Goal: Task Accomplishment & Management: Use online tool/utility

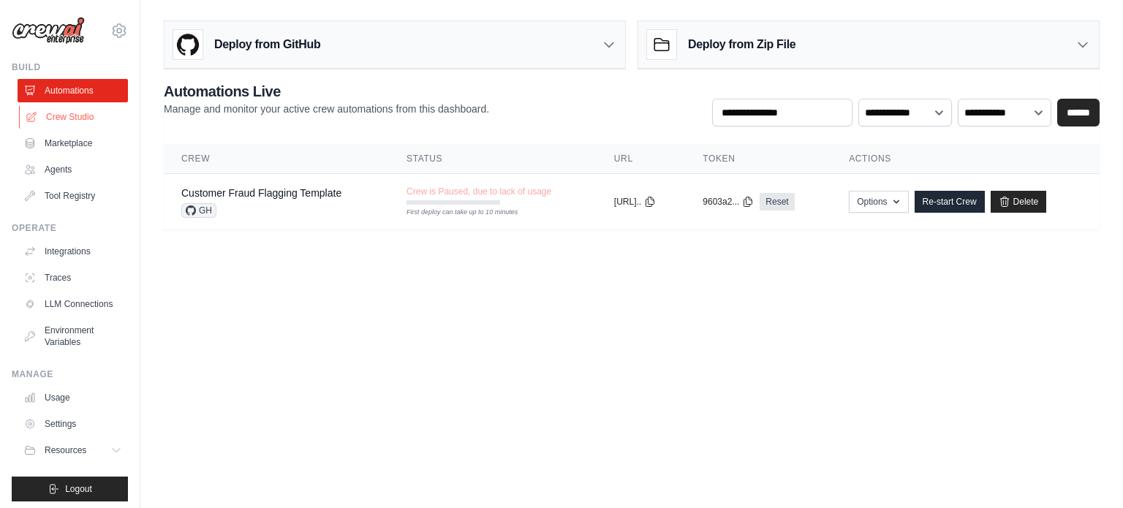
click at [79, 118] on link "Crew Studio" at bounding box center [74, 116] width 110 height 23
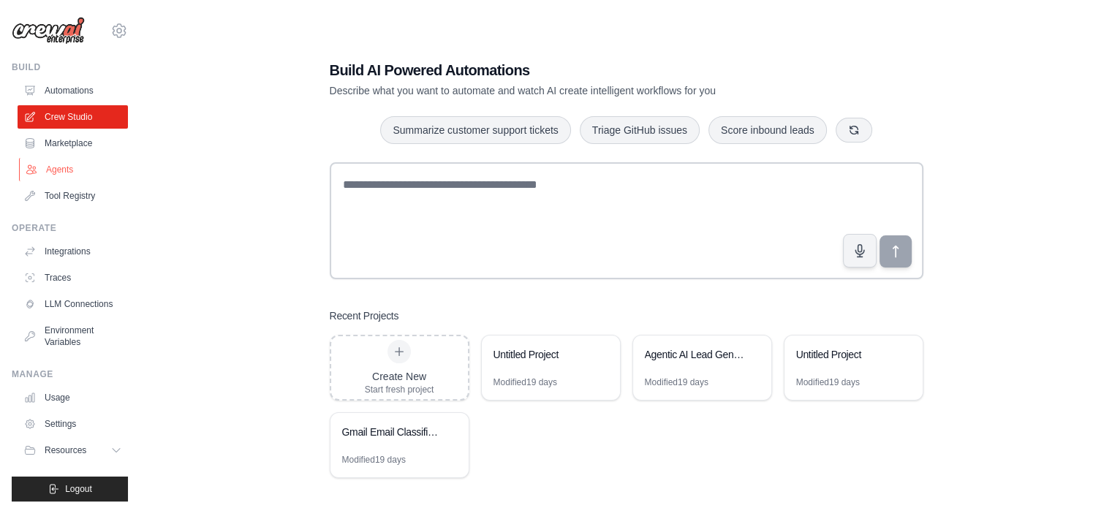
click at [72, 159] on link "Agents" at bounding box center [74, 169] width 110 height 23
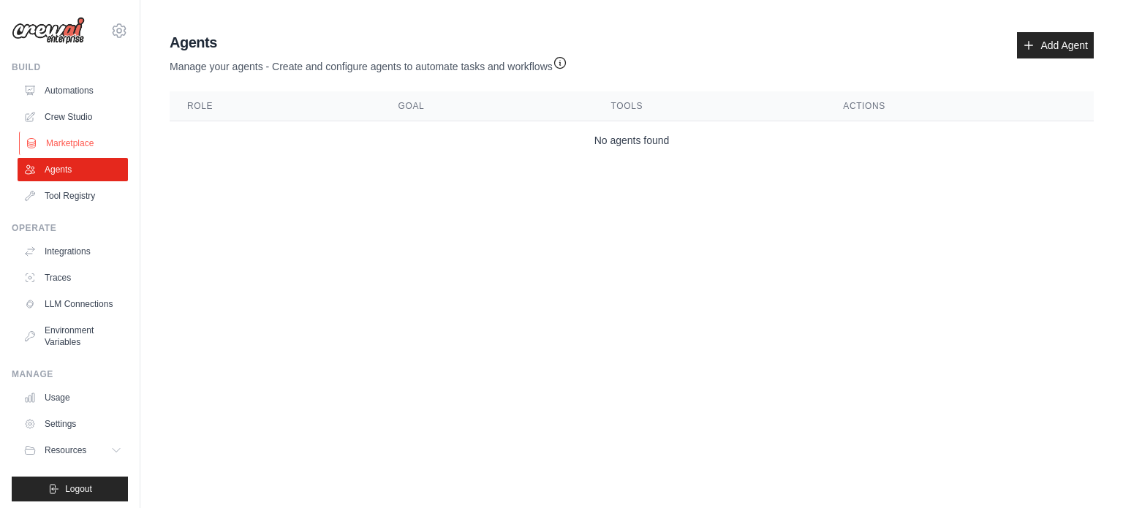
click at [65, 144] on link "Marketplace" at bounding box center [74, 143] width 110 height 23
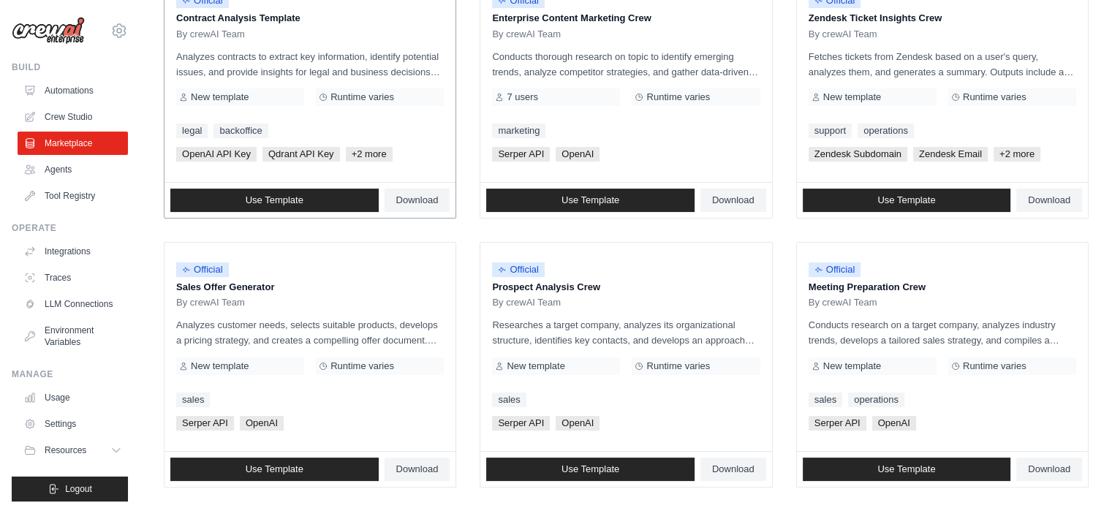
scroll to position [844, 0]
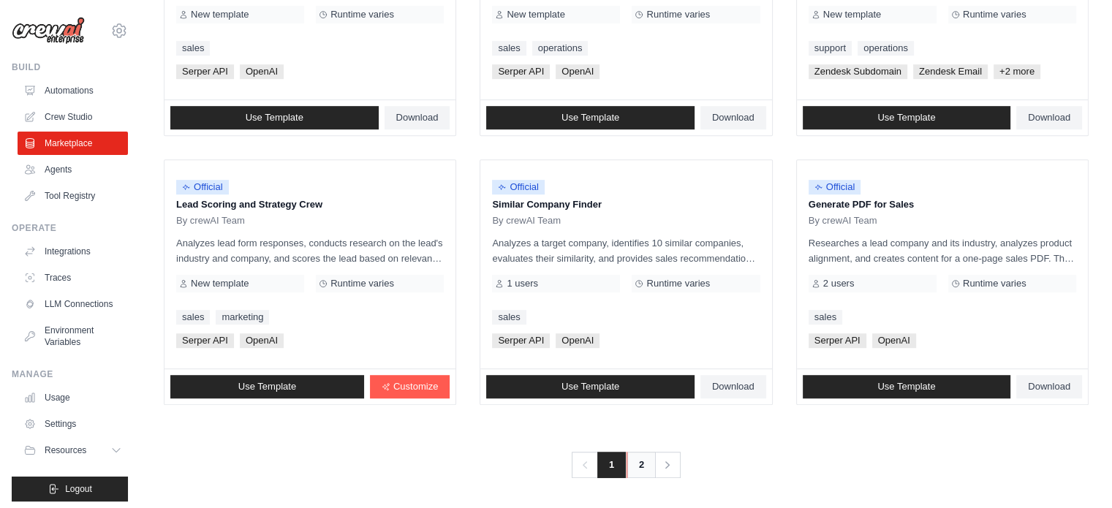
click at [633, 460] on link "2" at bounding box center [641, 465] width 29 height 26
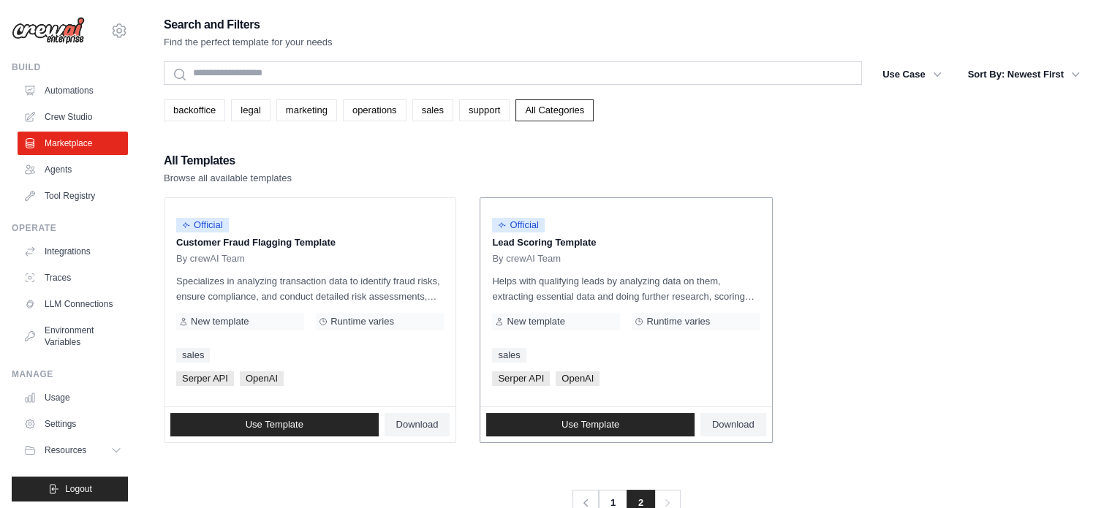
scroll to position [29, 0]
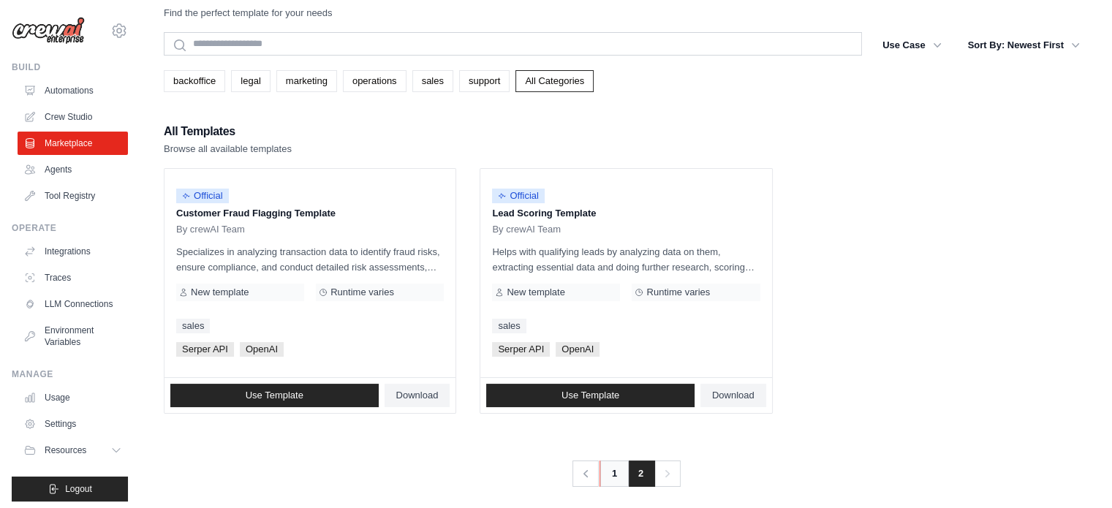
click at [614, 480] on link "1" at bounding box center [614, 474] width 29 height 26
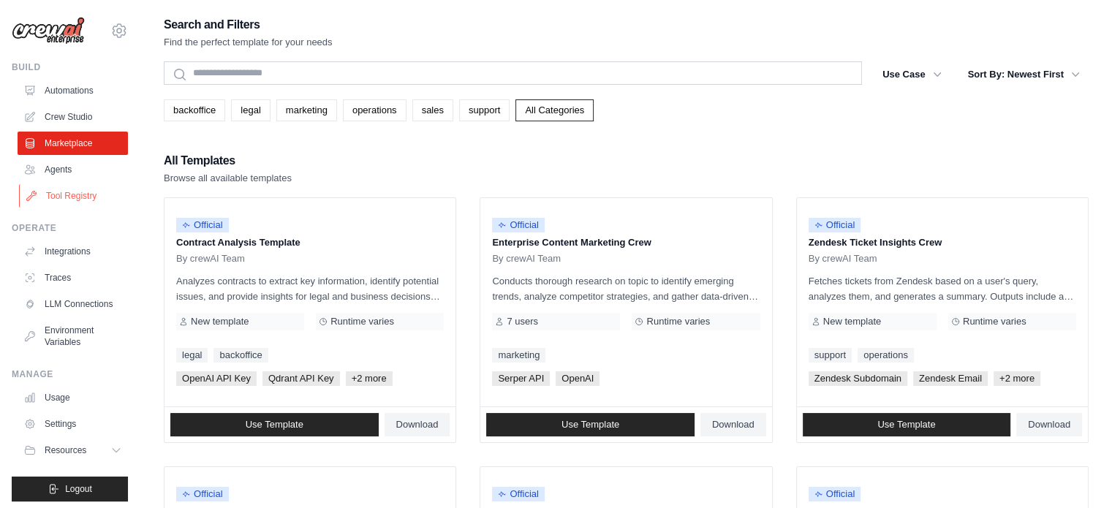
click at [63, 201] on link "Tool Registry" at bounding box center [74, 195] width 110 height 23
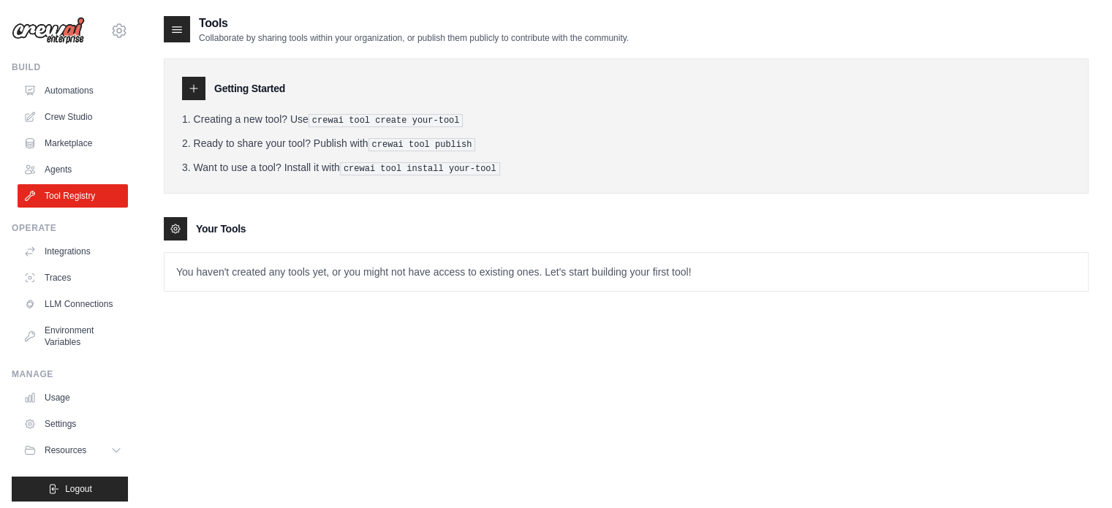
click at [192, 85] on icon at bounding box center [194, 89] width 12 height 12
click at [82, 254] on link "Integrations" at bounding box center [74, 251] width 110 height 23
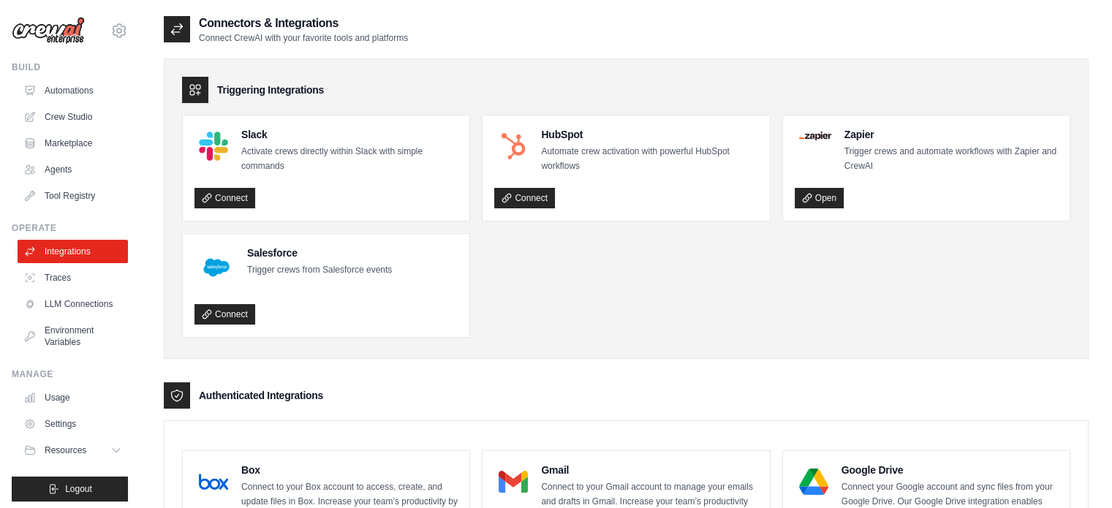
click at [596, 175] on div "HubSpot Automate crew activation with powerful HubSpot workflows Connect" at bounding box center [625, 168] width 263 height 82
click at [528, 198] on link "Connect" at bounding box center [524, 198] width 61 height 20
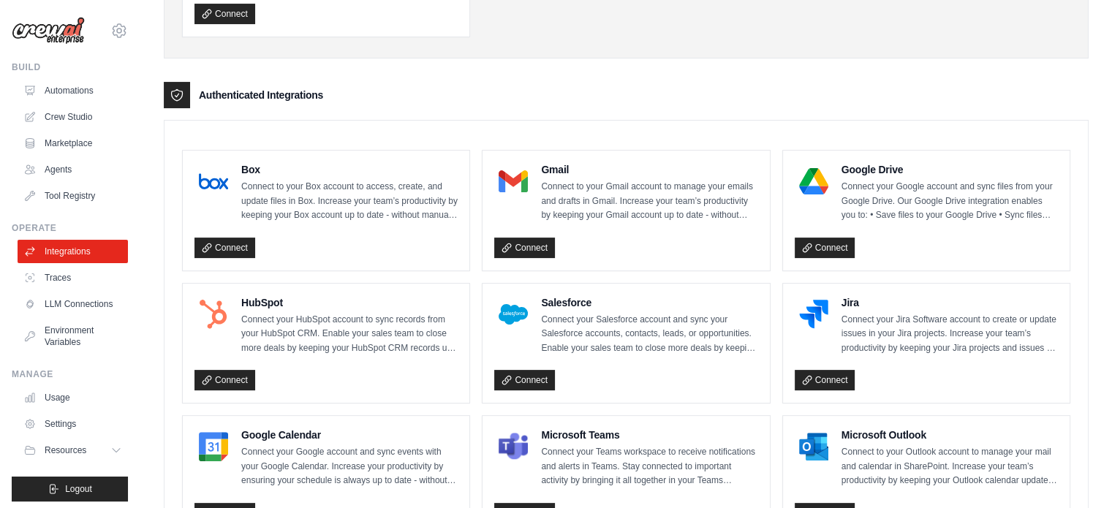
scroll to position [301, 0]
click at [535, 376] on link "Connect" at bounding box center [524, 379] width 61 height 20
click at [234, 377] on link "Connect" at bounding box center [224, 379] width 61 height 20
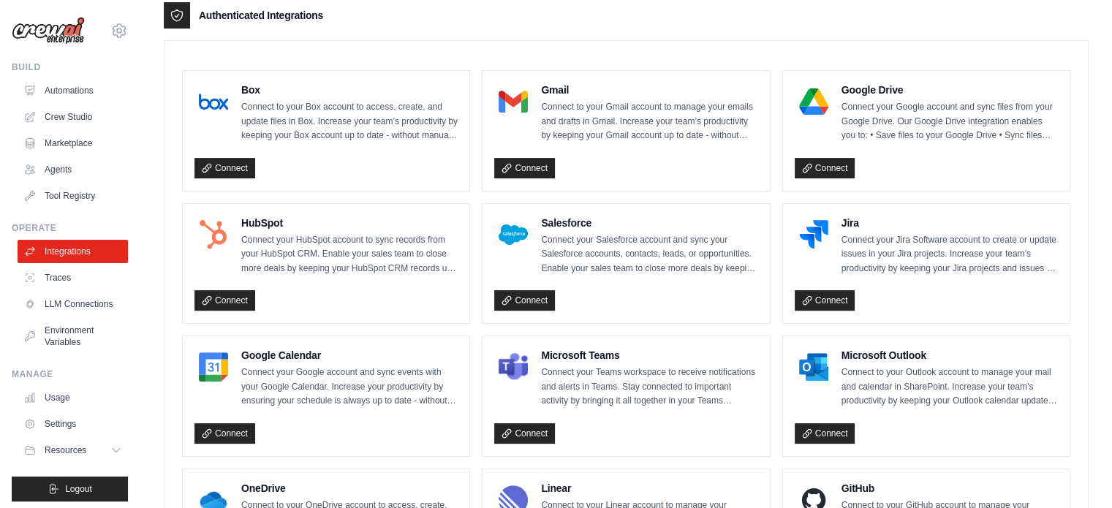
scroll to position [388, 0]
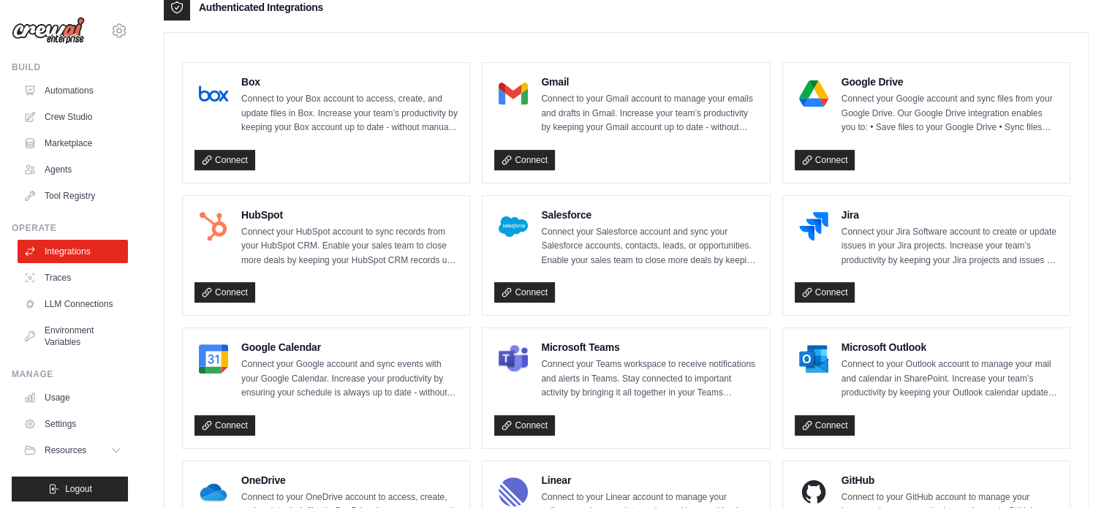
click at [863, 282] on div "Connect" at bounding box center [926, 292] width 263 height 21
click at [813, 287] on link "Connect" at bounding box center [825, 292] width 61 height 20
click at [243, 422] on link "Connect" at bounding box center [224, 425] width 61 height 20
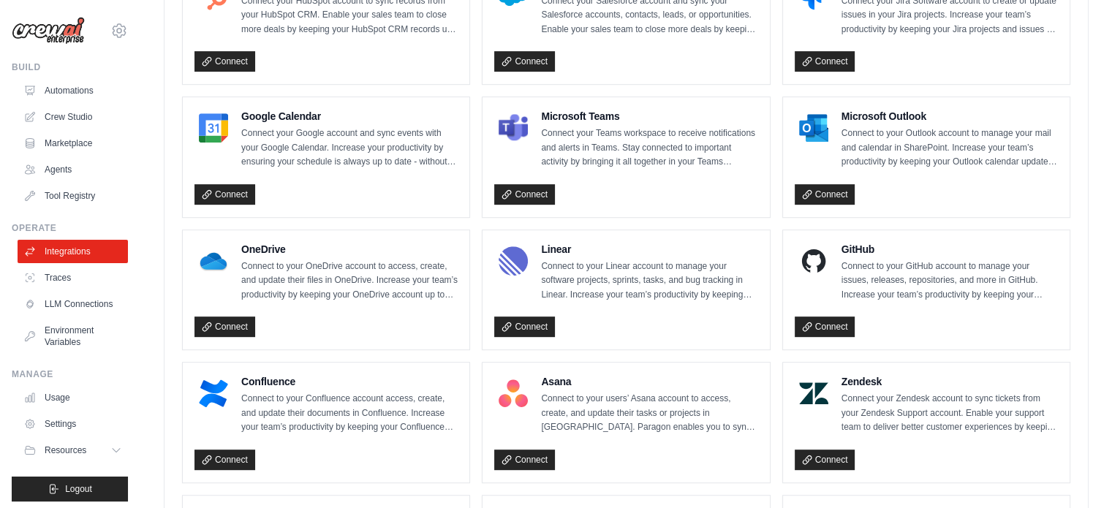
scroll to position [626, 0]
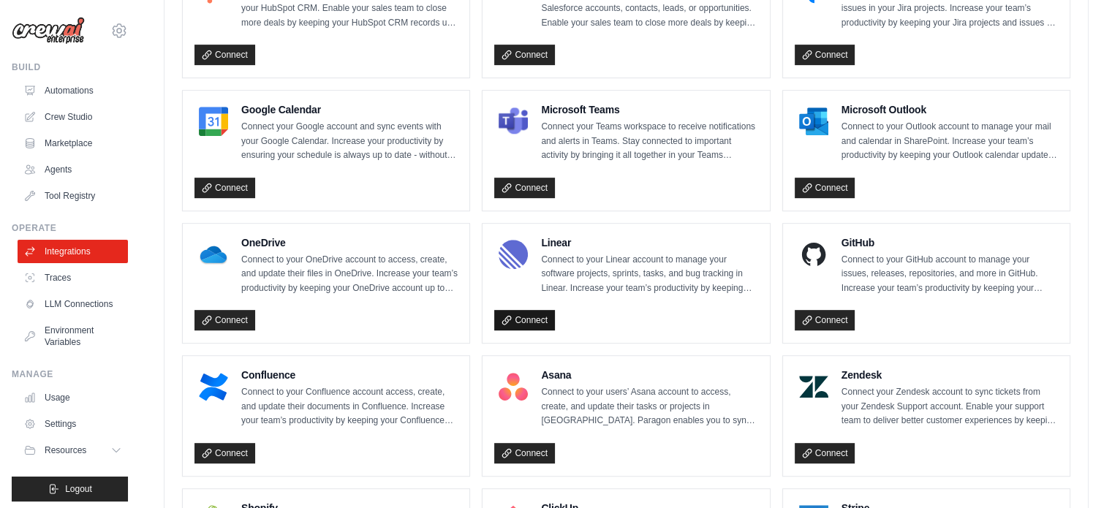
click at [529, 312] on link "Connect" at bounding box center [524, 320] width 61 height 20
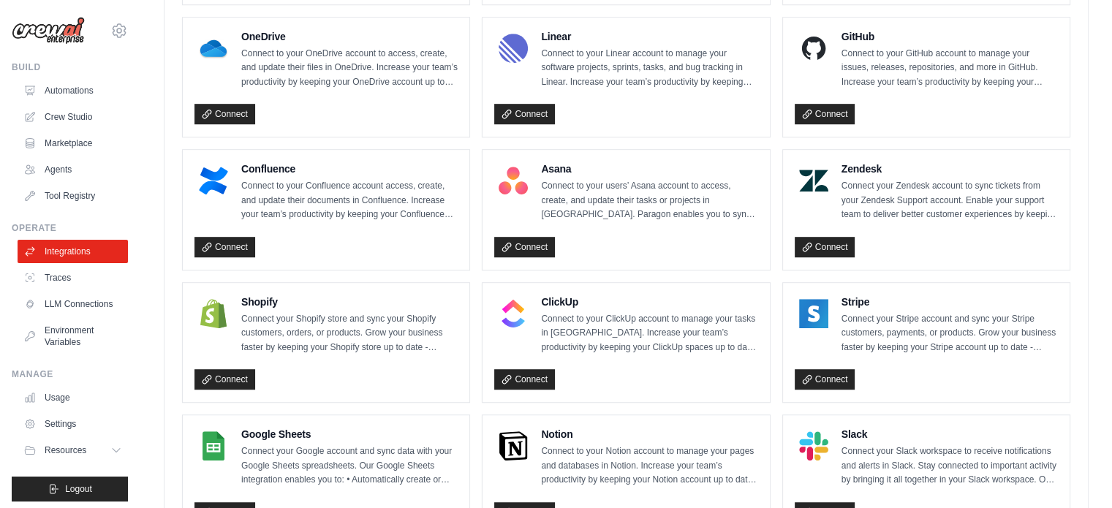
scroll to position [900, 0]
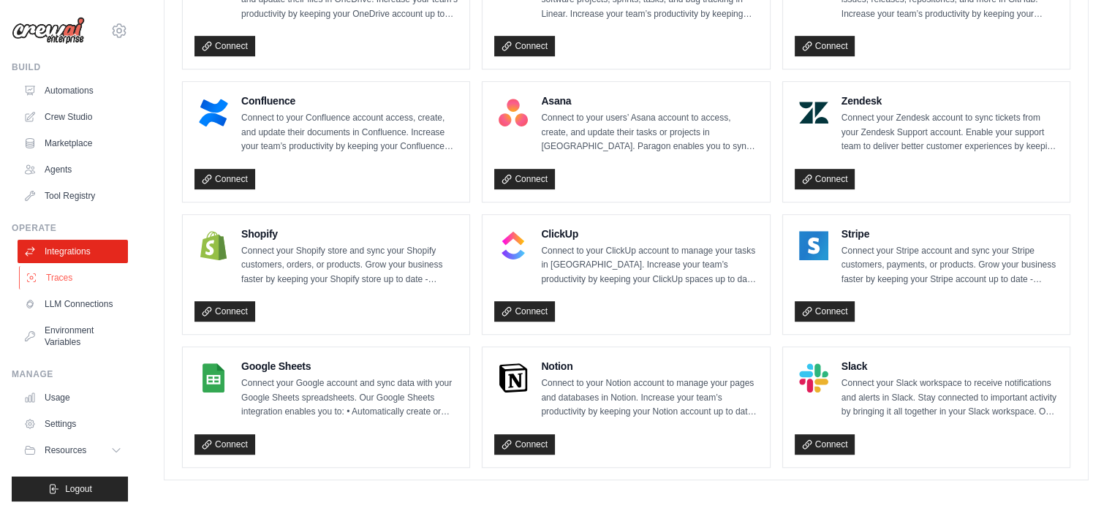
click at [78, 276] on link "Traces" at bounding box center [74, 277] width 110 height 23
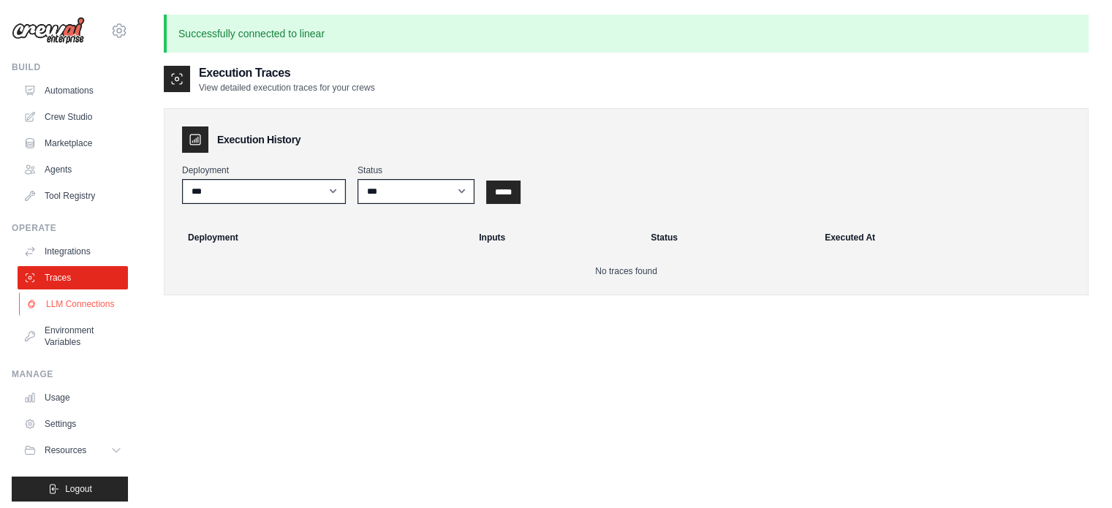
click at [52, 309] on link "LLM Connections" at bounding box center [74, 303] width 110 height 23
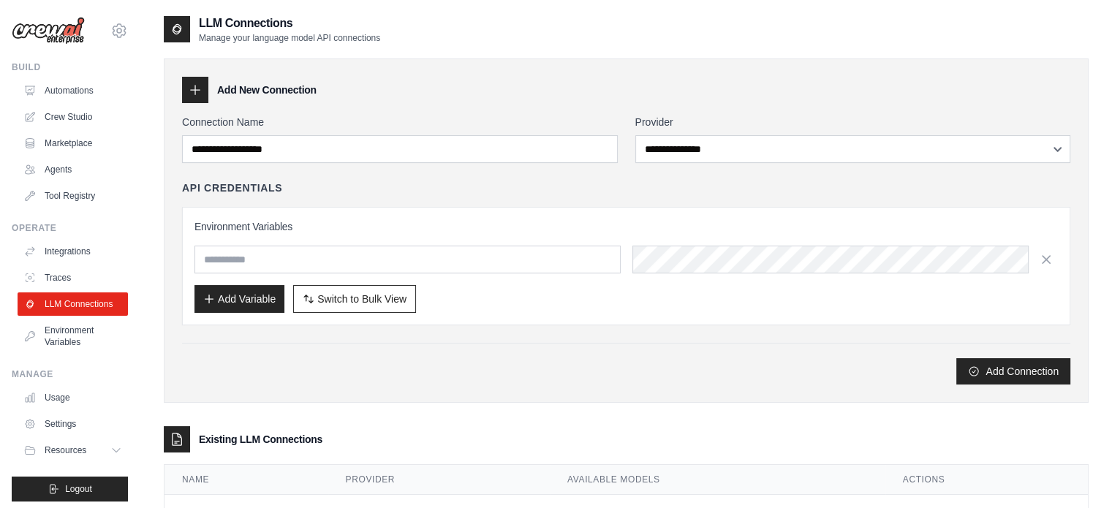
scroll to position [61, 0]
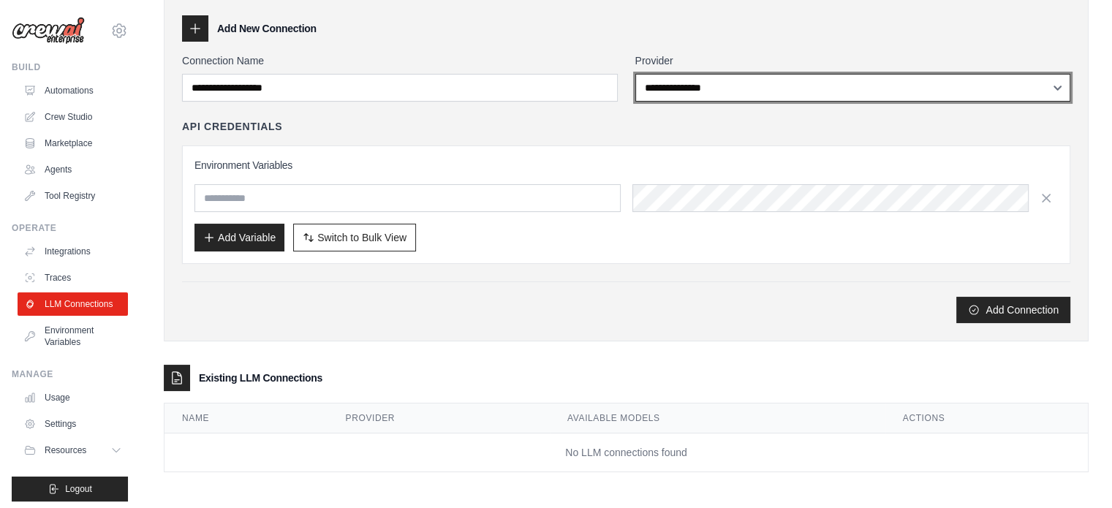
click at [680, 93] on select "**********" at bounding box center [853, 88] width 436 height 28
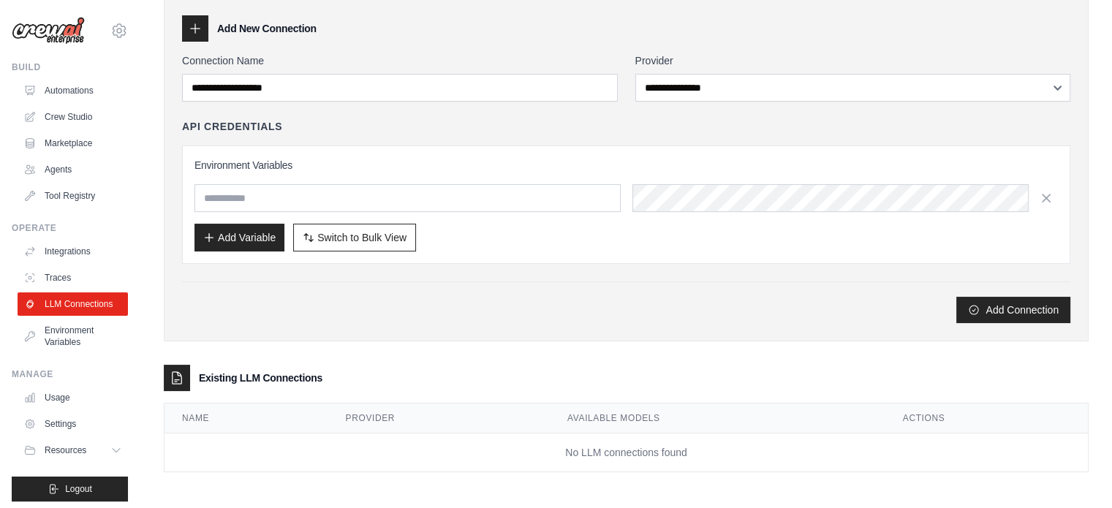
click at [450, 322] on div "**********" at bounding box center [626, 169] width 925 height 344
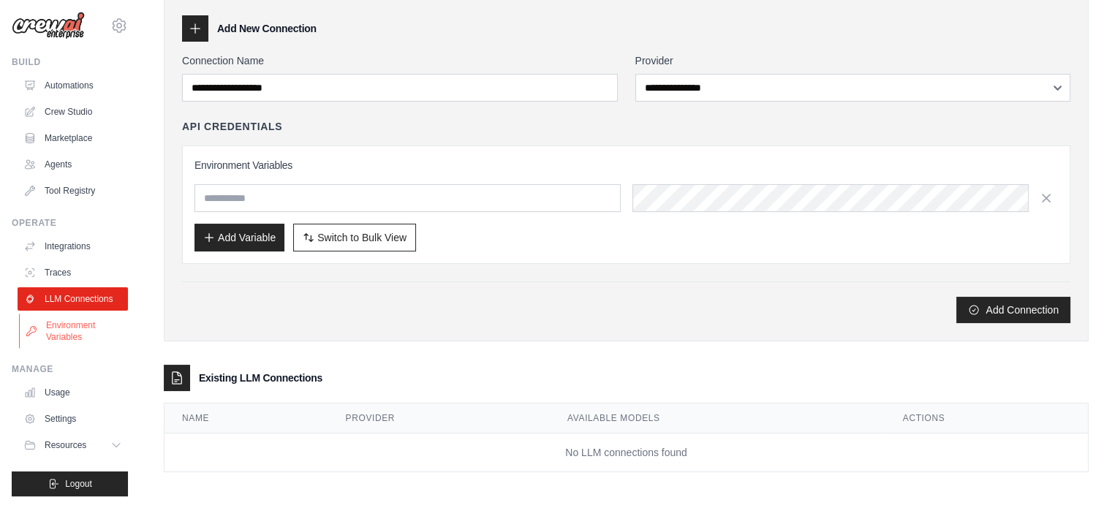
click at [70, 332] on link "Environment Variables" at bounding box center [74, 331] width 110 height 35
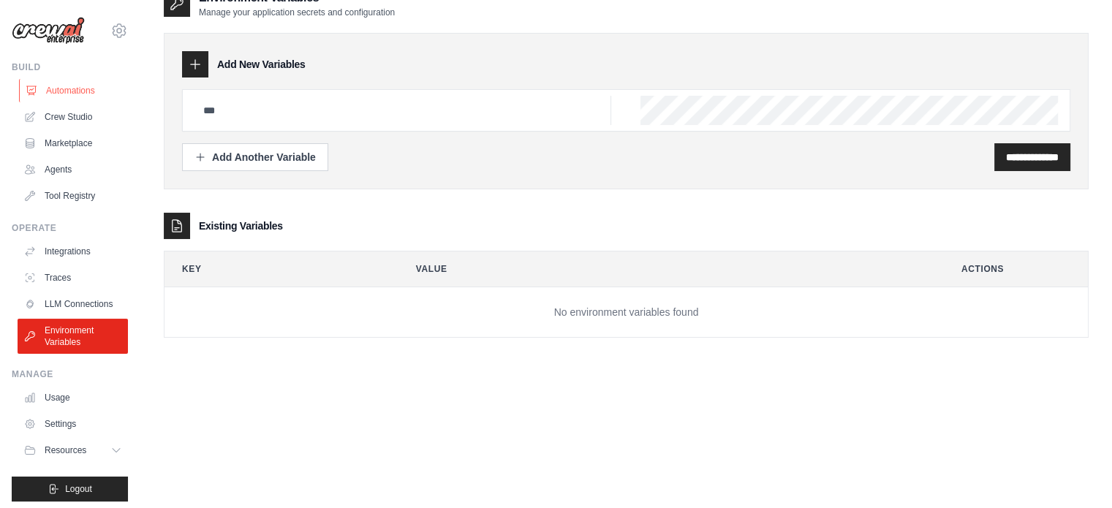
click at [86, 94] on link "Automations" at bounding box center [74, 90] width 110 height 23
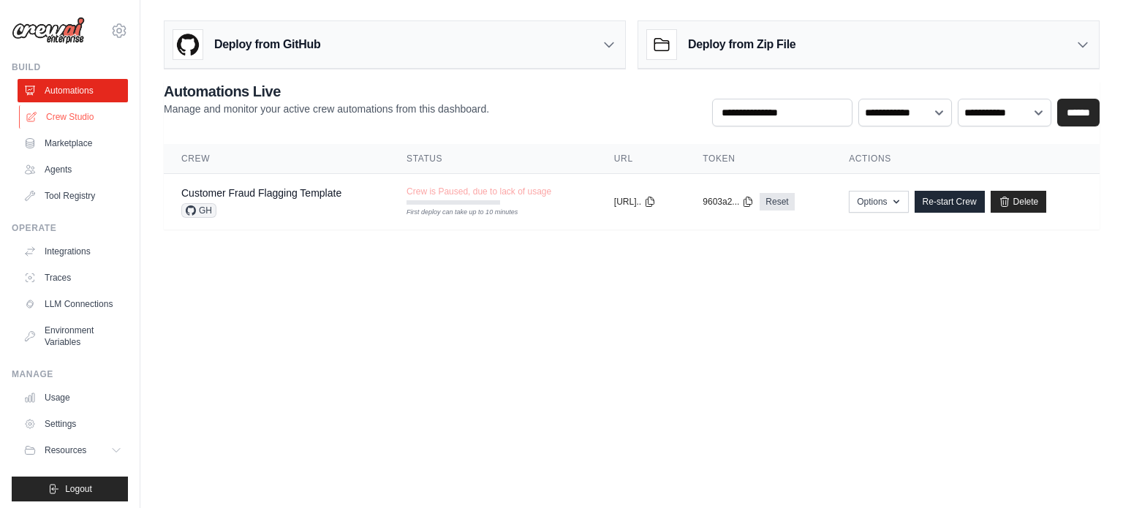
click at [58, 120] on link "Crew Studio" at bounding box center [74, 116] width 110 height 23
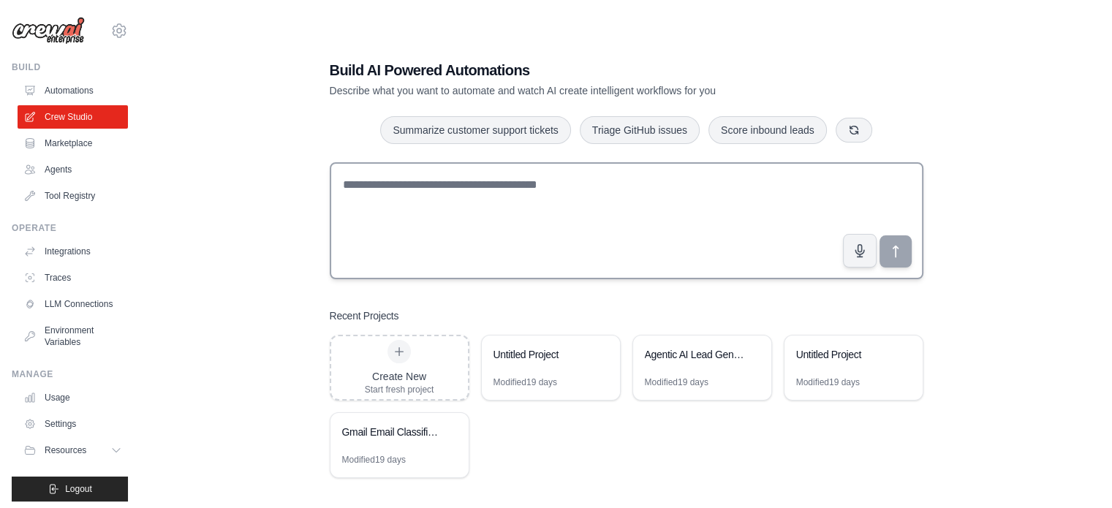
scroll to position [29, 0]
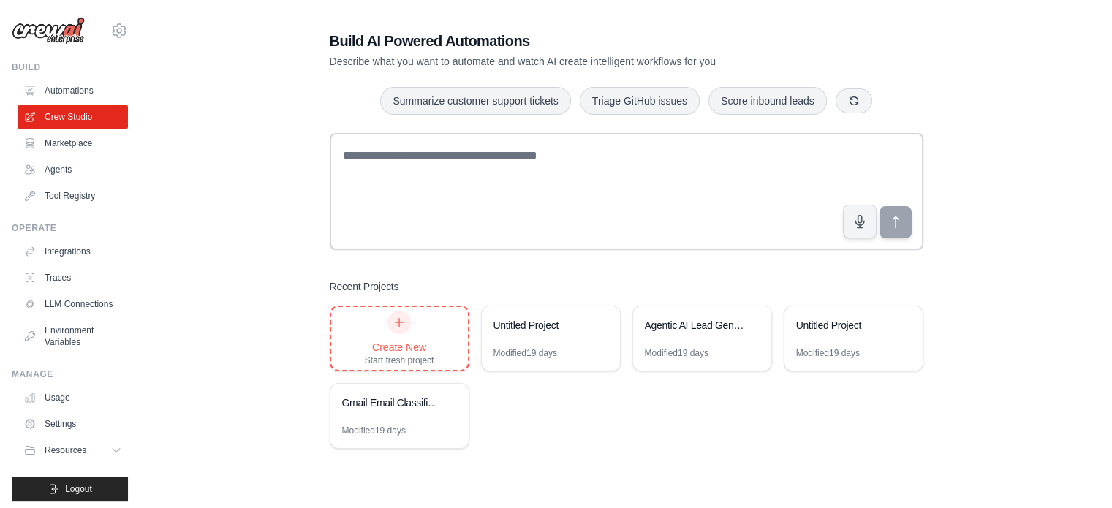
click at [402, 333] on div "Create New Start fresh project" at bounding box center [399, 339] width 69 height 56
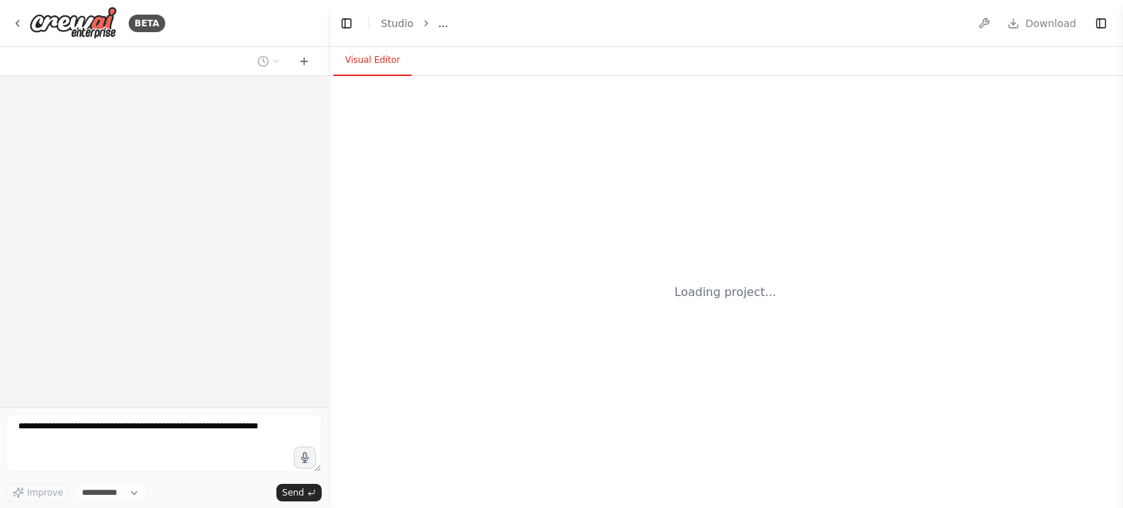
select select "****"
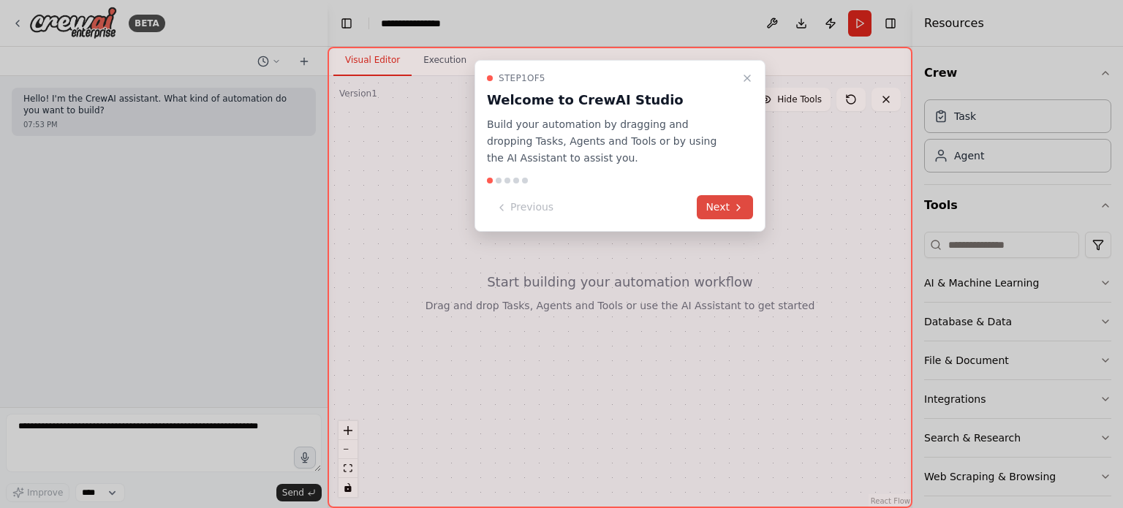
click at [716, 204] on button "Next" at bounding box center [725, 207] width 56 height 24
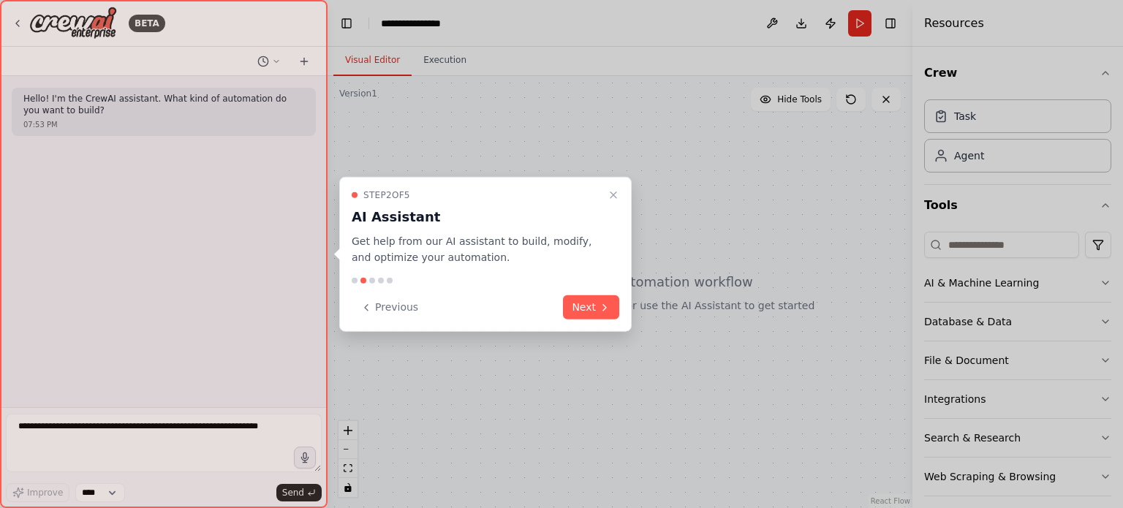
click at [1000, 322] on div at bounding box center [561, 254] width 1123 height 508
click at [592, 300] on button "Next" at bounding box center [591, 307] width 56 height 24
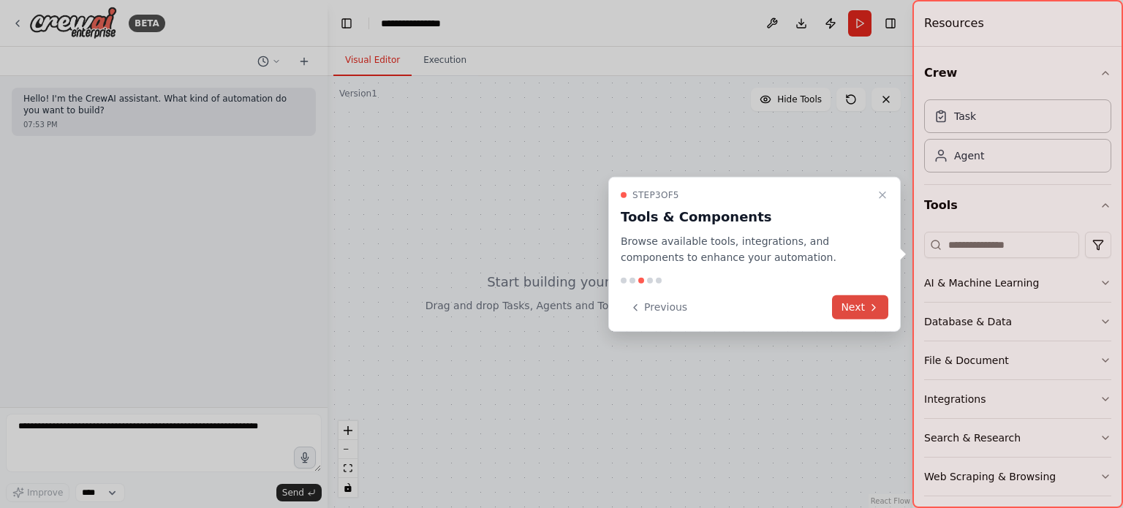
click at [859, 316] on button "Next" at bounding box center [860, 307] width 56 height 24
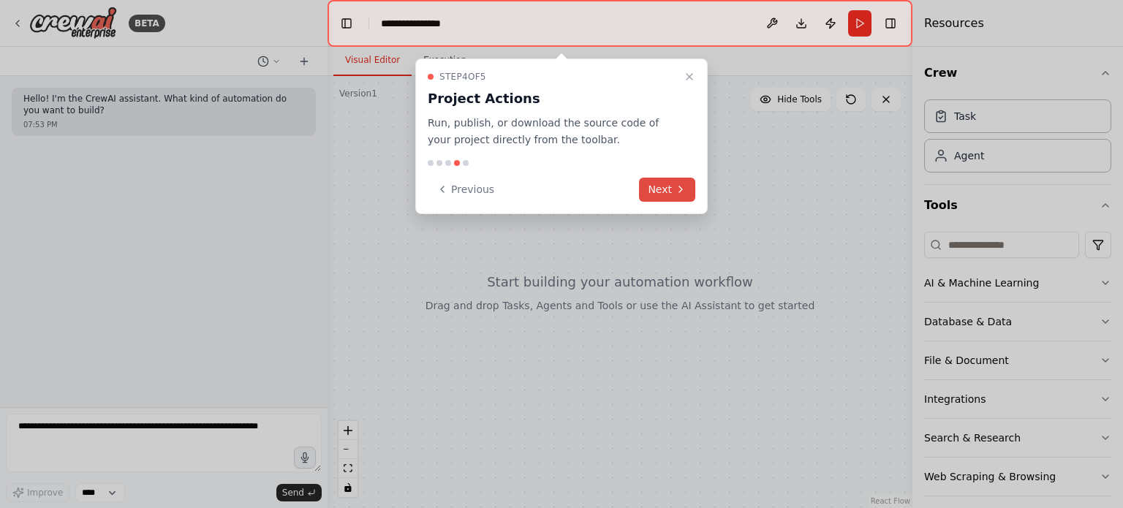
click at [658, 192] on button "Next" at bounding box center [667, 190] width 56 height 24
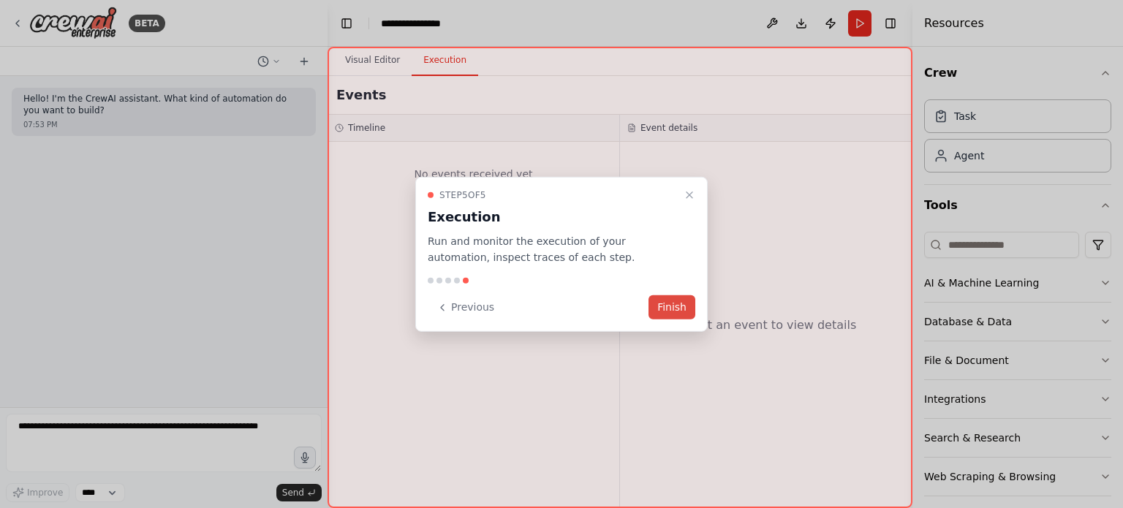
click at [670, 309] on button "Finish" at bounding box center [671, 307] width 47 height 24
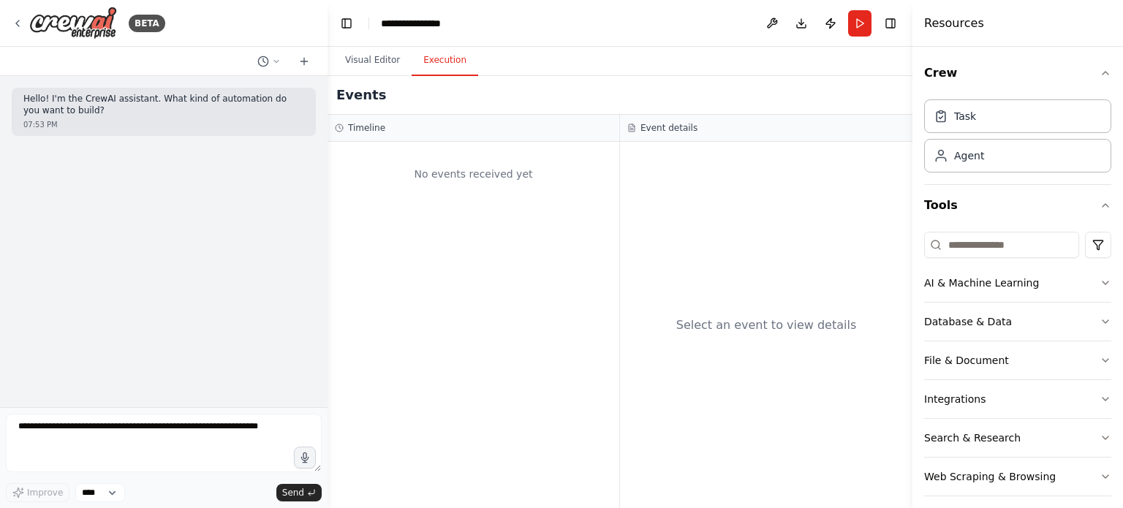
click at [431, 59] on button "Execution" at bounding box center [445, 60] width 67 height 31
click at [371, 66] on button "Visual Editor" at bounding box center [372, 60] width 78 height 31
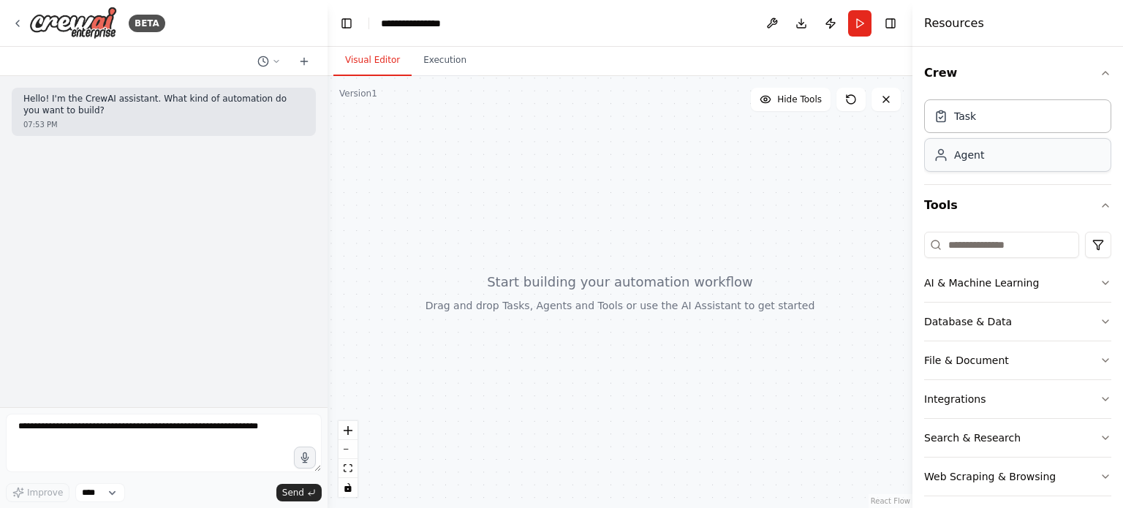
click at [977, 159] on div "Agent" at bounding box center [969, 155] width 30 height 15
click at [974, 119] on div "Task" at bounding box center [1017, 116] width 187 height 34
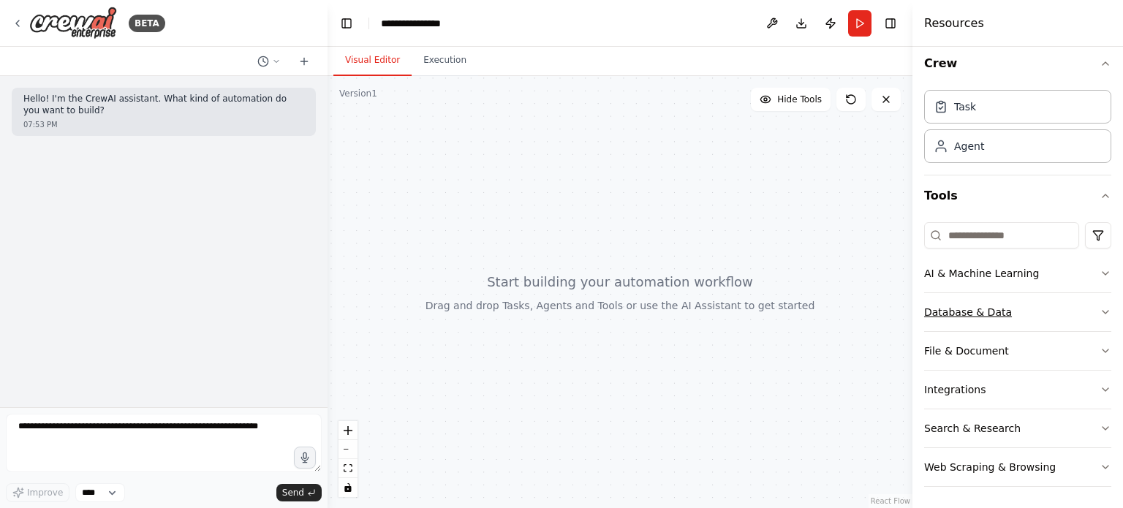
click at [1089, 303] on button "Database & Data" at bounding box center [1017, 312] width 187 height 38
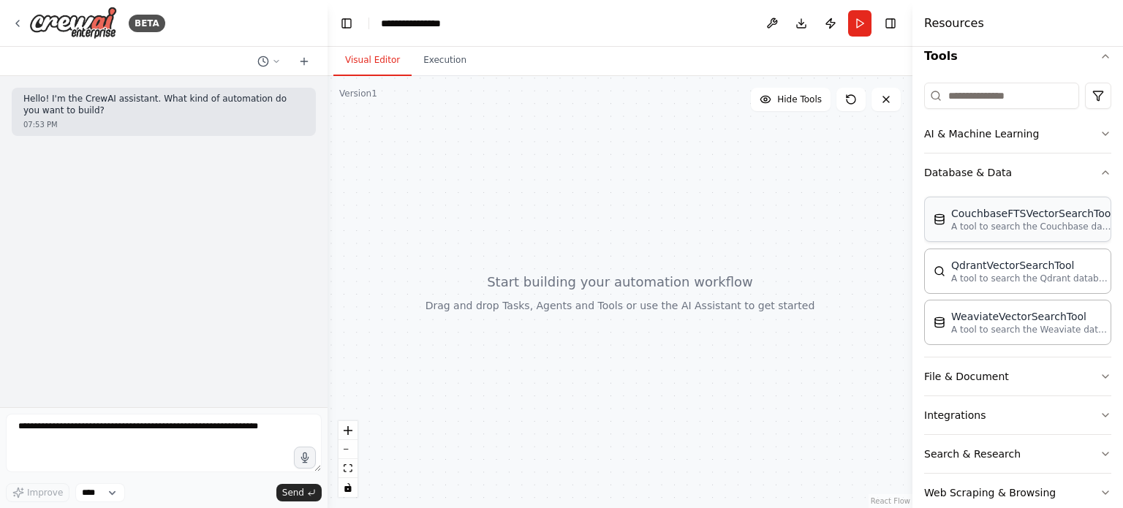
scroll to position [174, 0]
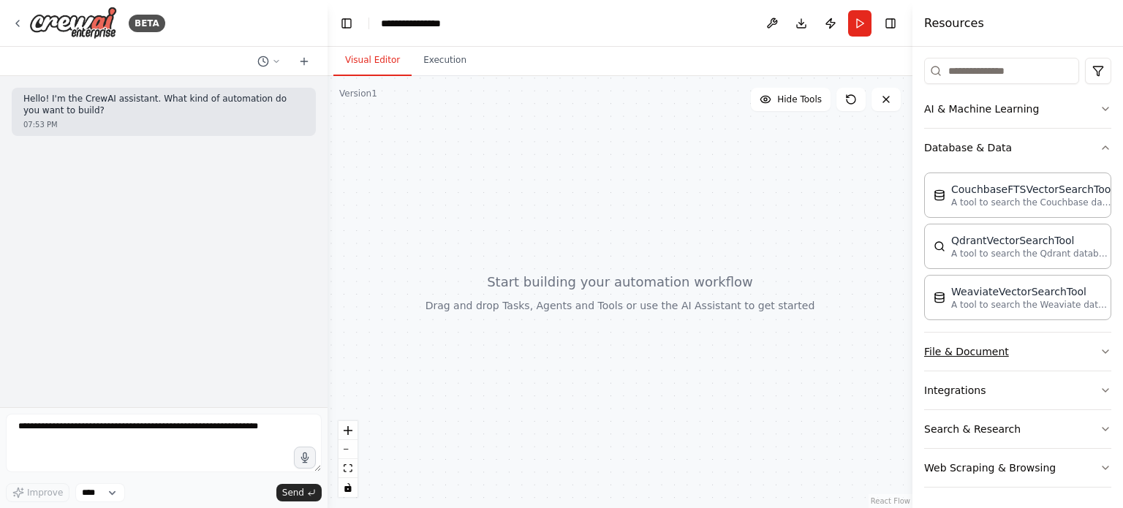
click at [1027, 349] on button "File & Document" at bounding box center [1017, 352] width 187 height 38
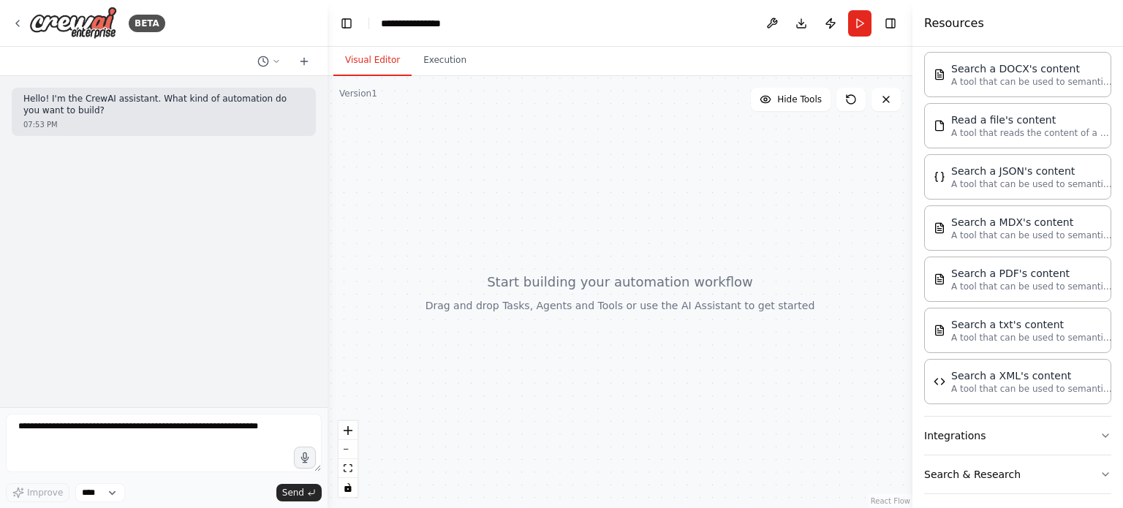
scroll to position [593, 0]
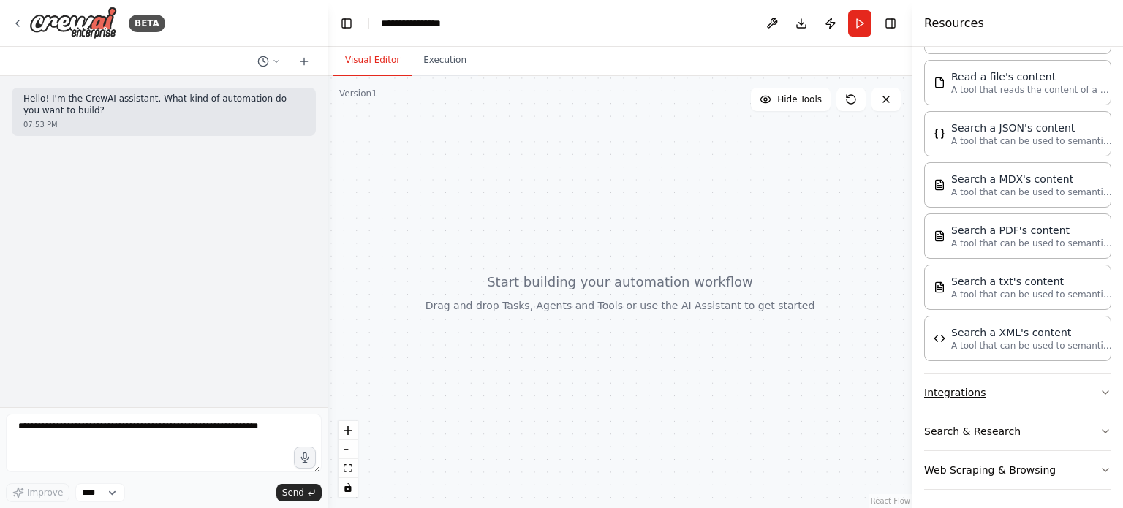
click at [1013, 388] on button "Integrations" at bounding box center [1017, 393] width 187 height 38
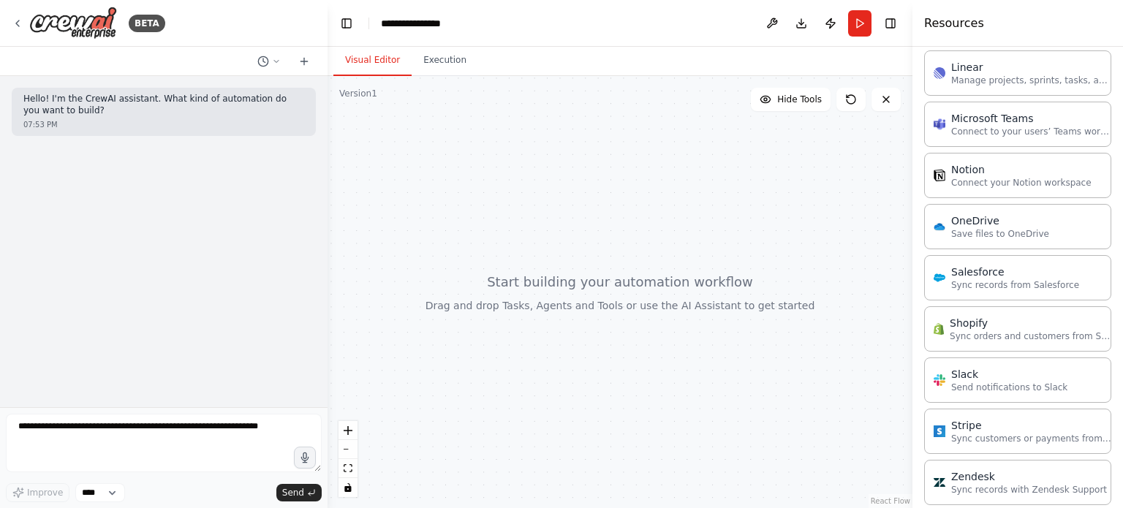
scroll to position [1622, 0]
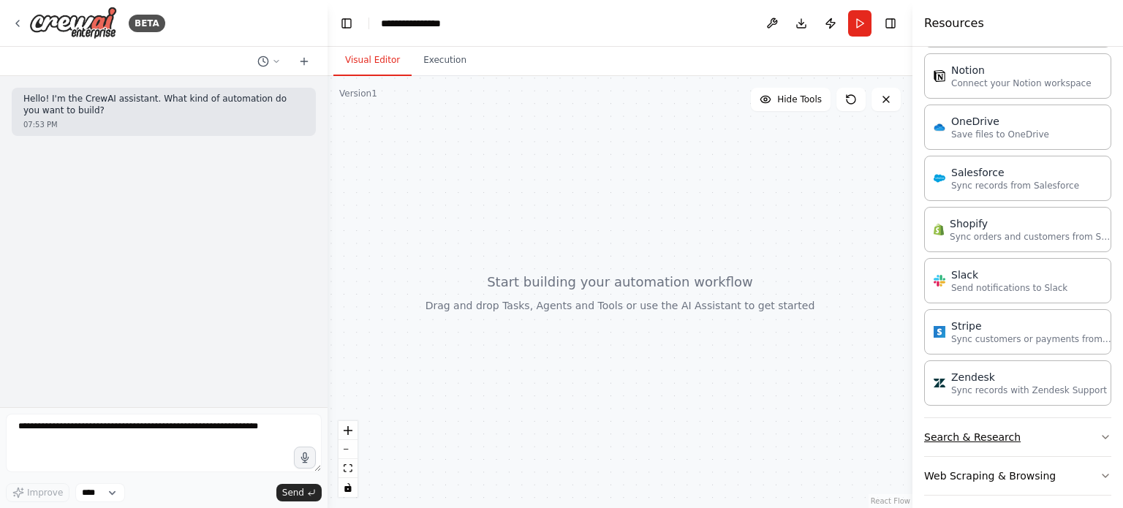
click at [1056, 428] on button "Search & Research" at bounding box center [1017, 437] width 187 height 38
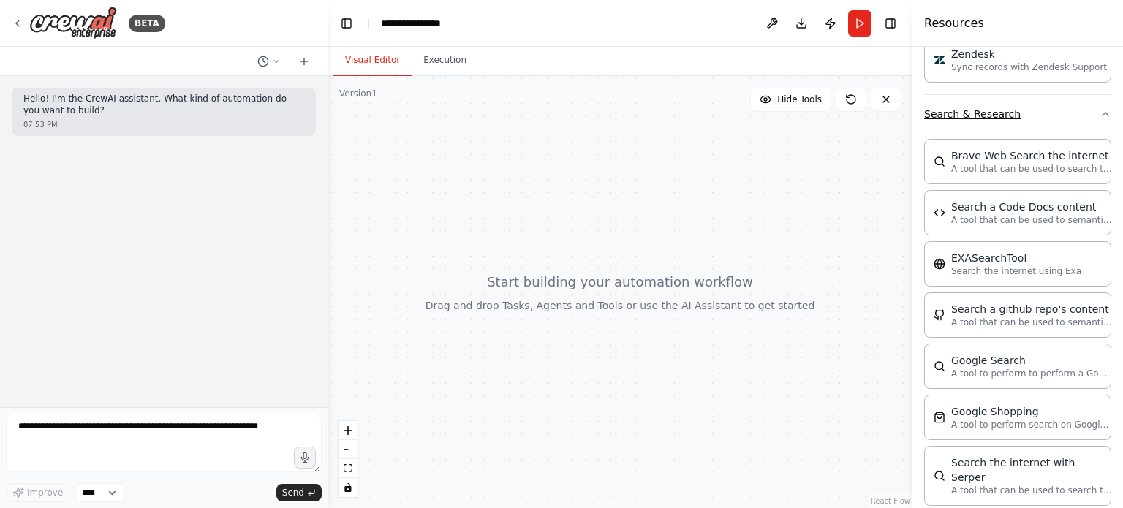
scroll to position [1945, 0]
click at [1013, 368] on div "Google Search A tool to perform to perform a Google search with a search_query." at bounding box center [1017, 366] width 187 height 45
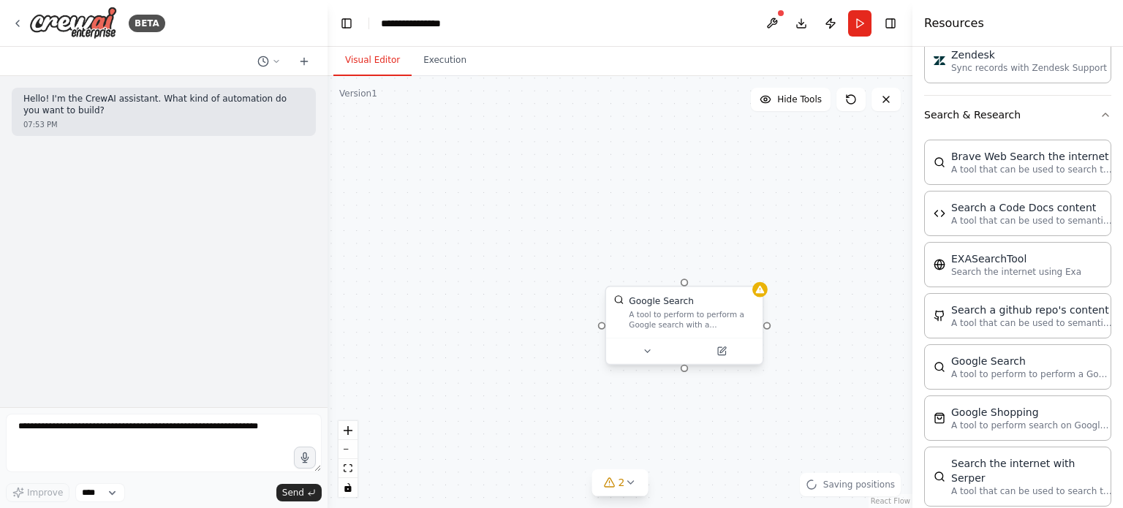
click at [674, 333] on div "Google Search A tool to perform to perform a Google search with a search_query." at bounding box center [684, 312] width 156 height 51
click at [722, 353] on icon at bounding box center [721, 350] width 7 height 7
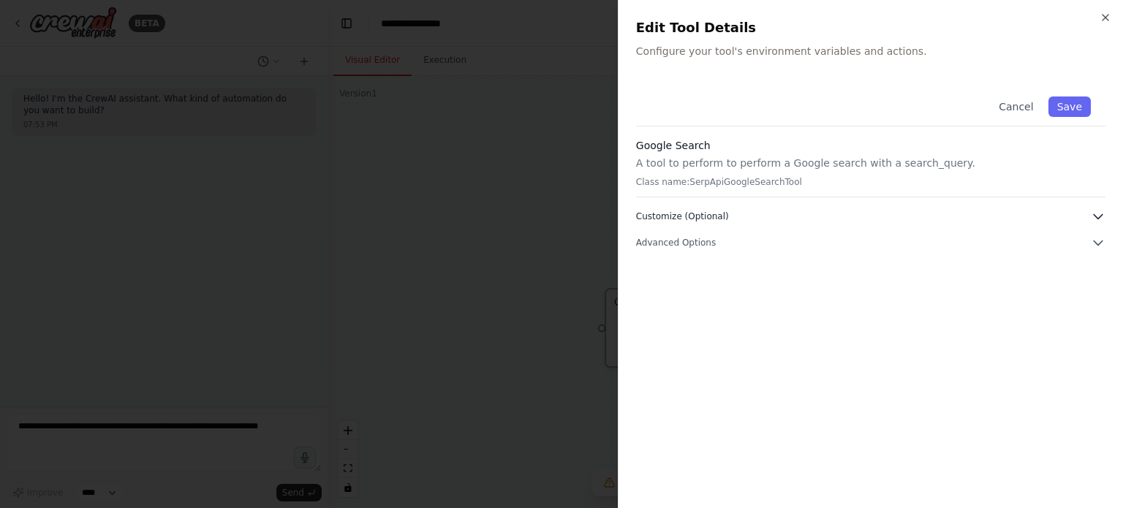
click at [910, 213] on button "Customize (Optional)" at bounding box center [870, 216] width 469 height 15
click at [857, 243] on button "Advanced Options" at bounding box center [870, 242] width 469 height 15
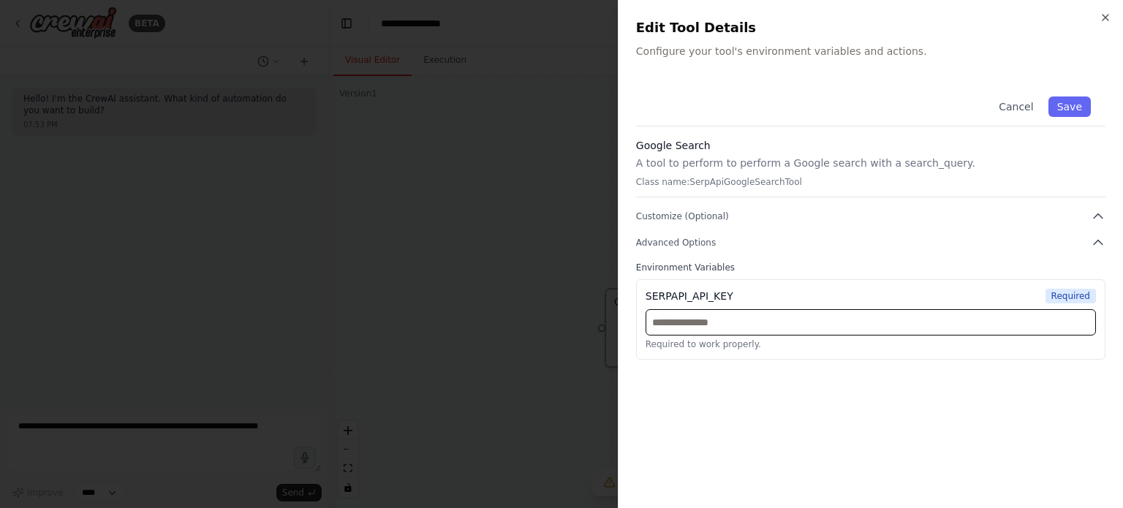
click at [801, 323] on input "text" at bounding box center [871, 322] width 450 height 26
click at [802, 172] on div "Google Search A tool to perform to perform a Google search with a search_query.…" at bounding box center [870, 167] width 469 height 59
click at [1103, 16] on icon "button" at bounding box center [1106, 18] width 12 height 12
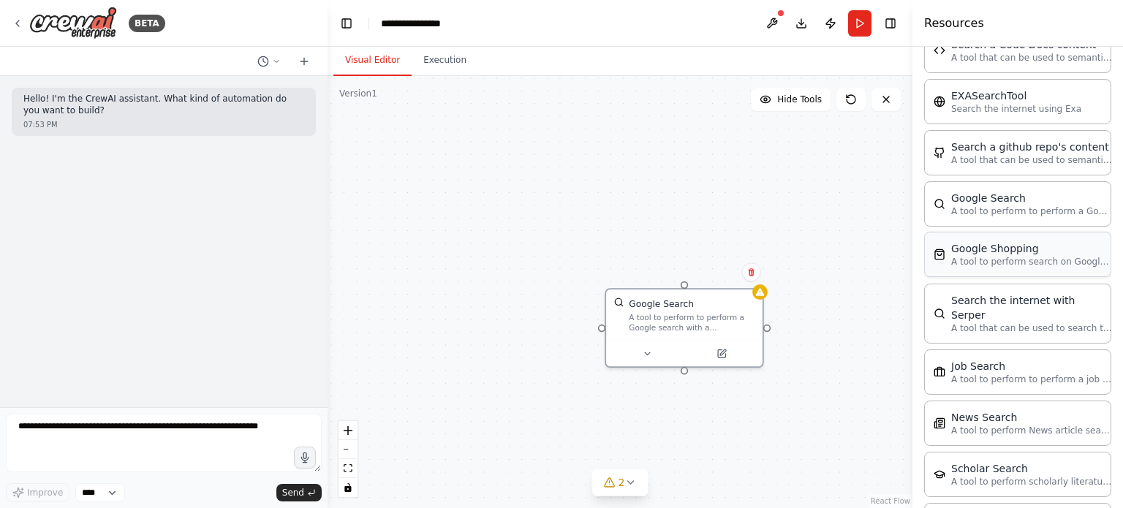
scroll to position [2109, 0]
click at [996, 255] on p "A tool to perform search on Google shopping with a search_query." at bounding box center [1031, 261] width 161 height 12
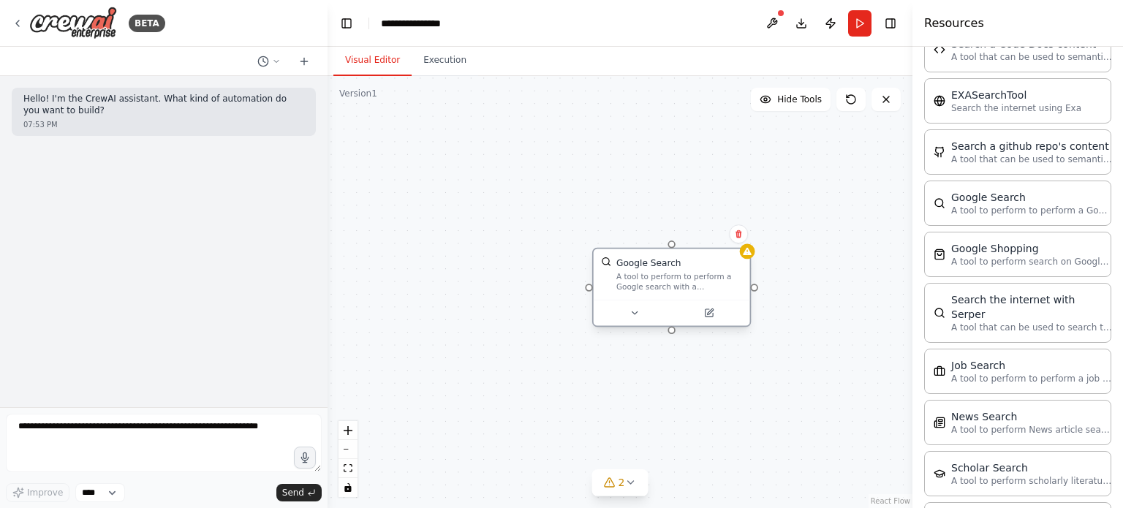
drag, startPoint x: 684, startPoint y: 328, endPoint x: 673, endPoint y: 231, distance: 97.1
click at [673, 272] on div "A tool to perform to perform a Google search with a search_query." at bounding box center [679, 282] width 126 height 20
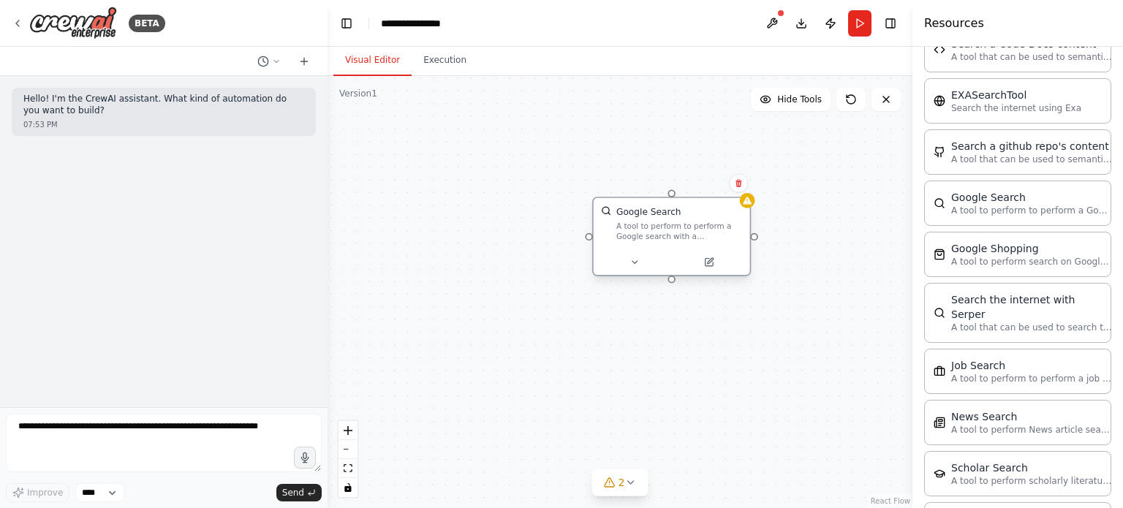
click at [673, 231] on div "A tool to perform to perform a Google search with a search_query." at bounding box center [679, 231] width 126 height 20
click at [655, 236] on div "A tool to perform to perform a Google search with a search_query." at bounding box center [679, 231] width 126 height 20
click at [735, 181] on icon at bounding box center [738, 183] width 9 height 9
click at [691, 181] on button "Confirm" at bounding box center [697, 184] width 52 height 18
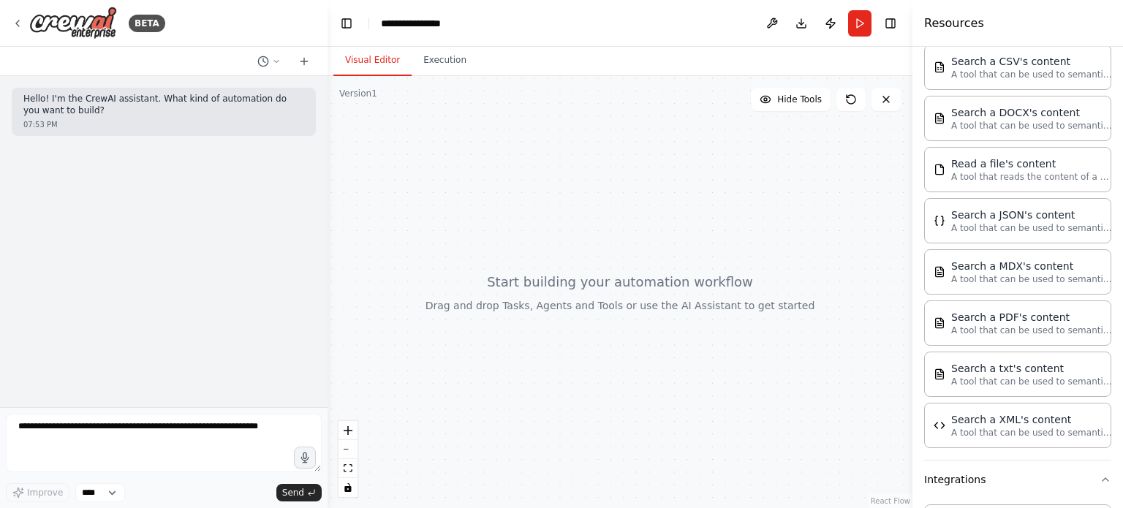
scroll to position [0, 0]
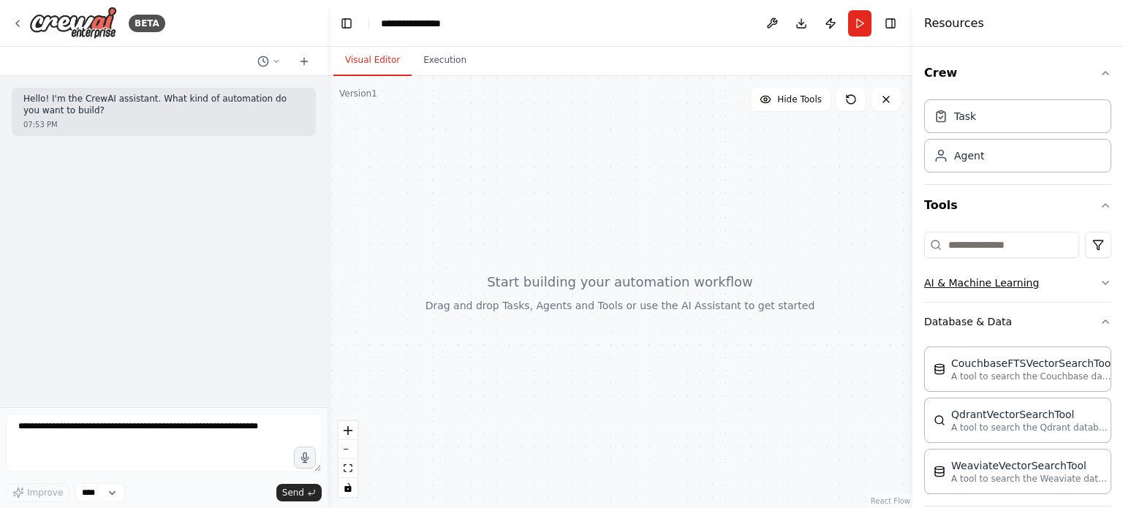
click at [994, 290] on button "AI & Machine Learning" at bounding box center [1017, 283] width 187 height 38
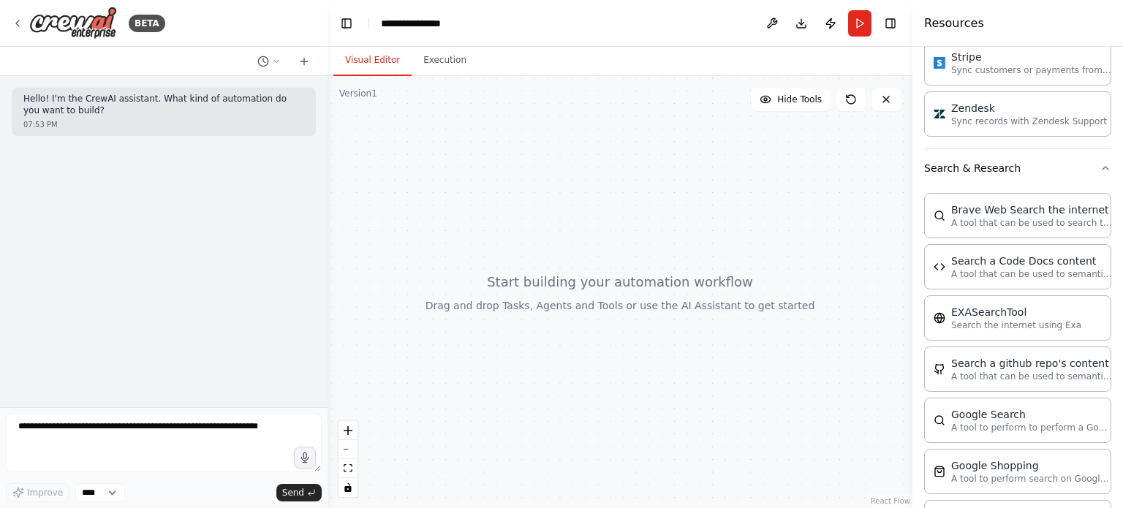
scroll to position [2576, 0]
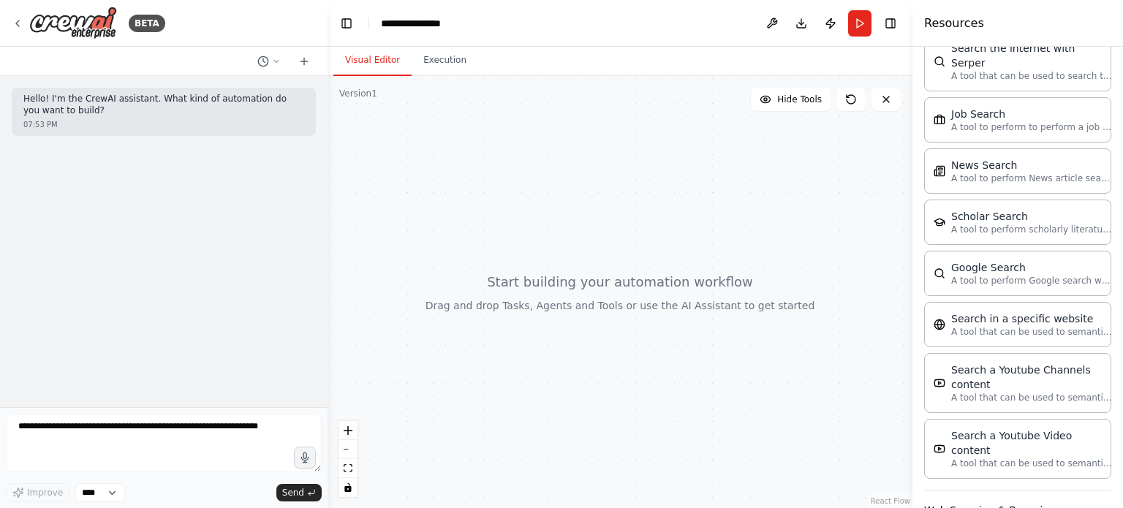
click at [1004, 491] on button "Web Scraping & Browsing" at bounding box center [1017, 510] width 187 height 38
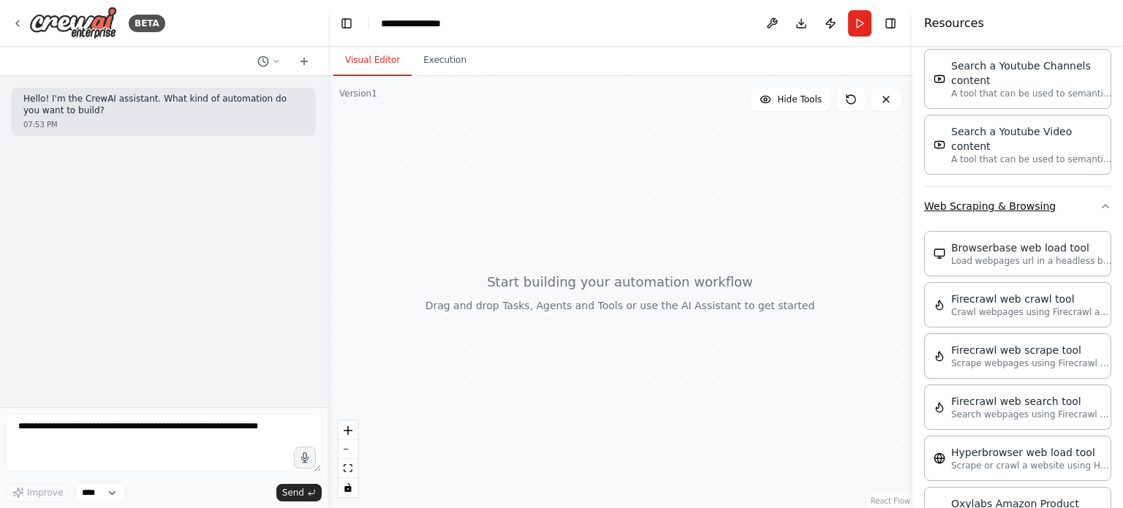
scroll to position [2881, 0]
click at [1027, 254] on p "Load webpages url in a headless browser using Browserbase and return the conten…" at bounding box center [1031, 260] width 161 height 12
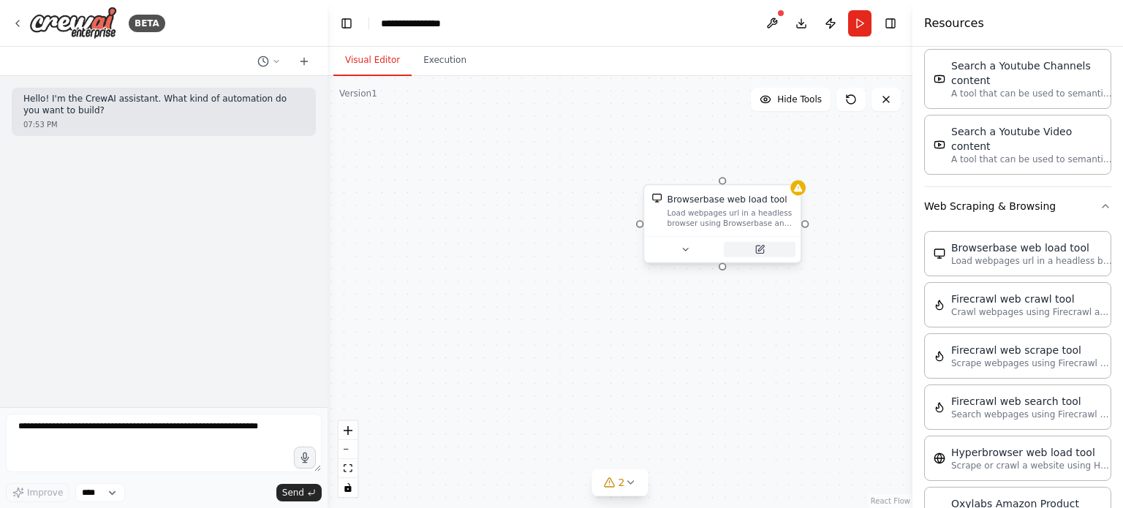
click at [763, 249] on icon at bounding box center [759, 249] width 7 height 7
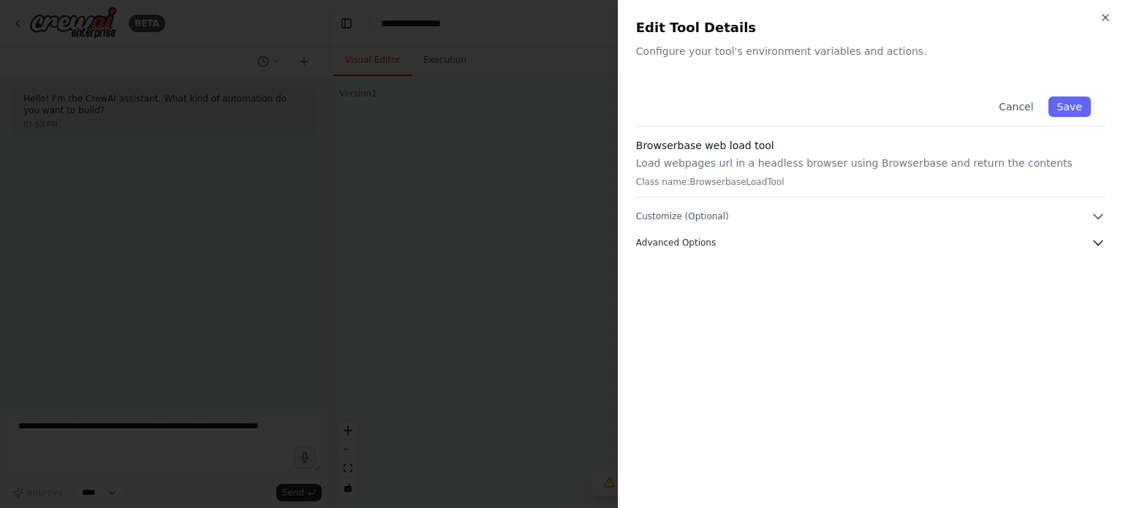
click at [809, 247] on button "Advanced Options" at bounding box center [870, 242] width 469 height 15
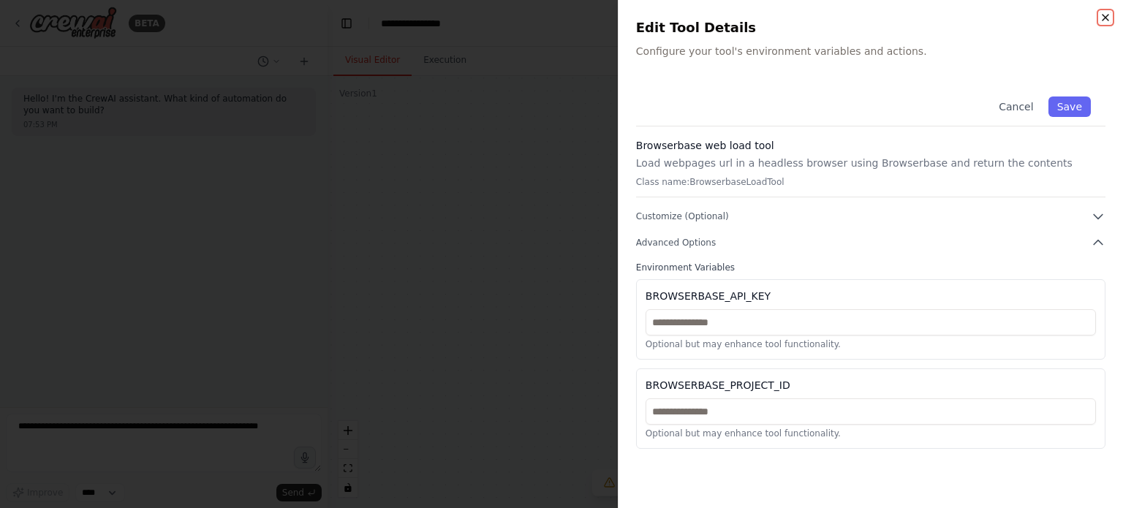
click at [1103, 20] on icon "button" at bounding box center [1106, 18] width 6 height 6
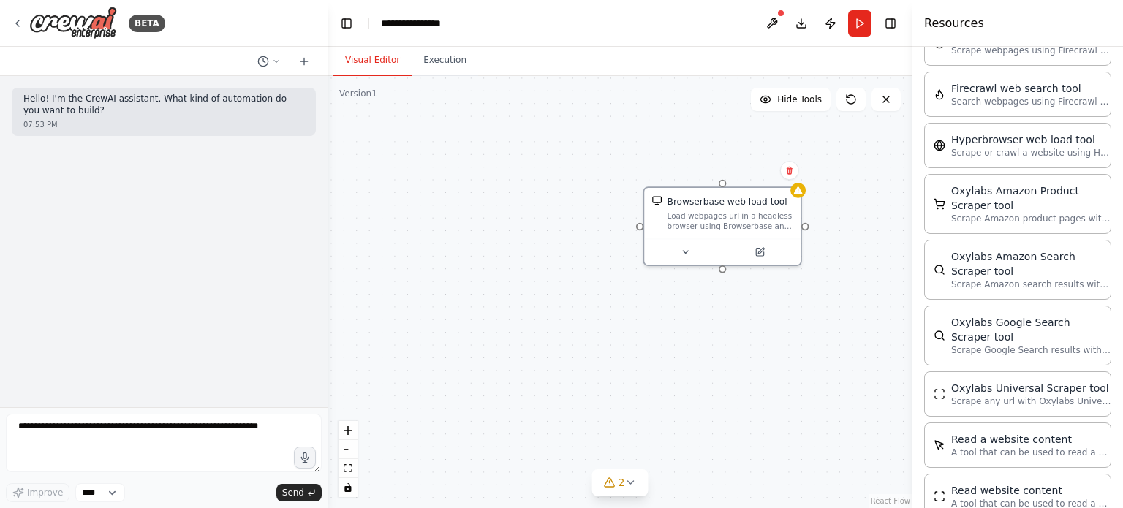
scroll to position [3395, 0]
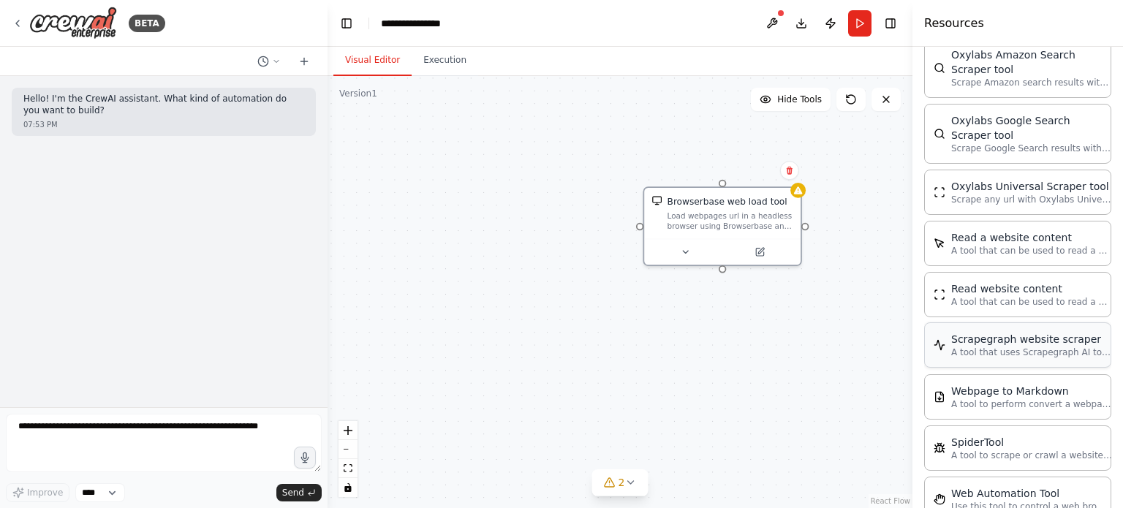
click at [1006, 322] on div "Scrapegraph website scraper A tool that uses Scrapegraph AI to intelligently sc…" at bounding box center [1017, 344] width 187 height 45
click at [722, 398] on icon at bounding box center [723, 401] width 6 height 6
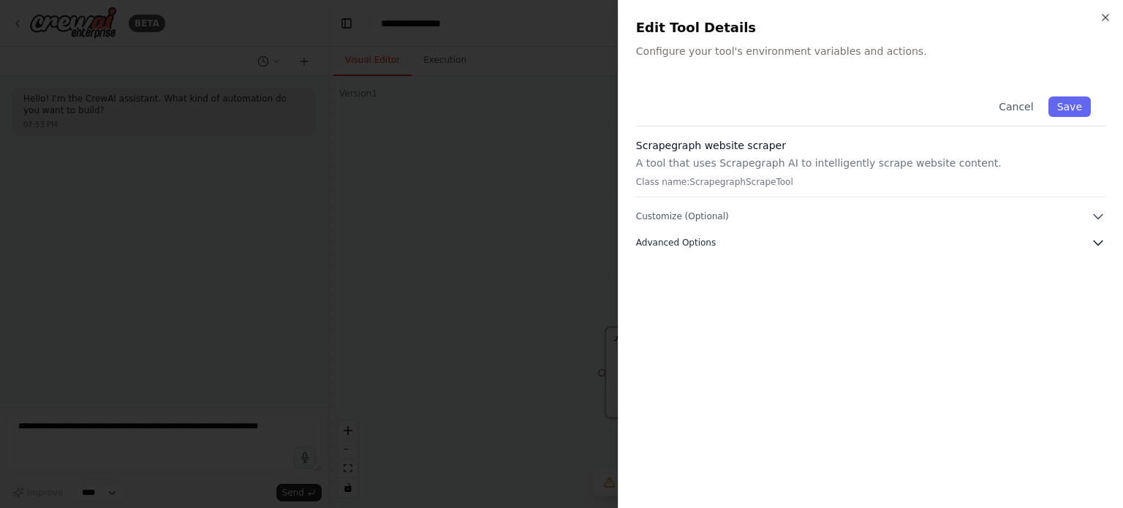
click at [700, 247] on span "Advanced Options" at bounding box center [676, 243] width 80 height 12
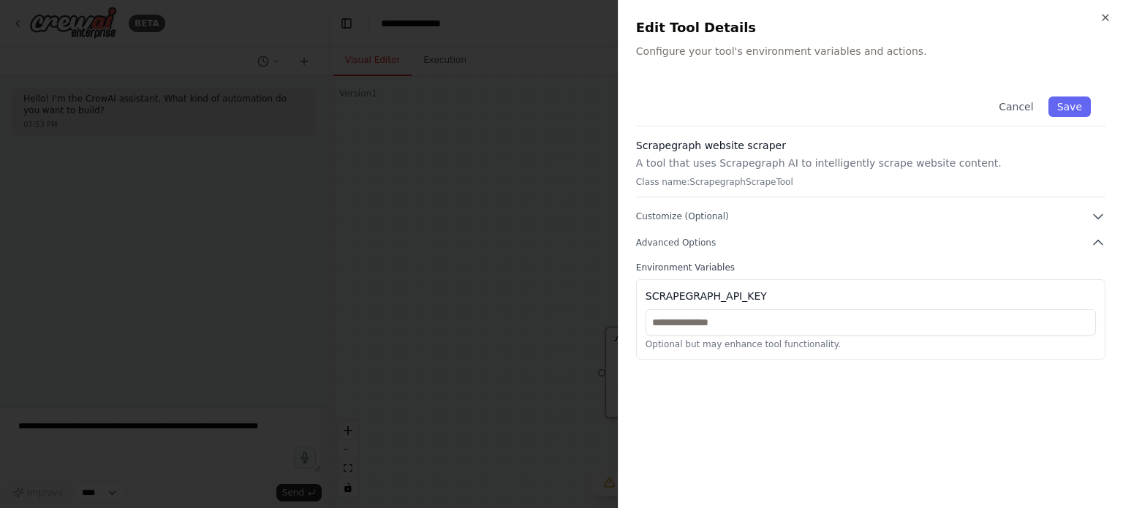
click at [713, 177] on p "Class name: ScrapegraphScrapeTool" at bounding box center [870, 182] width 469 height 12
click at [1105, 17] on icon "button" at bounding box center [1106, 18] width 6 height 6
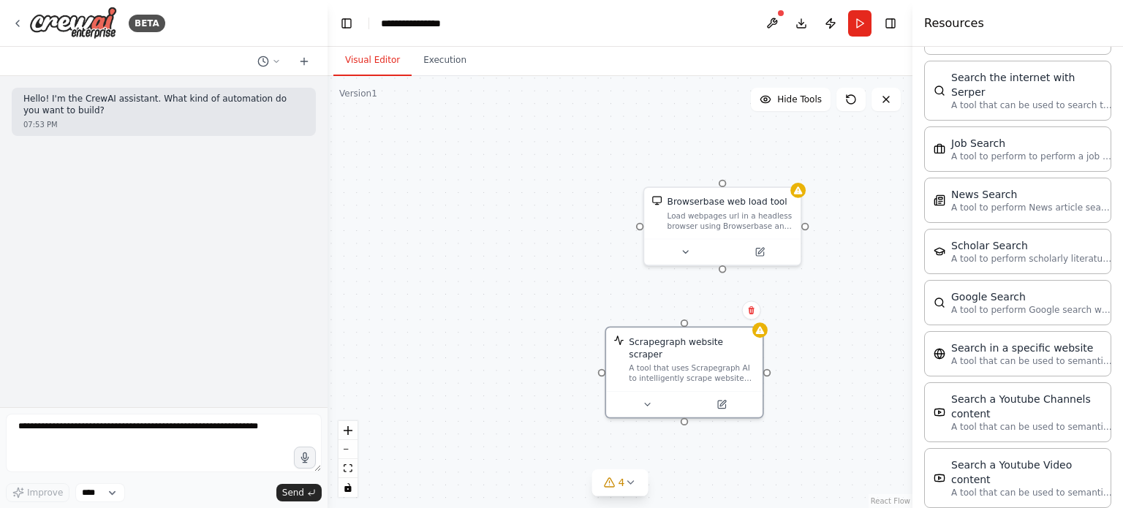
scroll to position [2546, 0]
click at [18, 23] on icon at bounding box center [18, 24] width 12 height 12
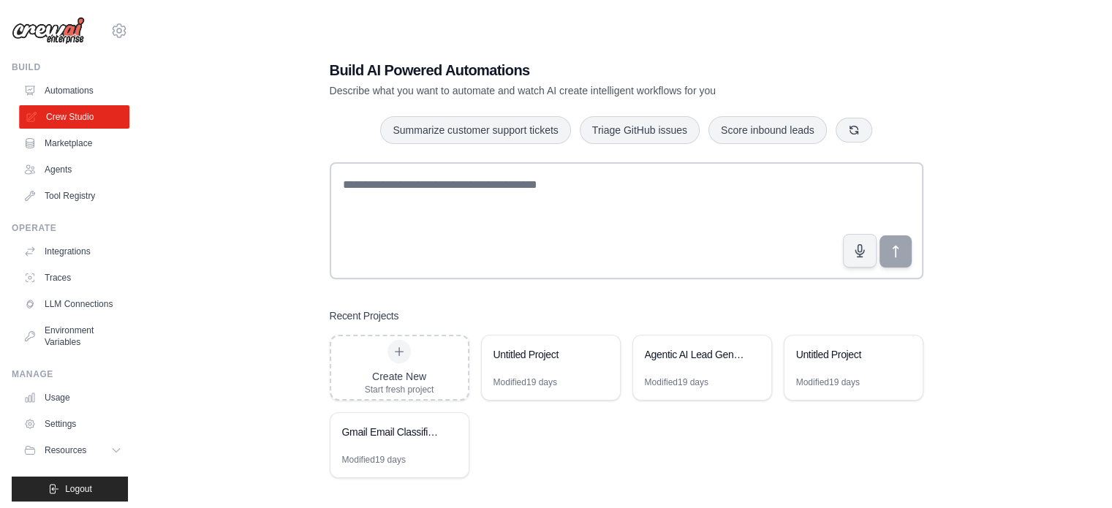
click at [73, 113] on link "Crew Studio" at bounding box center [74, 116] width 110 height 23
click at [389, 363] on div "Create New Start fresh project" at bounding box center [399, 368] width 69 height 56
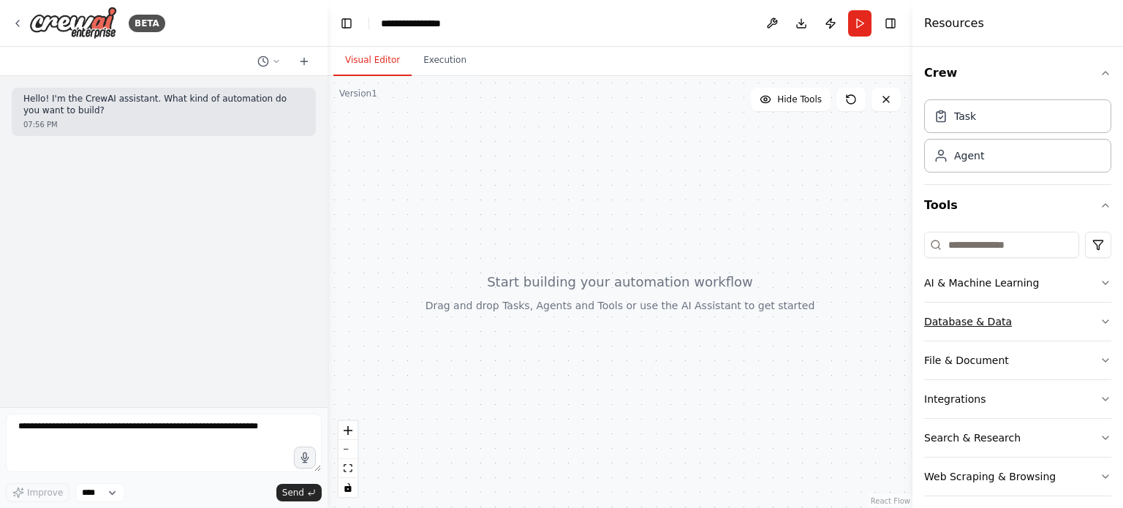
click at [958, 320] on button "Database & Data" at bounding box center [1017, 322] width 187 height 38
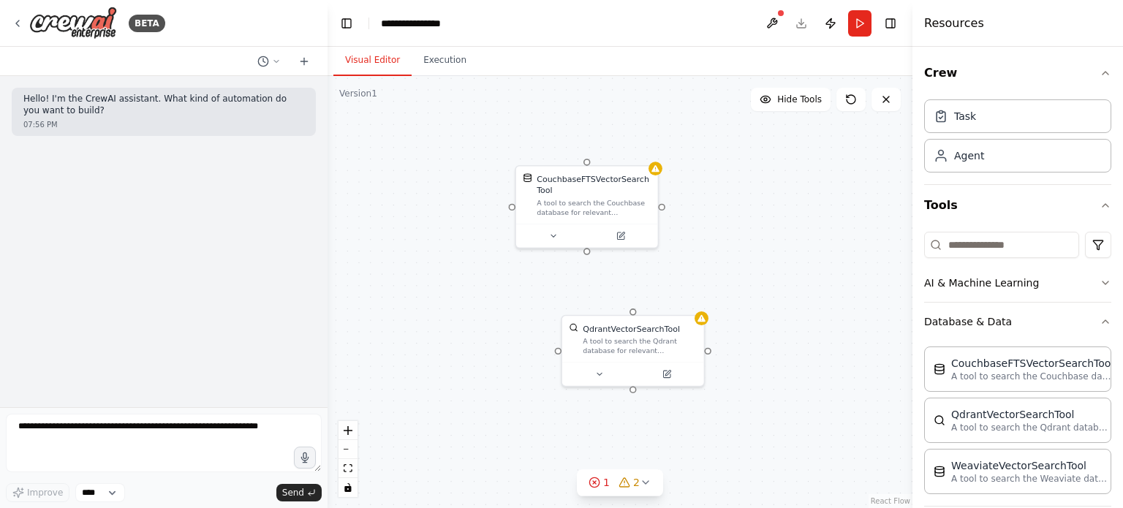
drag, startPoint x: 465, startPoint y: 413, endPoint x: 452, endPoint y: 279, distance: 135.2
click at [452, 279] on div "CouchbaseFTSVectorSearchTool A tool to search the Couchbase database for releva…" at bounding box center [620, 292] width 585 height 432
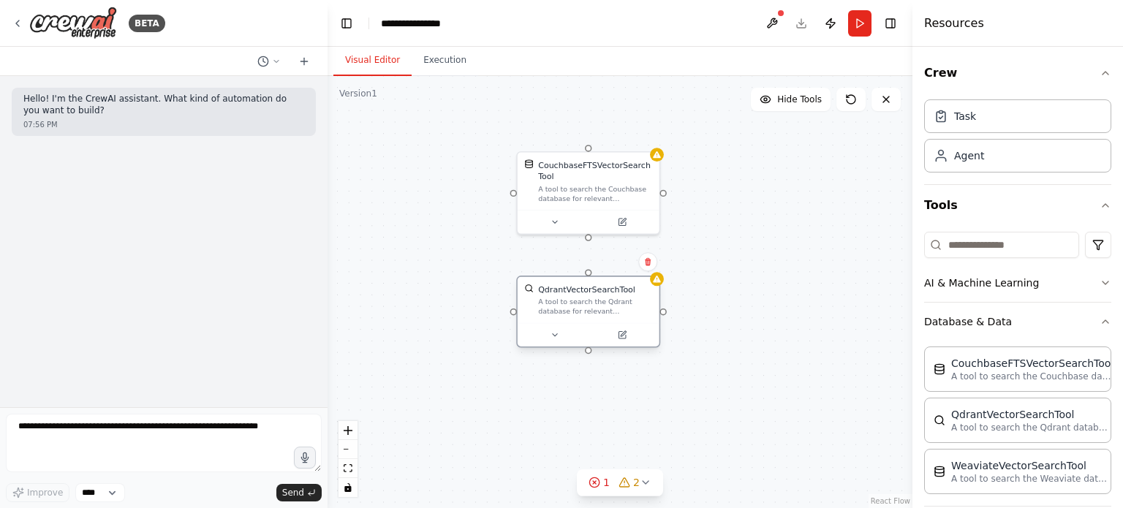
drag, startPoint x: 624, startPoint y: 330, endPoint x: 578, endPoint y: 303, distance: 53.0
click at [578, 303] on div "A tool to search the Qdrant database for relevant information on internal docum…" at bounding box center [595, 307] width 114 height 18
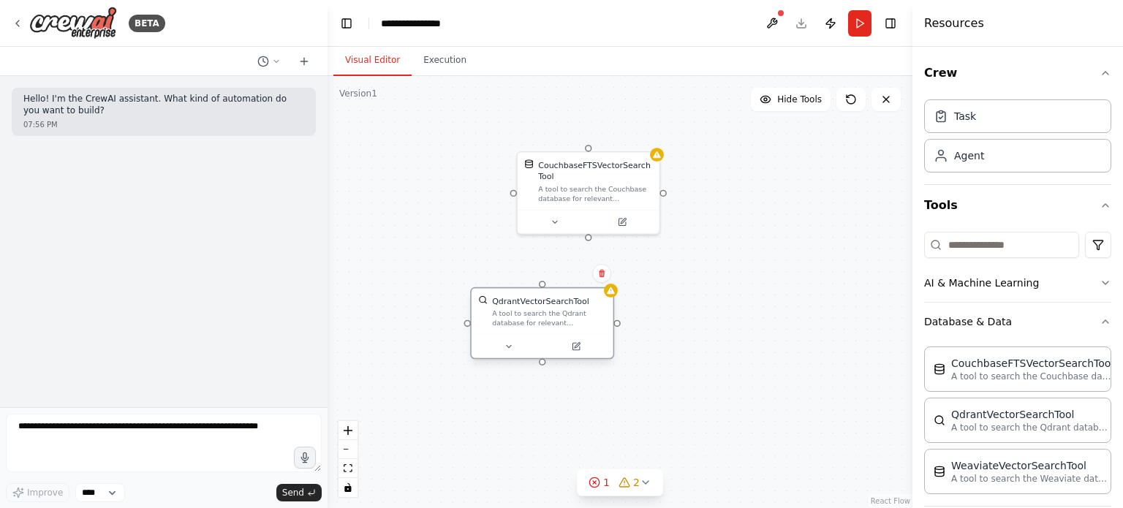
drag, startPoint x: 578, startPoint y: 303, endPoint x: 535, endPoint y: 309, distance: 42.8
click at [535, 309] on div "A tool to search the Qdrant database for relevant information on internal docum…" at bounding box center [549, 318] width 114 height 18
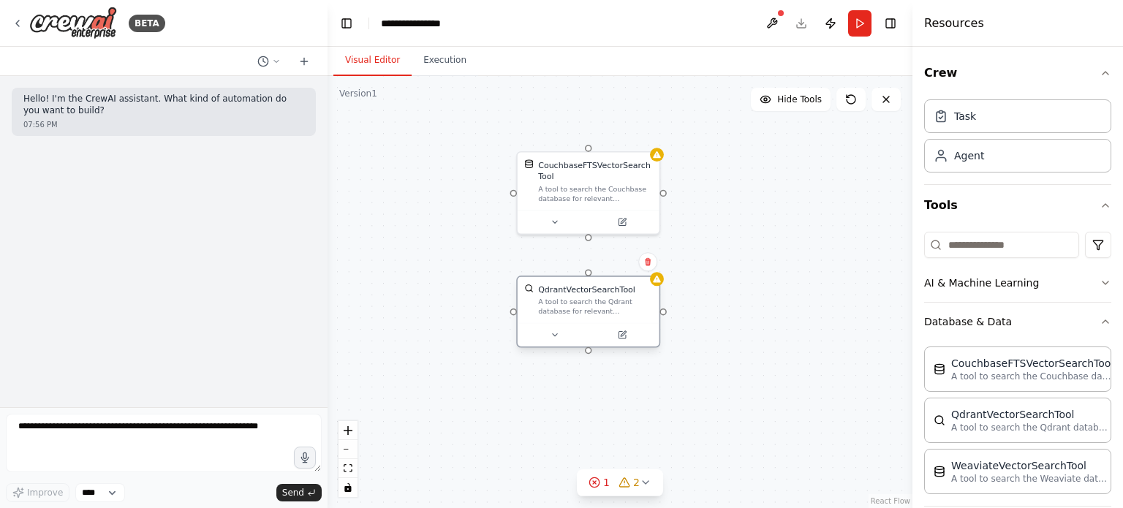
drag, startPoint x: 535, startPoint y: 309, endPoint x: 591, endPoint y: 299, distance: 57.2
click at [591, 299] on div "A tool to search the Qdrant database for relevant information on internal docum…" at bounding box center [595, 307] width 114 height 18
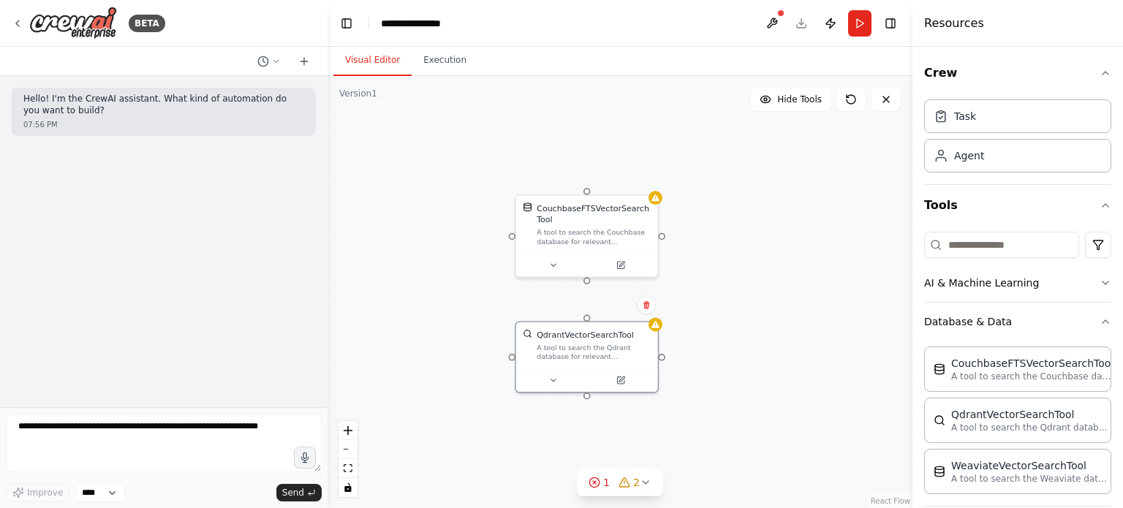
drag, startPoint x: 586, startPoint y: 240, endPoint x: 583, endPoint y: 283, distance: 43.2
click at [583, 283] on div "CouchbaseFTSVectorSearchTool A tool to search the Couchbase database for releva…" at bounding box center [620, 292] width 585 height 432
drag, startPoint x: 583, startPoint y: 280, endPoint x: 586, endPoint y: 319, distance: 38.9
click at [586, 319] on div "CouchbaseFTSVectorSearchTool A tool to search the Couchbase database for releva…" at bounding box center [620, 292] width 585 height 432
drag, startPoint x: 586, startPoint y: 279, endPoint x: 586, endPoint y: 314, distance: 34.4
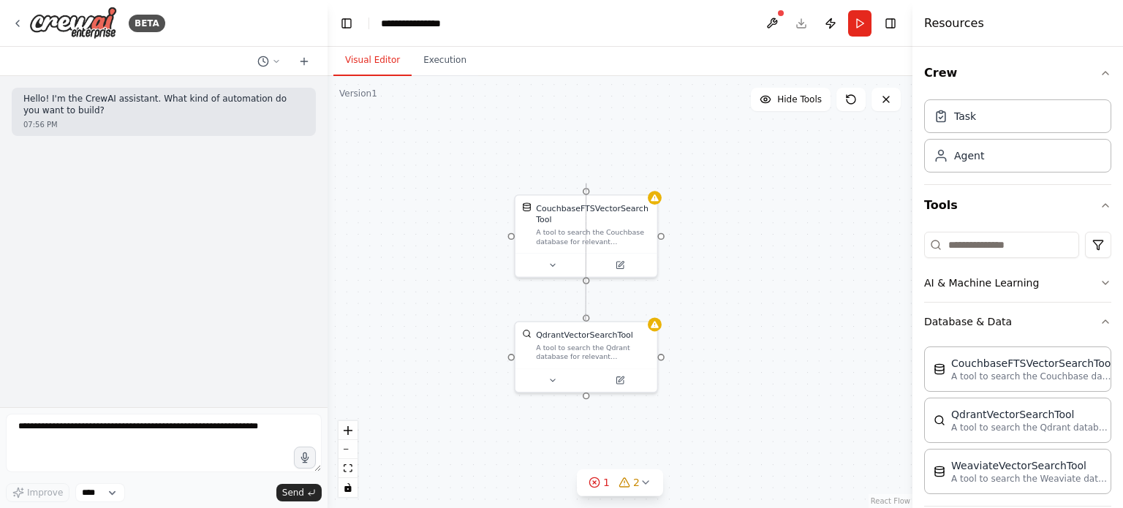
click at [586, 314] on div "CouchbaseFTSVectorSearchTool A tool to search the Couchbase database for releva…" at bounding box center [620, 292] width 585 height 432
drag, startPoint x: 588, startPoint y: 277, endPoint x: 594, endPoint y: 323, distance: 46.4
click at [594, 323] on div "CouchbaseFTSVectorSearchTool A tool to search the Couchbase database for releva…" at bounding box center [571, 226] width 461 height 341
click at [586, 283] on div "CouchbaseFTSVectorSearchTool A tool to search the Couchbase database for releva…" at bounding box center [620, 292] width 585 height 432
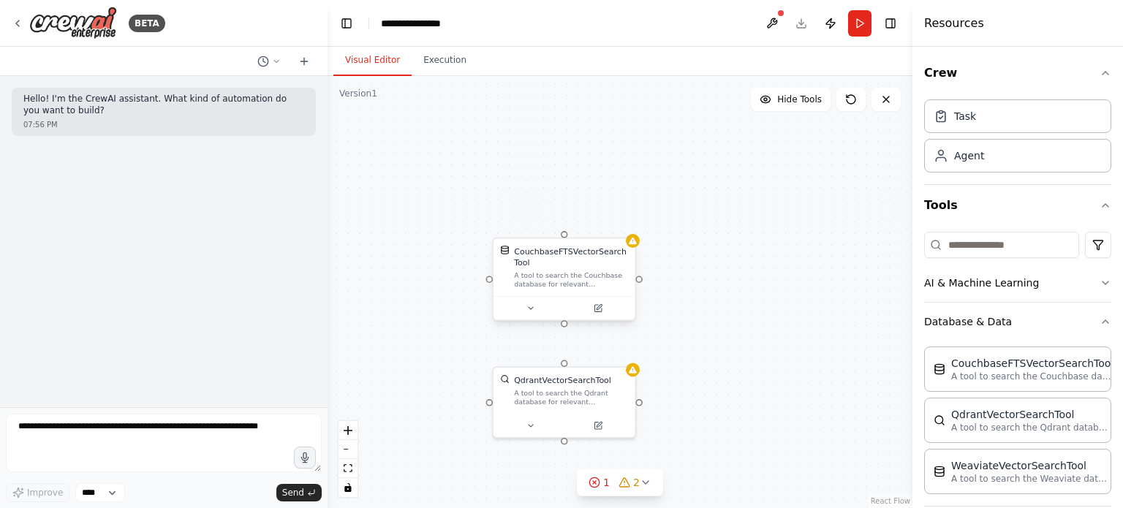
drag, startPoint x: 586, startPoint y: 283, endPoint x: 564, endPoint y: 328, distance: 50.4
click at [564, 328] on div "CouchbaseFTSVectorSearchTool A tool to search the Couchbase database for releva…" at bounding box center [620, 292] width 585 height 432
click at [611, 287] on div "A tool to search the Couchbase database for relevant information on internal do…" at bounding box center [571, 280] width 114 height 18
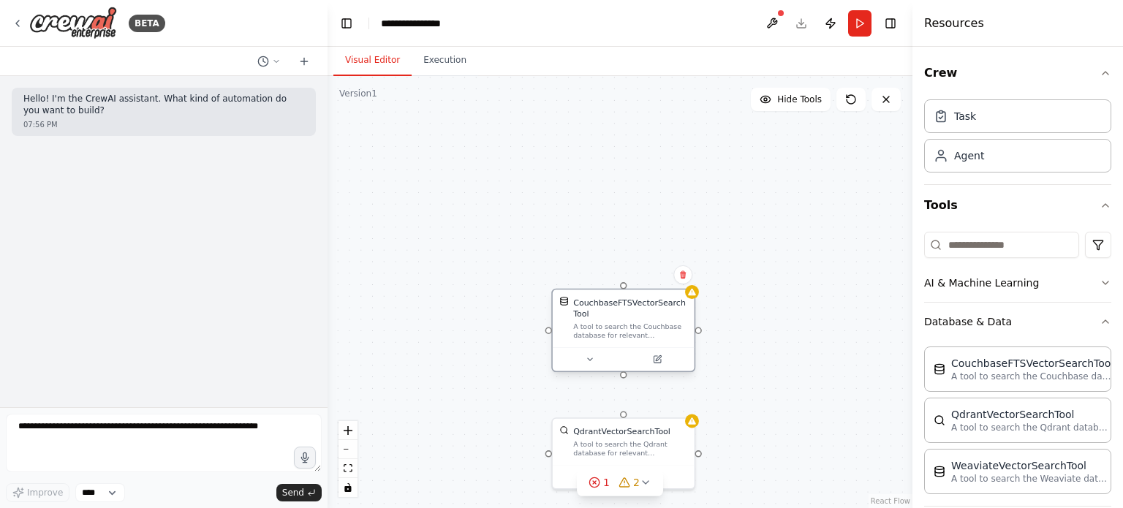
drag, startPoint x: 641, startPoint y: 282, endPoint x: 698, endPoint y: 330, distance: 74.7
click at [698, 330] on div "CouchbaseFTSVectorSearchTool A tool to search the Couchbase database for releva…" at bounding box center [620, 292] width 585 height 432
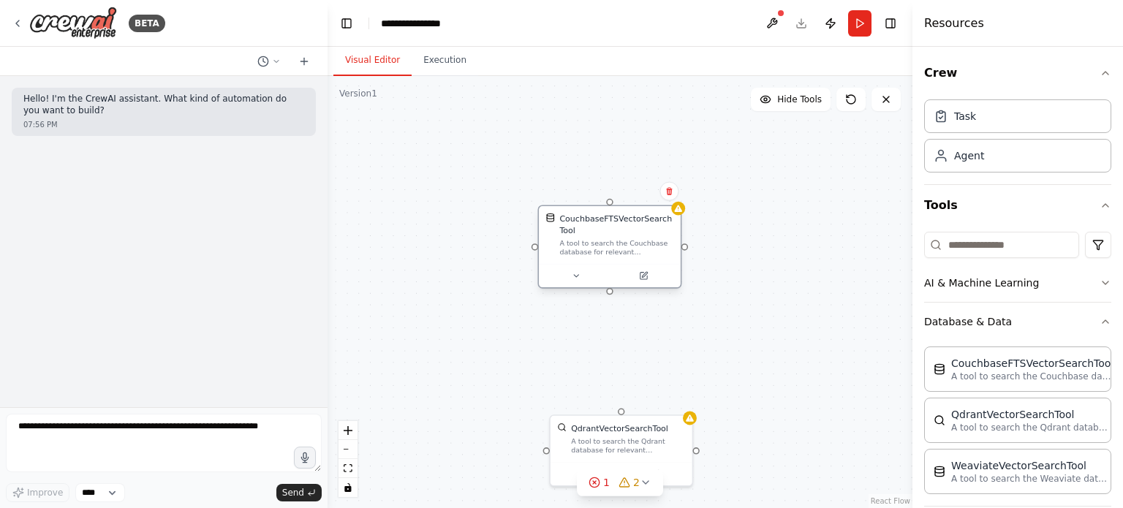
drag, startPoint x: 612, startPoint y: 332, endPoint x: 595, endPoint y: 224, distance: 108.8
click at [595, 224] on div "CouchbaseFTSVectorSearchTool A tool to search the Couchbase database for releva…" at bounding box center [616, 235] width 114 height 44
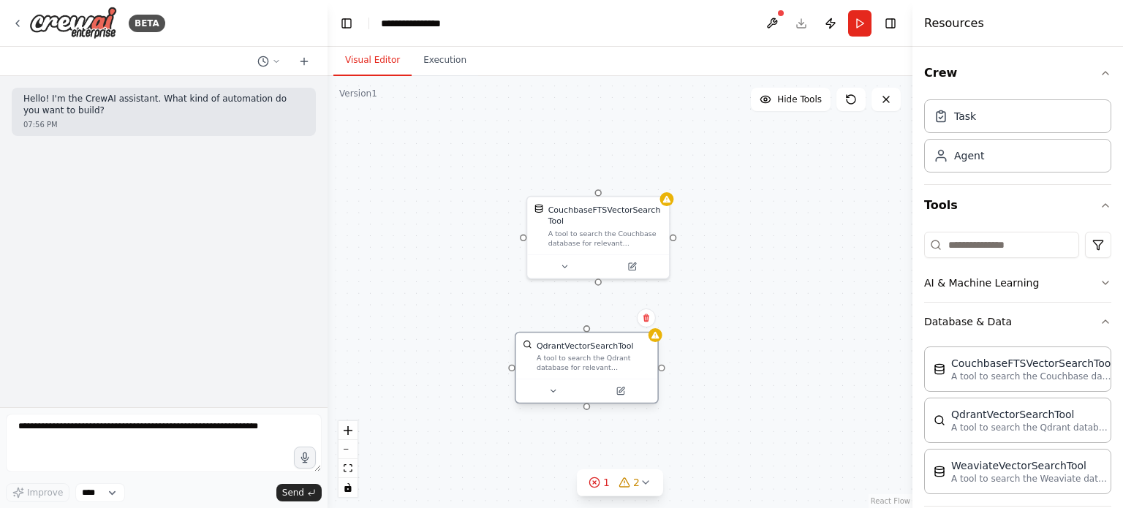
drag, startPoint x: 628, startPoint y: 426, endPoint x: 597, endPoint y: 346, distance: 86.3
click at [597, 346] on div "QdrantVectorSearchTool" at bounding box center [585, 346] width 97 height 12
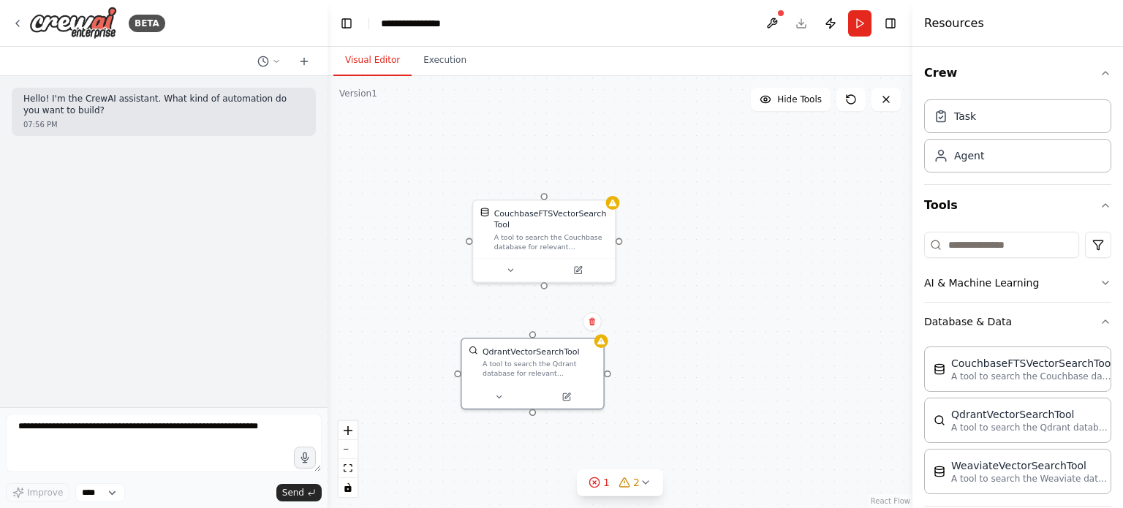
drag, startPoint x: 600, startPoint y: 308, endPoint x: 545, endPoint y: 311, distance: 54.2
click at [545, 311] on div "CouchbaseFTSVectorSearchTool A tool to search the Couchbase database for releva…" at bounding box center [620, 292] width 585 height 432
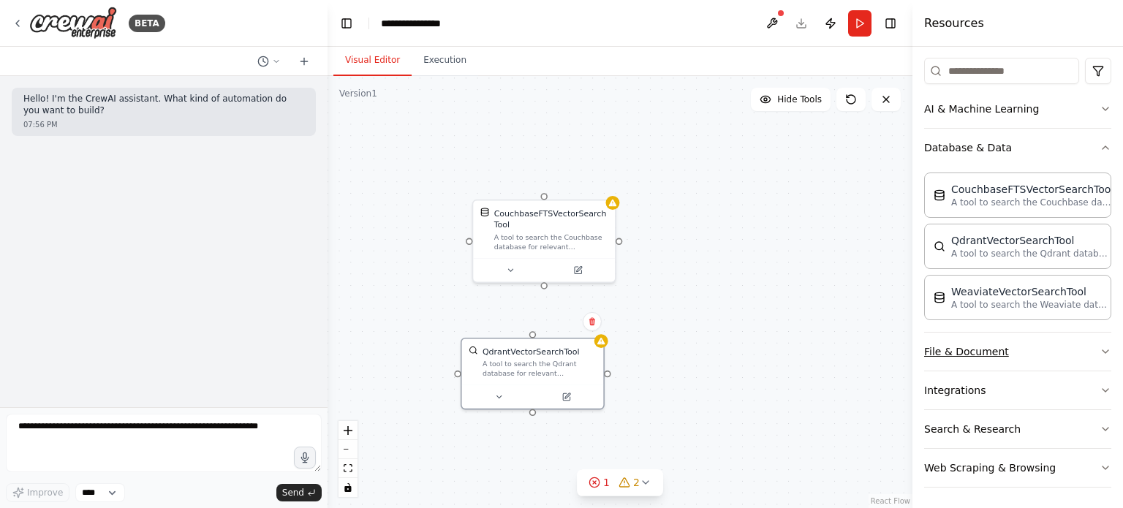
click at [980, 347] on button "File & Document" at bounding box center [1017, 352] width 187 height 38
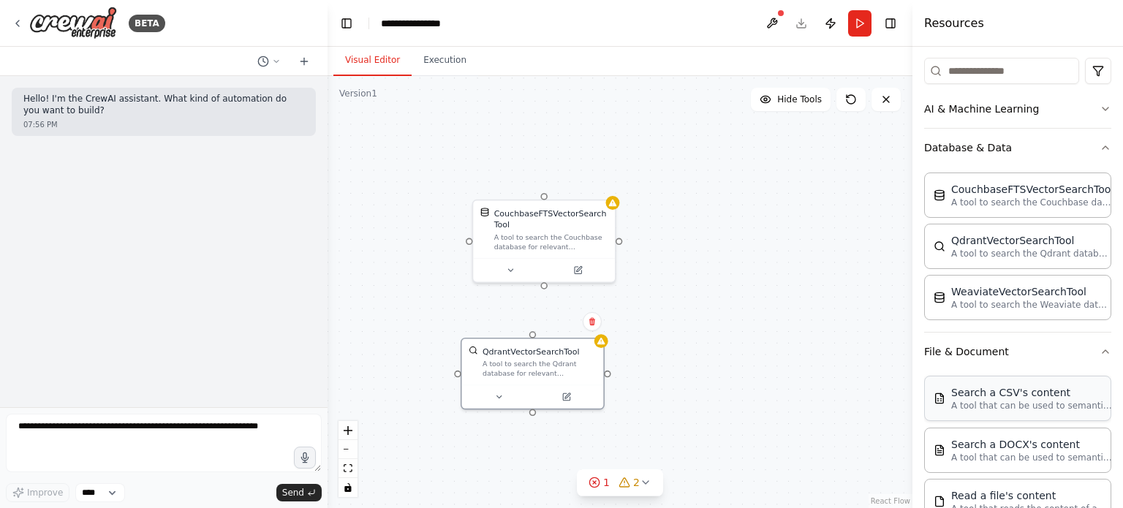
click at [968, 393] on div "Search a CSV's content" at bounding box center [1031, 392] width 161 height 15
click at [499, 377] on div "QdrantVectorSearchTool A tool to search the Qdrant database for relevant inform…" at bounding box center [533, 359] width 142 height 46
click at [547, 365] on div "A tool to search the Qdrant database for relevant information on internal docum…" at bounding box center [540, 367] width 114 height 18
click at [594, 321] on icon at bounding box center [592, 322] width 6 height 8
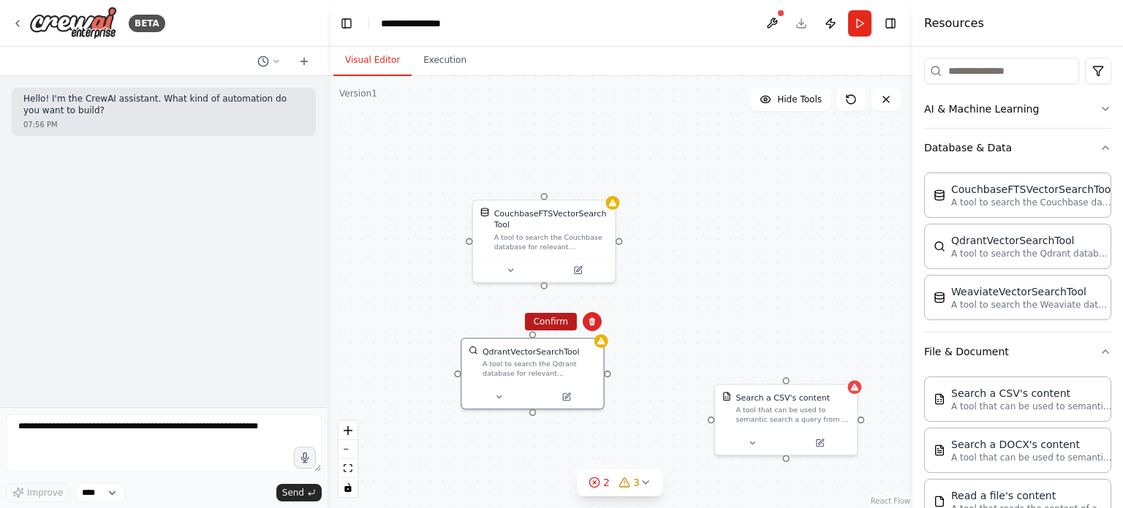
click at [550, 314] on button "Confirm" at bounding box center [551, 322] width 52 height 18
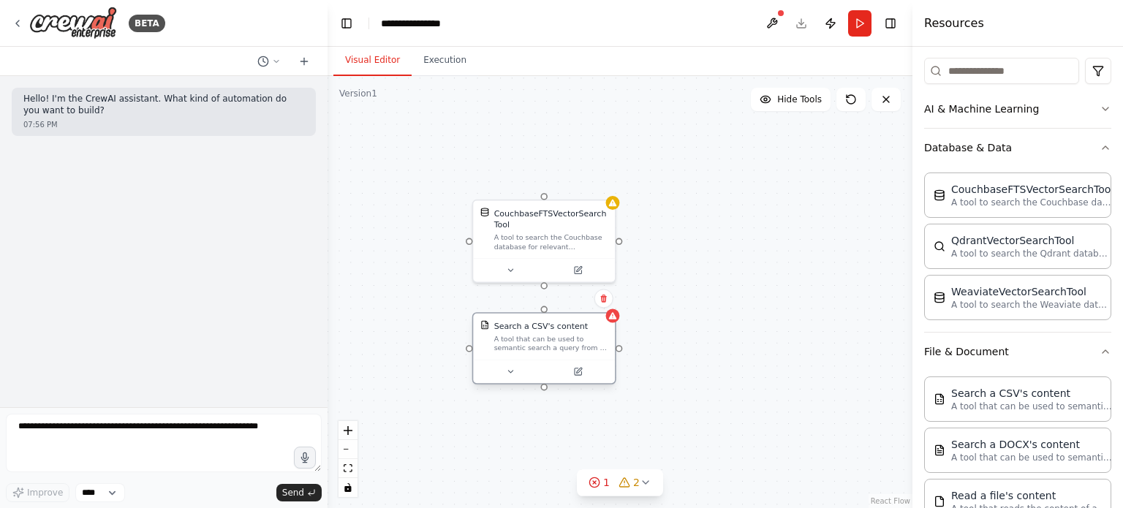
drag, startPoint x: 783, startPoint y: 412, endPoint x: 536, endPoint y: 346, distance: 255.7
click at [536, 346] on div "A tool that can be used to semantic search a query from a CSV's content." at bounding box center [551, 343] width 114 height 18
drag, startPoint x: 544, startPoint y: 283, endPoint x: 545, endPoint y: 322, distance: 38.8
click at [545, 322] on div "CouchbaseFTSVectorSearchTool A tool to search the Couchbase database for releva…" at bounding box center [552, 324] width 461 height 341
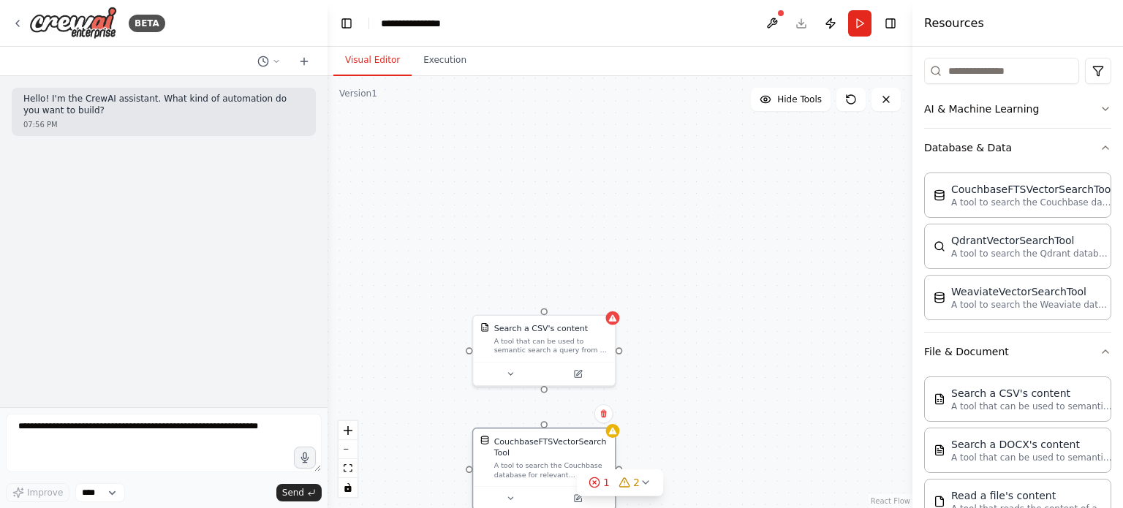
drag, startPoint x: 492, startPoint y: 227, endPoint x: 492, endPoint y: 453, distance: 225.9
click at [492, 453] on div "CouchbaseFTSVectorSearchTool A tool to search the Couchbase database for releva…" at bounding box center [544, 458] width 128 height 44
drag, startPoint x: 543, startPoint y: 423, endPoint x: 542, endPoint y: 385, distance: 38.0
click at [542, 385] on div "CouchbaseFTSVectorSearchTool A tool to search the Couchbase database for releva…" at bounding box center [552, 324] width 461 height 341
drag, startPoint x: 545, startPoint y: 423, endPoint x: 544, endPoint y: 386, distance: 37.3
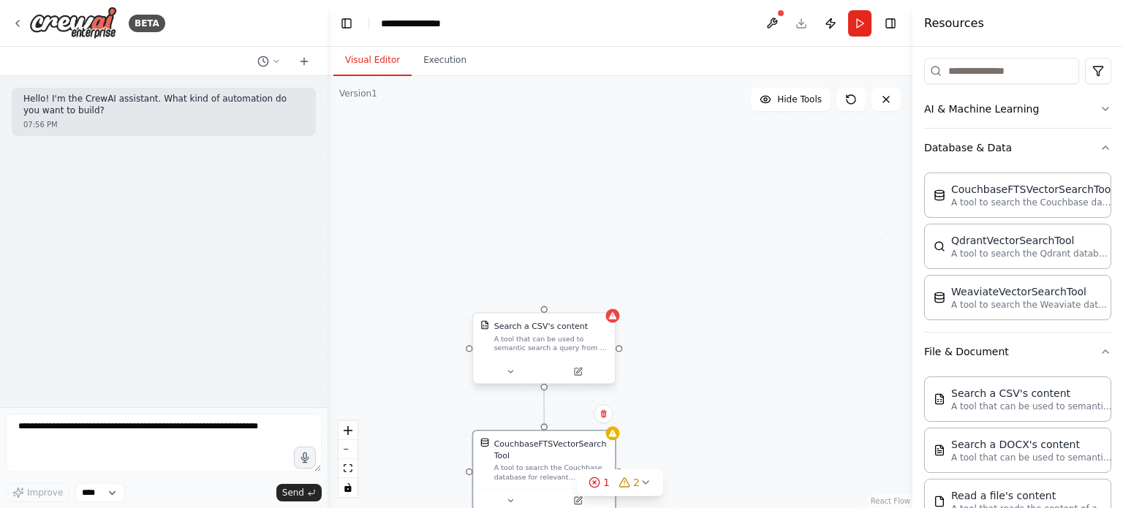
click at [544, 386] on div "CouchbaseFTSVectorSearchTool A tool to search the Couchbase database for releva…" at bounding box center [620, 292] width 585 height 432
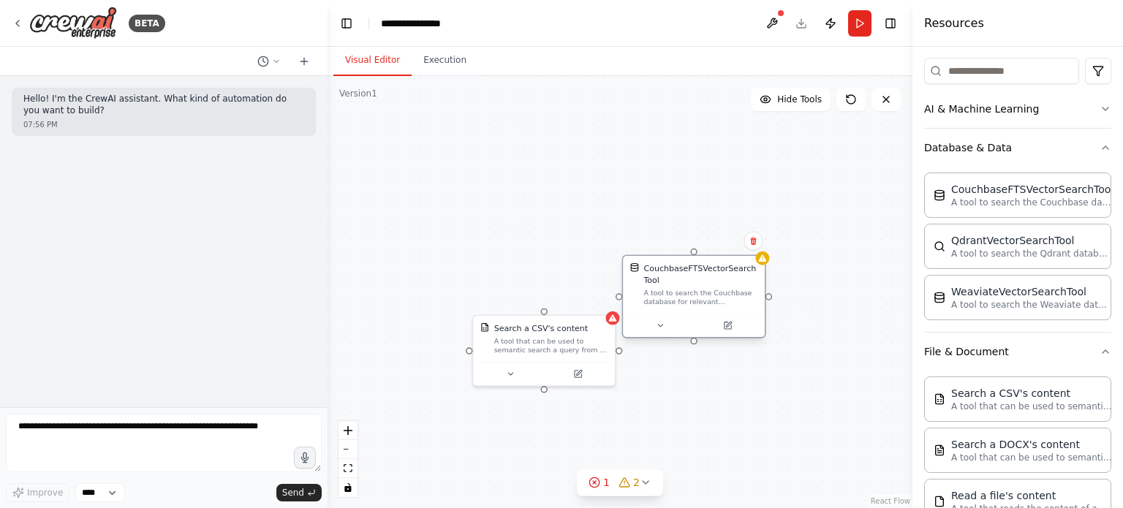
drag, startPoint x: 550, startPoint y: 458, endPoint x: 701, endPoint y: 276, distance: 236.7
click at [701, 276] on div "CouchbaseFTSVectorSearchTool A tool to search the Couchbase database for releva…" at bounding box center [701, 284] width 114 height 44
click at [701, 276] on div "CouchbaseFTSVectorSearchTool" at bounding box center [701, 273] width 114 height 23
click at [751, 244] on icon at bounding box center [753, 241] width 9 height 9
click at [722, 238] on button "Confirm" at bounding box center [712, 241] width 52 height 18
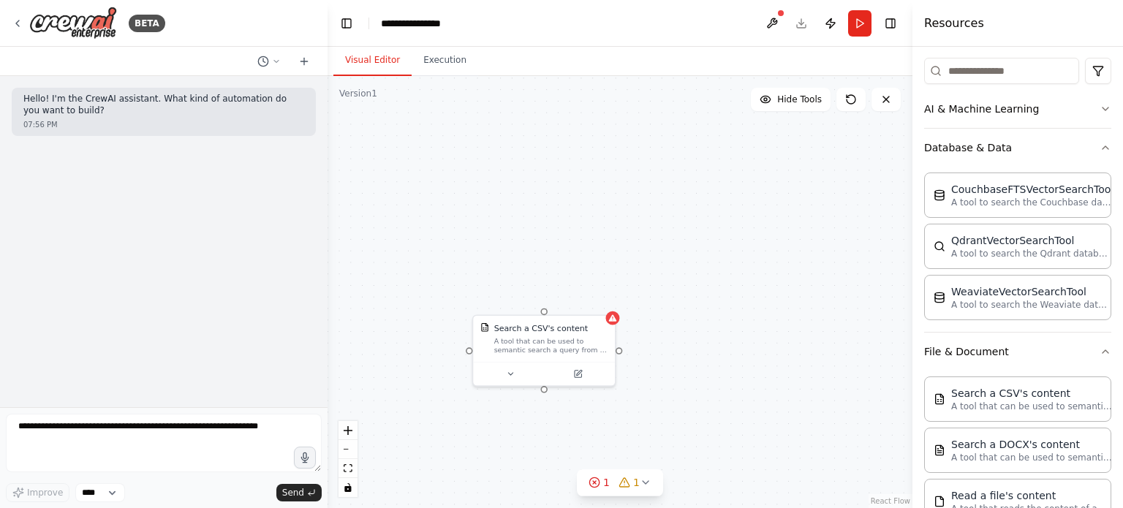
scroll to position [593, 0]
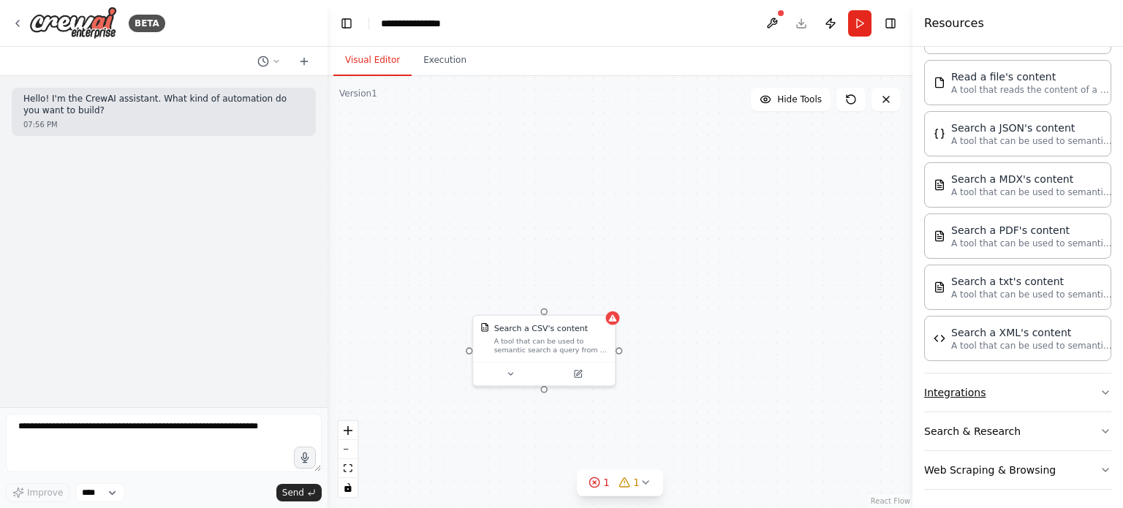
click at [1008, 387] on button "Integrations" at bounding box center [1017, 393] width 187 height 38
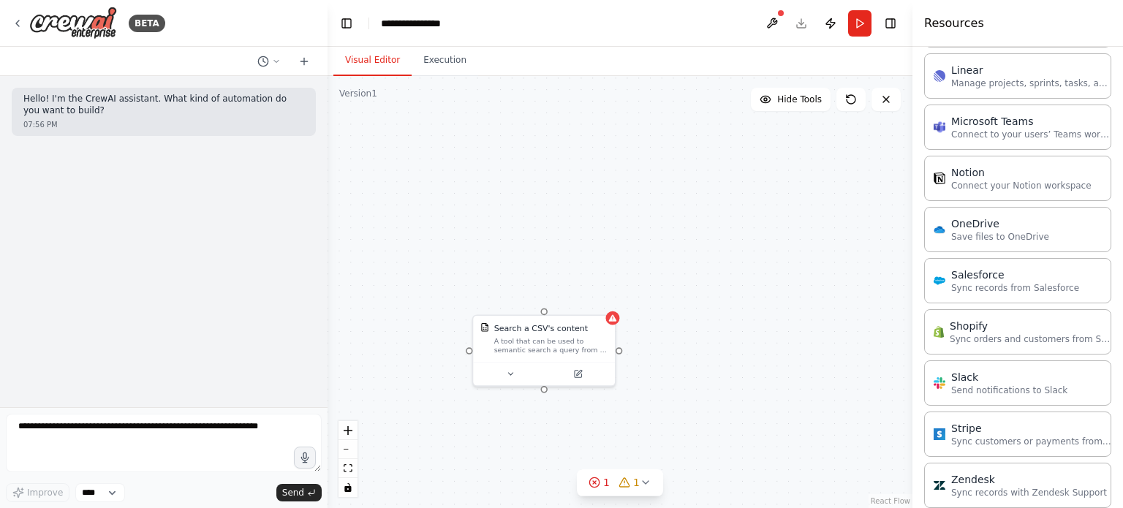
scroll to position [1622, 0]
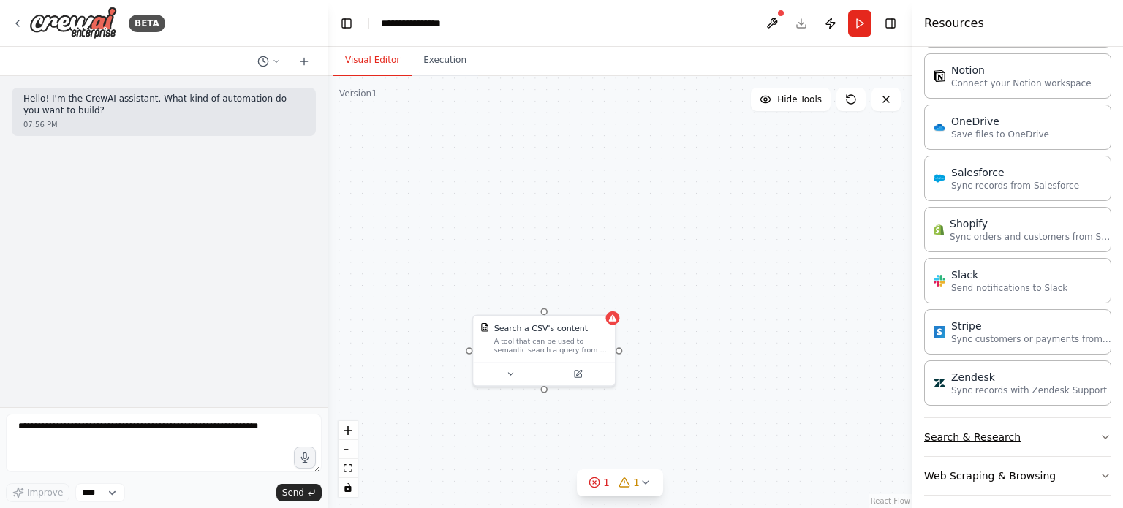
click at [983, 425] on button "Search & Research" at bounding box center [1017, 437] width 187 height 38
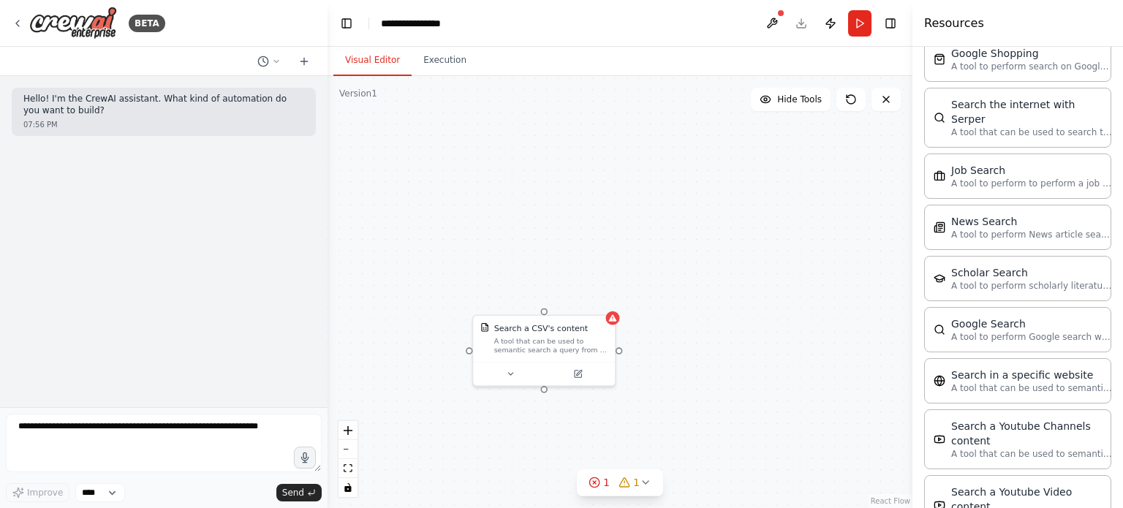
scroll to position [2279, 0]
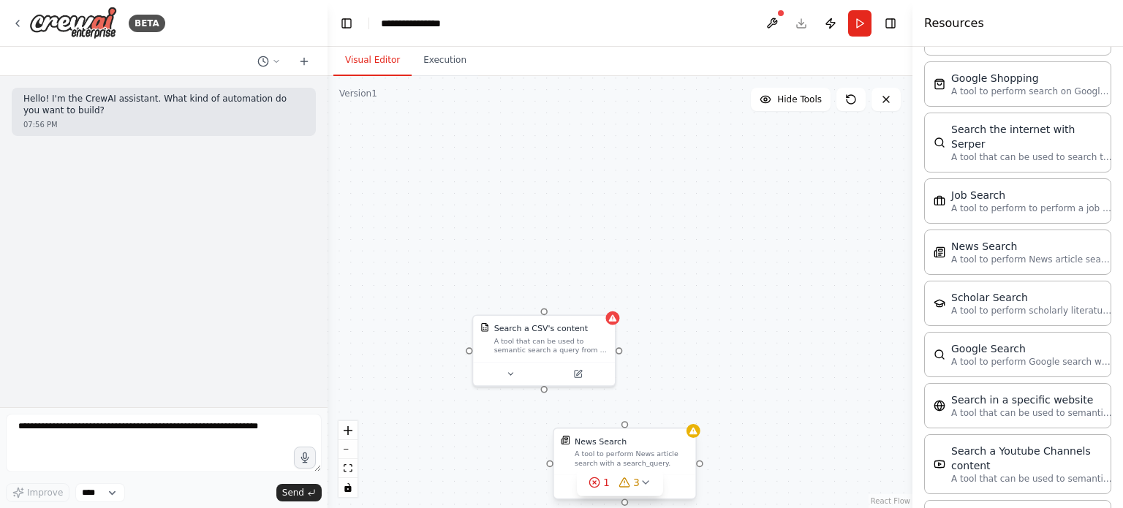
click at [588, 450] on div "A tool to perform News article search with a search_query." at bounding box center [632, 459] width 114 height 18
click at [646, 485] on icon at bounding box center [646, 483] width 12 height 12
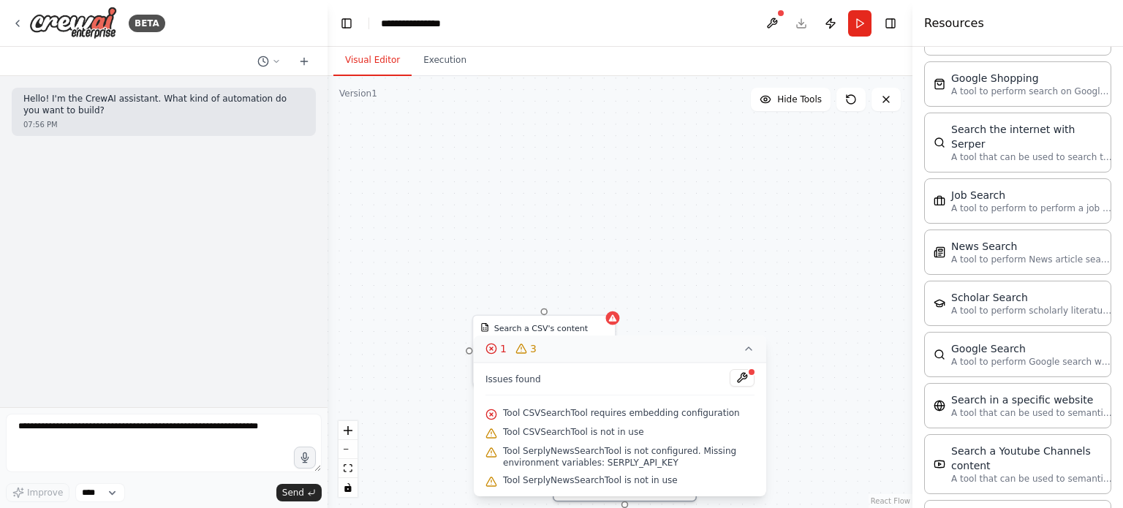
click at [748, 345] on icon at bounding box center [749, 349] width 12 height 12
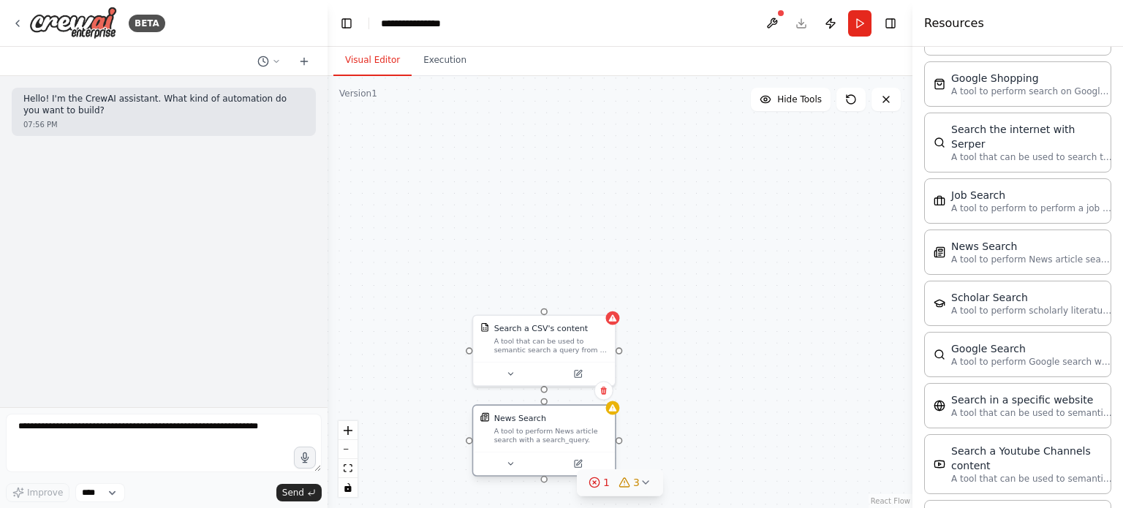
drag, startPoint x: 637, startPoint y: 462, endPoint x: 553, endPoint y: 437, distance: 87.7
click at [553, 437] on div "A tool to perform News article search with a search_query." at bounding box center [551, 435] width 114 height 18
click at [577, 462] on icon at bounding box center [578, 462] width 5 height 5
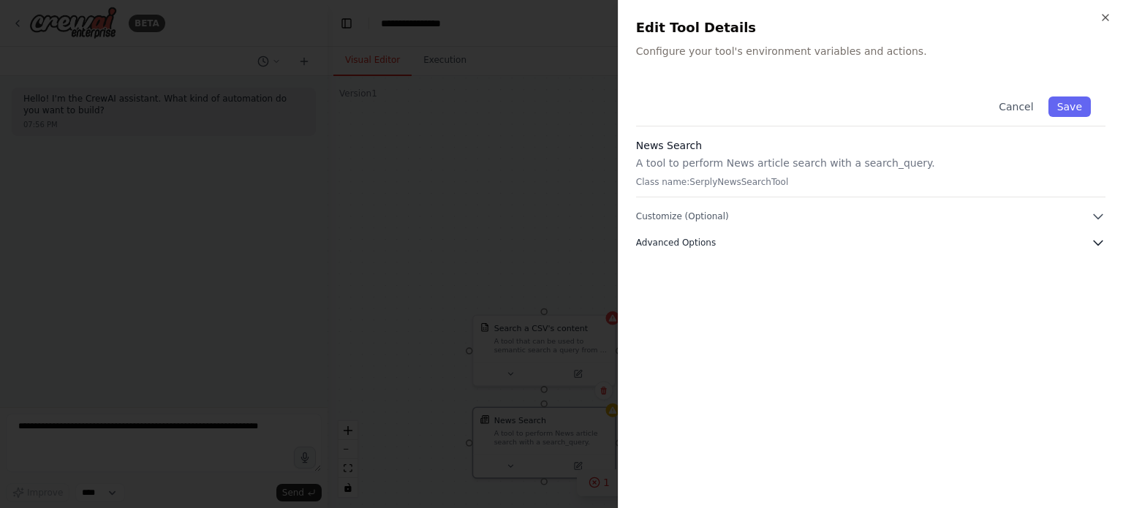
click at [698, 246] on span "Advanced Options" at bounding box center [676, 243] width 80 height 12
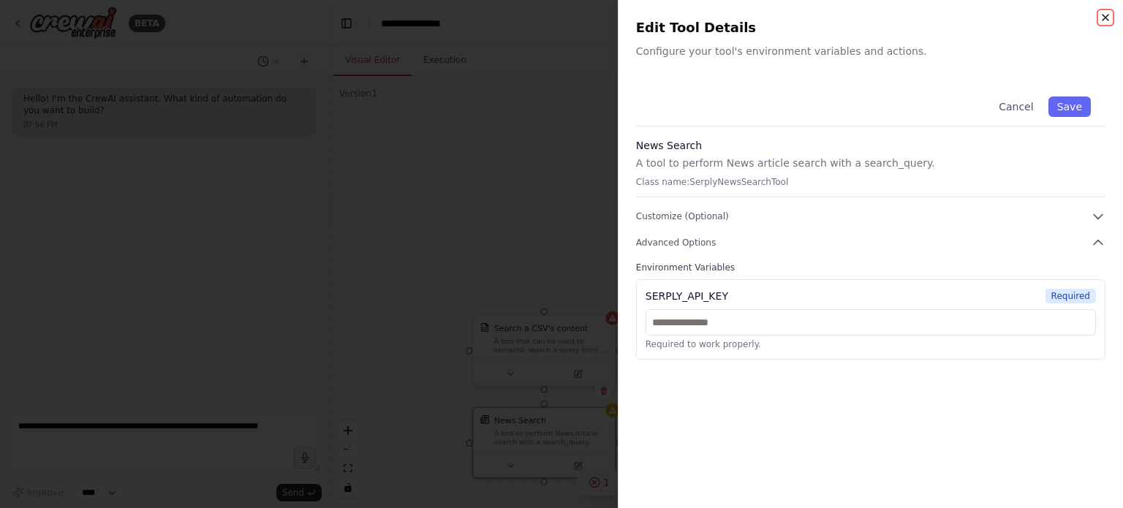
click at [1101, 15] on icon "button" at bounding box center [1106, 18] width 12 height 12
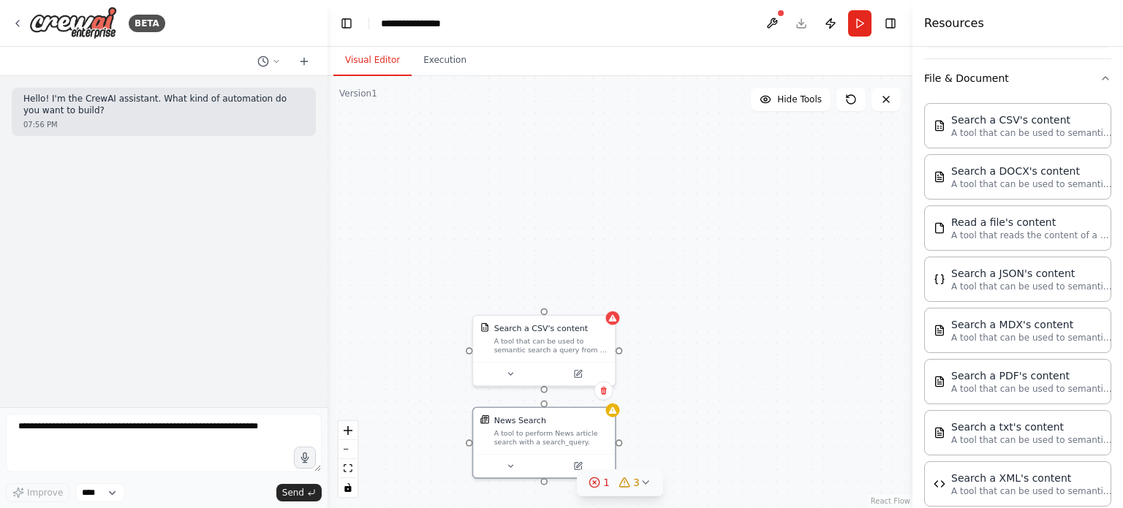
scroll to position [449, 0]
click at [1039, 426] on div "Search a txt's content" at bounding box center [1031, 424] width 161 height 15
drag, startPoint x: 877, startPoint y: 363, endPoint x: 735, endPoint y: 319, distance: 148.5
click at [735, 319] on div "A tool that can be used to semantic search a query from a txt's content." at bounding box center [747, 320] width 114 height 18
click at [769, 349] on icon at bounding box center [774, 349] width 10 height 10
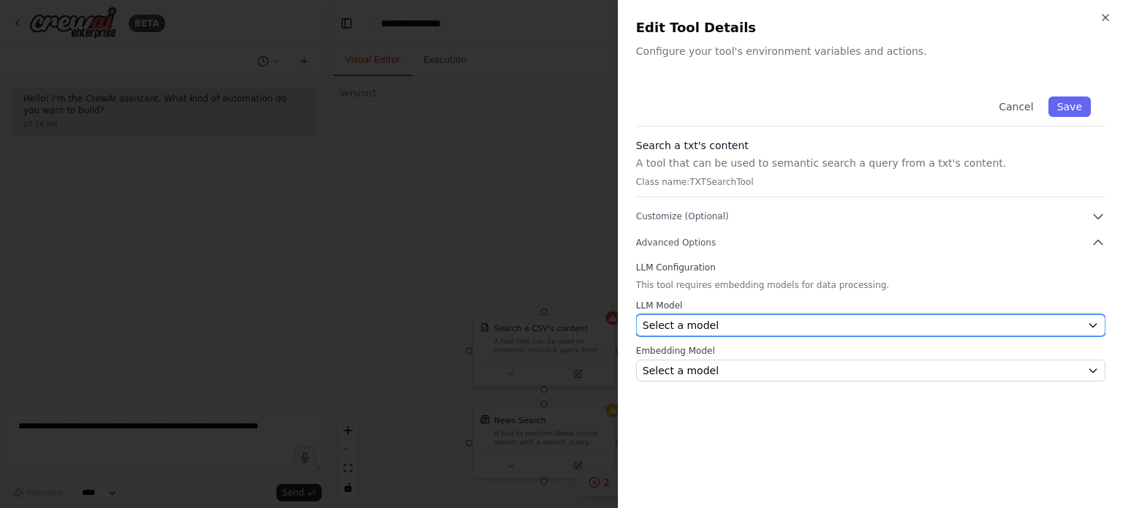
click at [760, 324] on div "Select a model" at bounding box center [862, 325] width 439 height 15
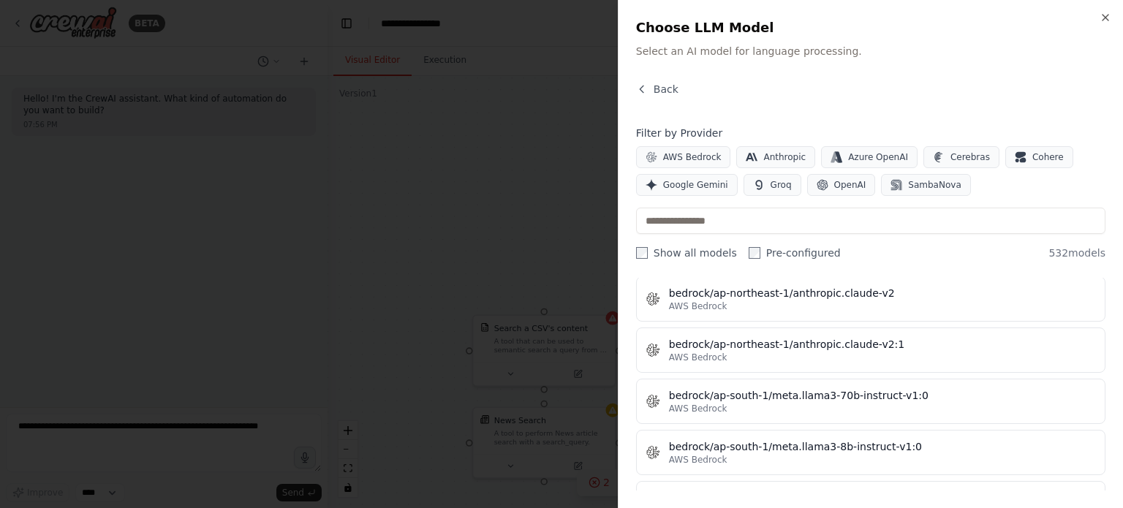
scroll to position [0, 0]
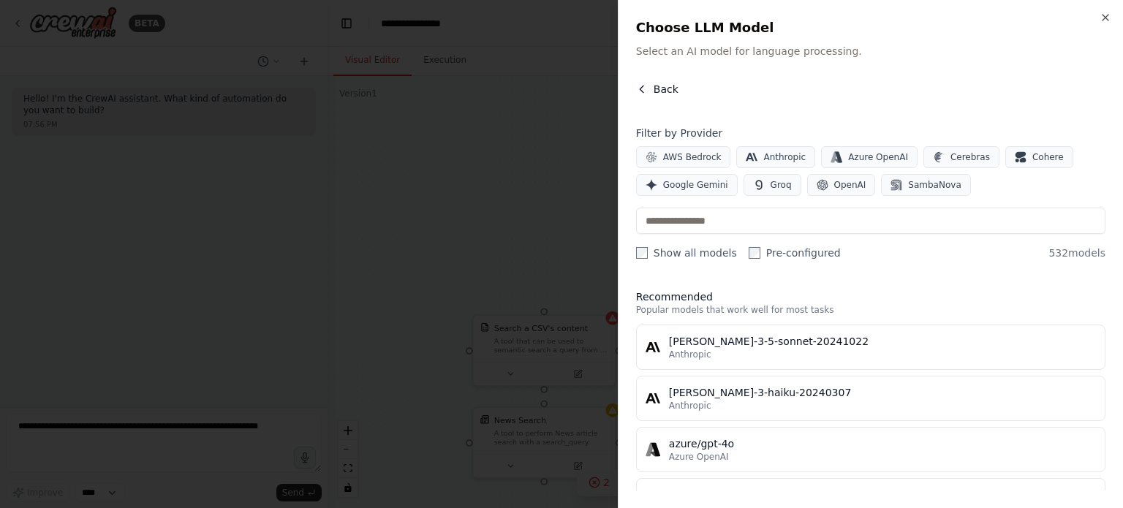
click at [636, 88] on icon "button" at bounding box center [642, 89] width 12 height 12
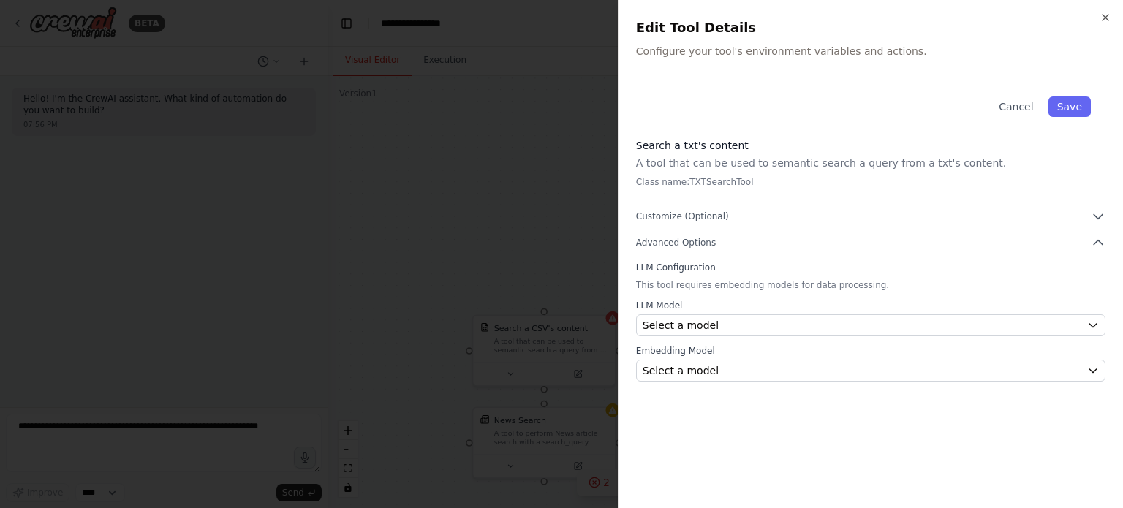
click at [689, 171] on div "Search a txt's content A tool that can be used to semantic search a query from …" at bounding box center [870, 167] width 469 height 59
click at [744, 178] on p "Class name: TXTSearchTool" at bounding box center [870, 182] width 469 height 12
click at [756, 116] on div "Cancel Save" at bounding box center [870, 104] width 469 height 45
click at [728, 176] on p "Class name: TXTSearchTool" at bounding box center [870, 182] width 469 height 12
click at [1103, 15] on icon "button" at bounding box center [1106, 18] width 12 height 12
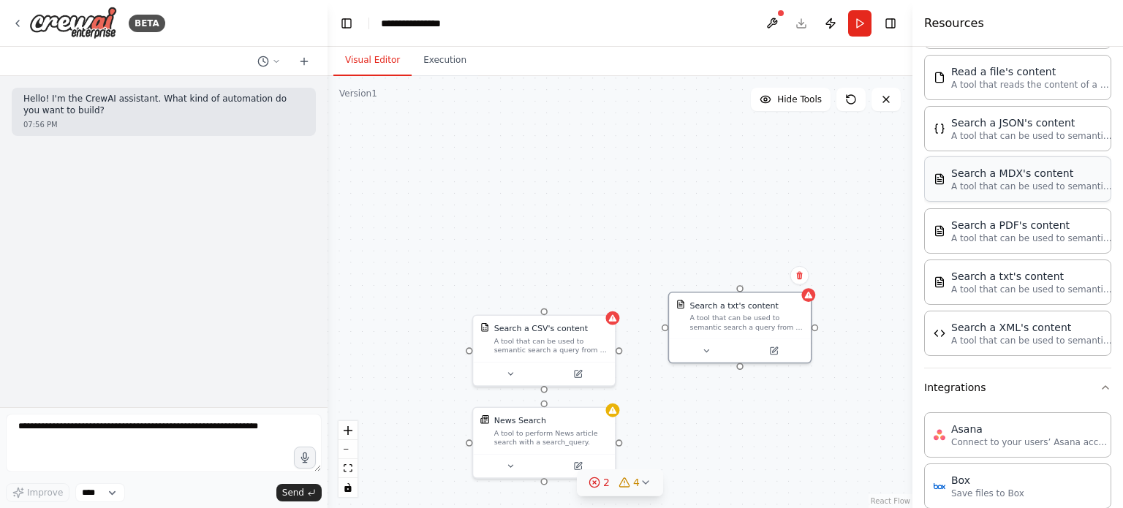
scroll to position [599, 0]
click at [969, 233] on p "A tool that can be used to semantic search a query from a PDF's content." at bounding box center [1031, 237] width 161 height 12
click at [717, 265] on icon at bounding box center [716, 266] width 5 height 5
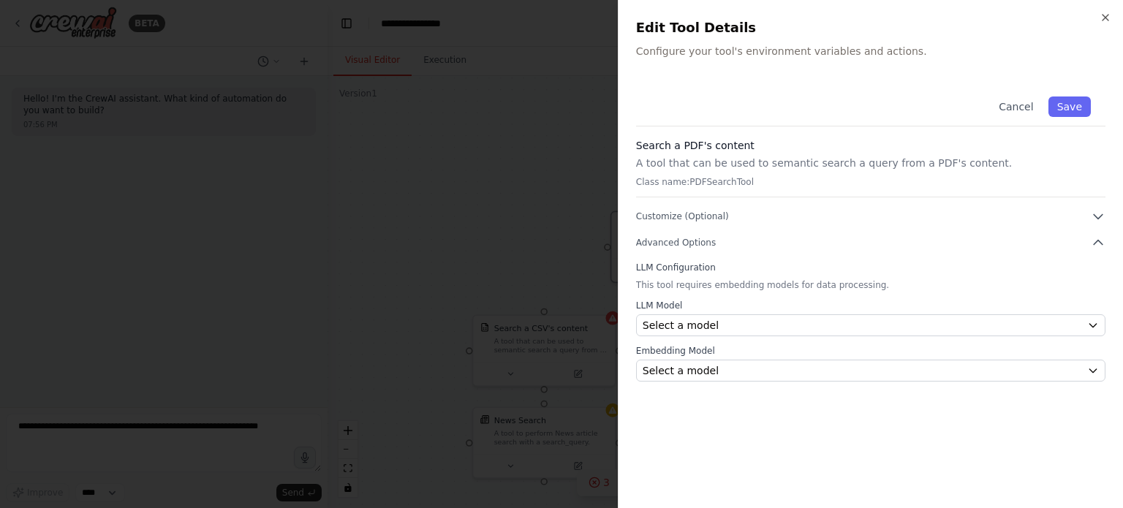
click at [1100, 8] on div "Close Edit Tool Details Configure your tool's environment variables and actions…" at bounding box center [870, 254] width 505 height 508
click at [1103, 19] on icon "button" at bounding box center [1106, 18] width 6 height 6
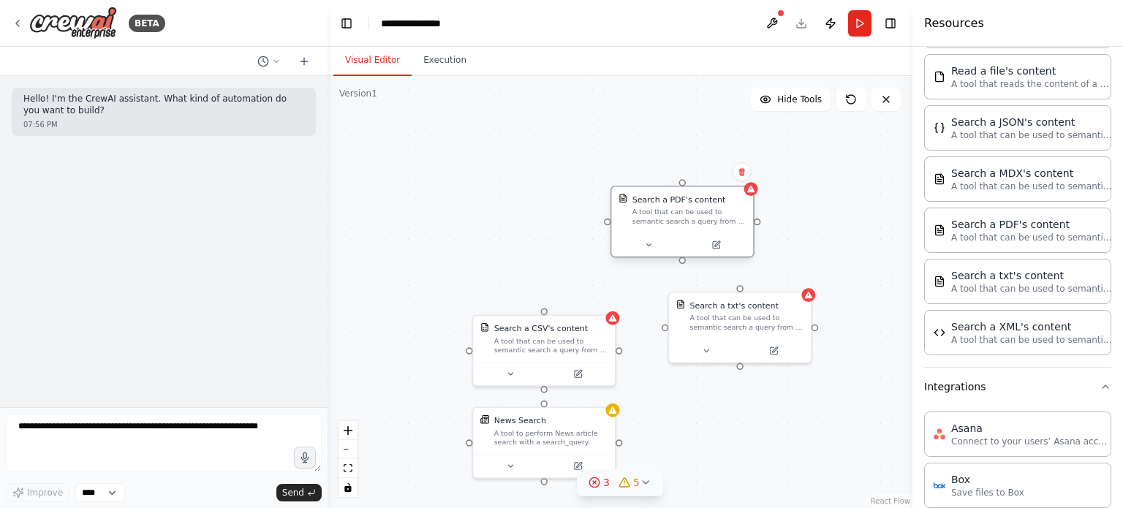
drag, startPoint x: 680, startPoint y: 245, endPoint x: 681, endPoint y: 216, distance: 28.6
click at [681, 216] on div "A tool that can be used to semantic search a query from a PDF's content." at bounding box center [689, 217] width 114 height 18
click at [648, 250] on button at bounding box center [648, 245] width 65 height 14
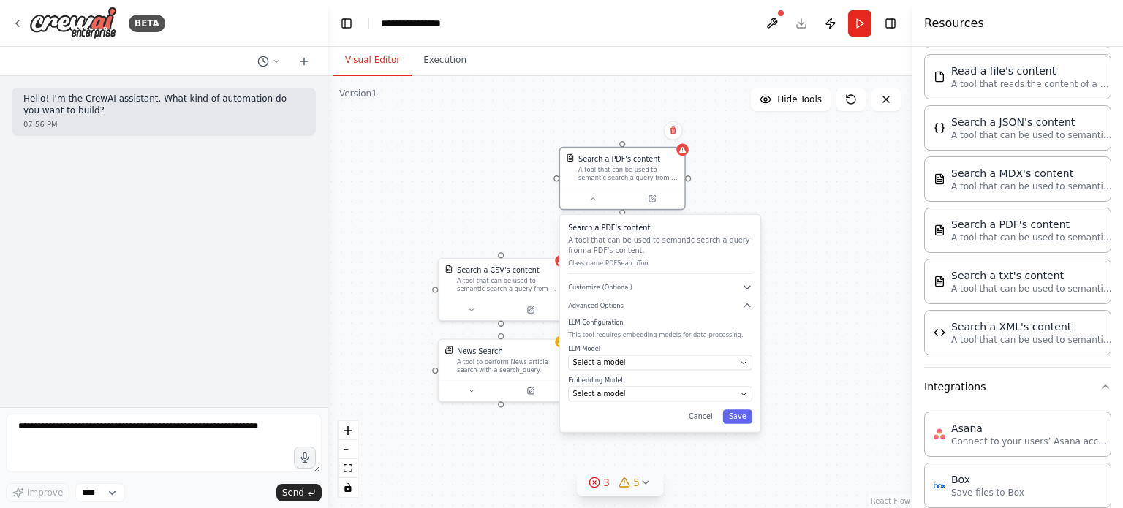
drag, startPoint x: 582, startPoint y: 315, endPoint x: 524, endPoint y: 222, distance: 110.0
click at [524, 222] on div "Search a CSV's content A tool that can be used to semantic search a query from …" at bounding box center [620, 292] width 585 height 432
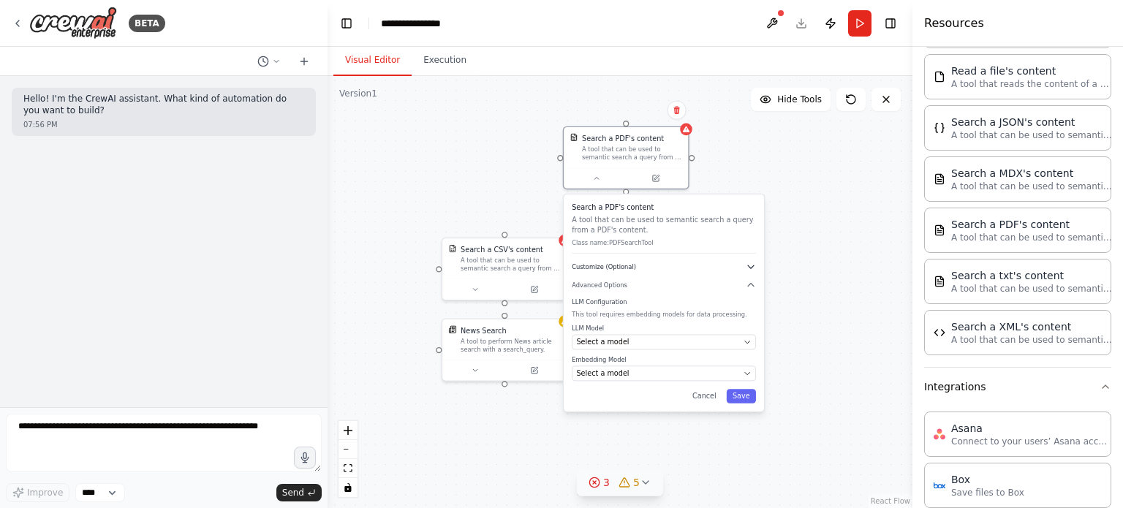
click at [746, 266] on icon "button" at bounding box center [751, 267] width 10 height 10
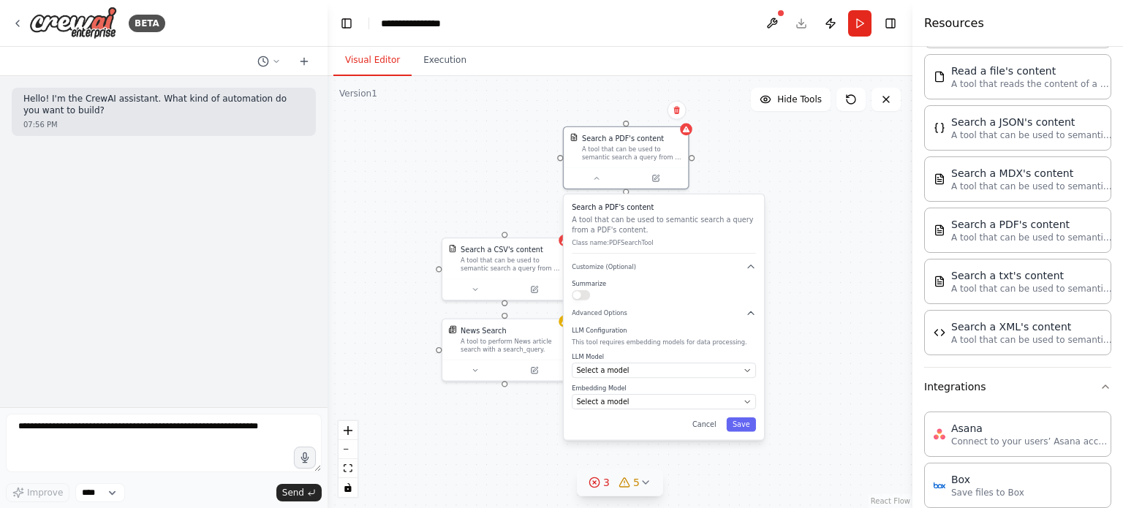
click at [579, 294] on button "button" at bounding box center [581, 295] width 18 height 10
click at [709, 422] on button "Cancel" at bounding box center [705, 424] width 36 height 14
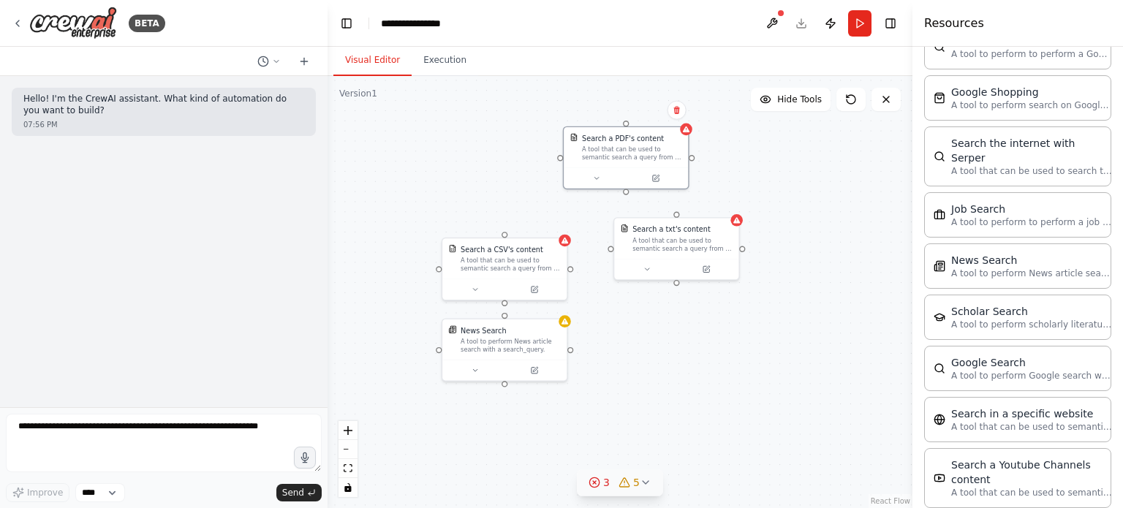
scroll to position [2269, 0]
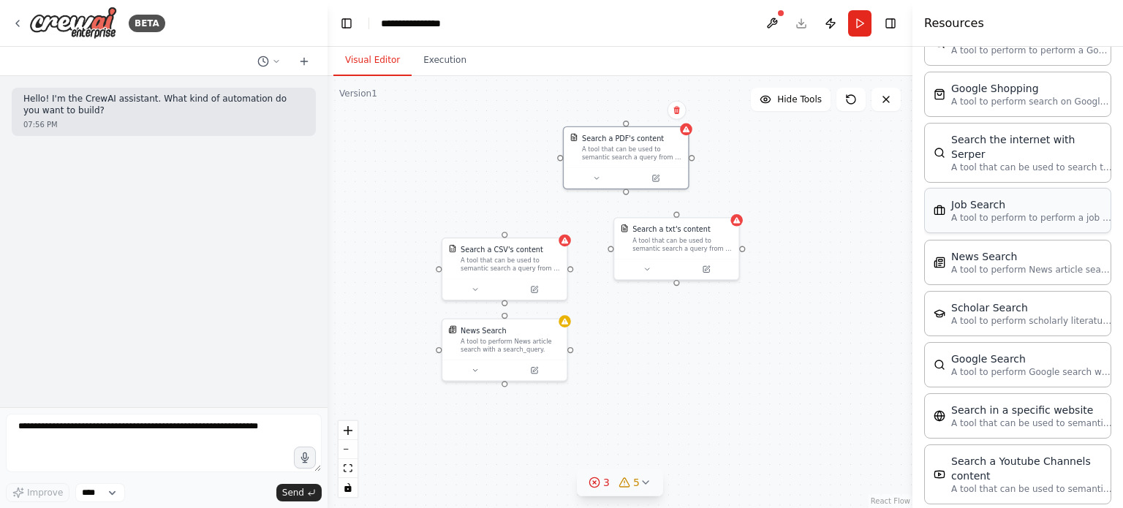
click at [969, 196] on div "Job Search A tool to perform to perform a job search in the [GEOGRAPHIC_DATA] w…" at bounding box center [1017, 210] width 187 height 45
click at [773, 165] on div "Search a CSV's content A tool that can be used to semantic search a query from …" at bounding box center [620, 292] width 585 height 432
click at [868, 213] on icon at bounding box center [865, 215] width 4 height 4
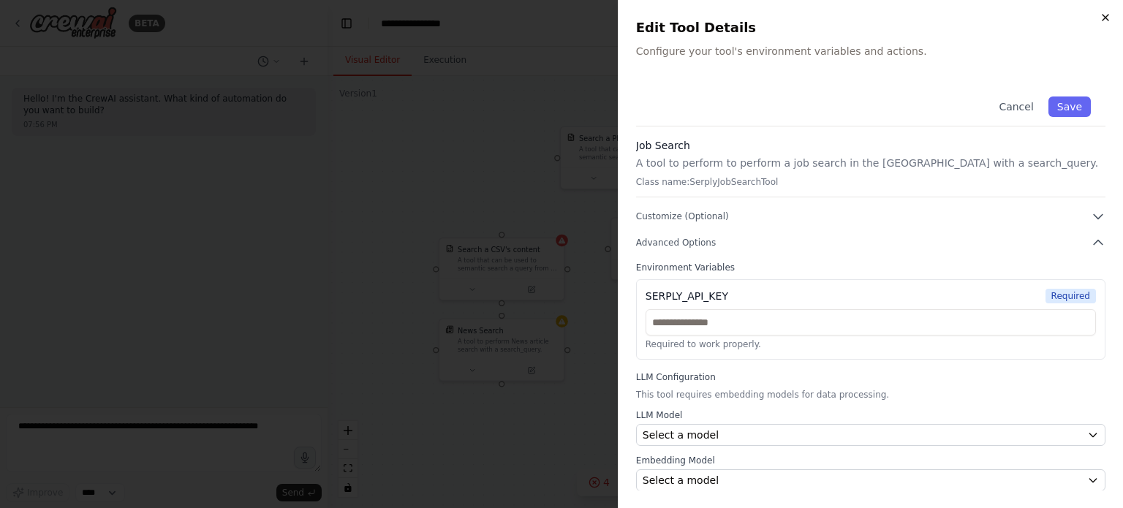
click at [1108, 16] on icon "button" at bounding box center [1106, 18] width 12 height 12
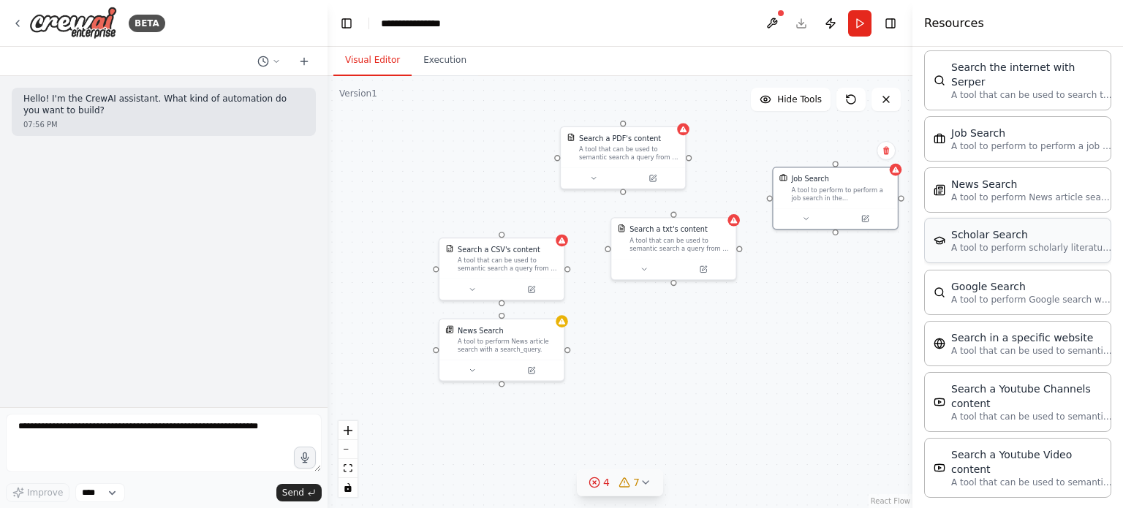
scroll to position [2361, 0]
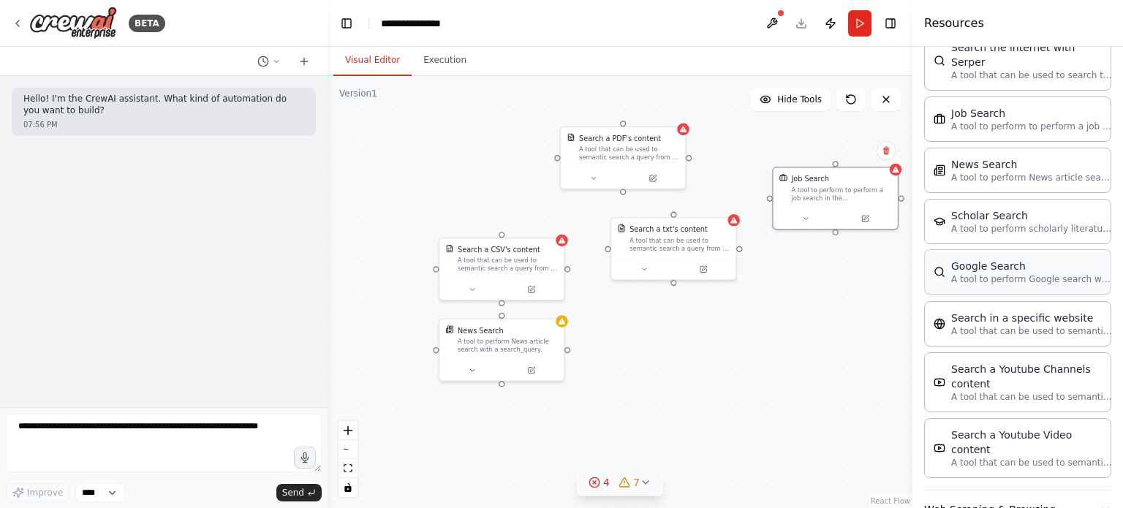
click at [991, 259] on div "Google Search" at bounding box center [1031, 266] width 161 height 15
click at [825, 467] on icon at bounding box center [825, 468] width 4 height 4
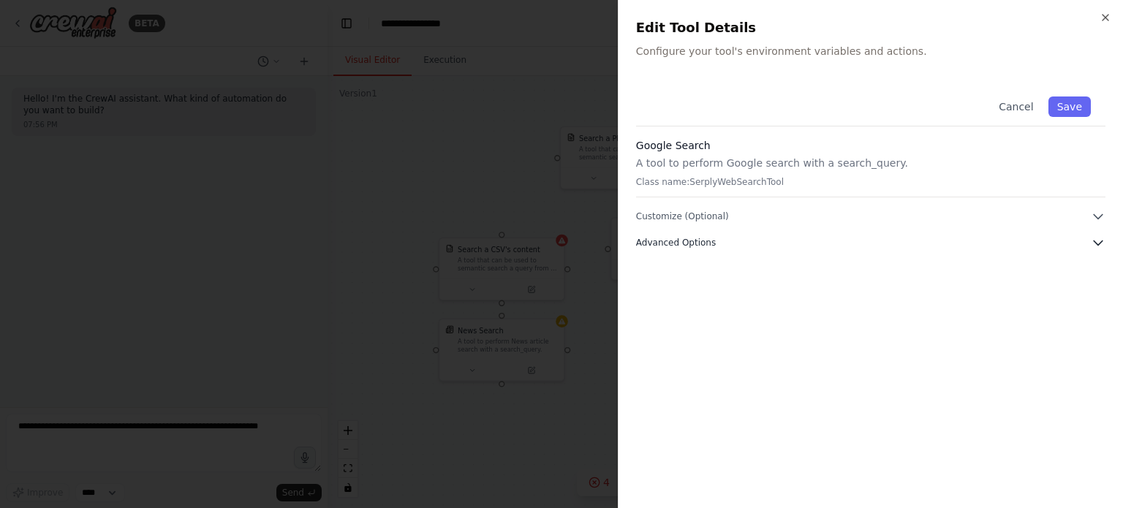
click at [737, 235] on button "Advanced Options" at bounding box center [870, 242] width 469 height 15
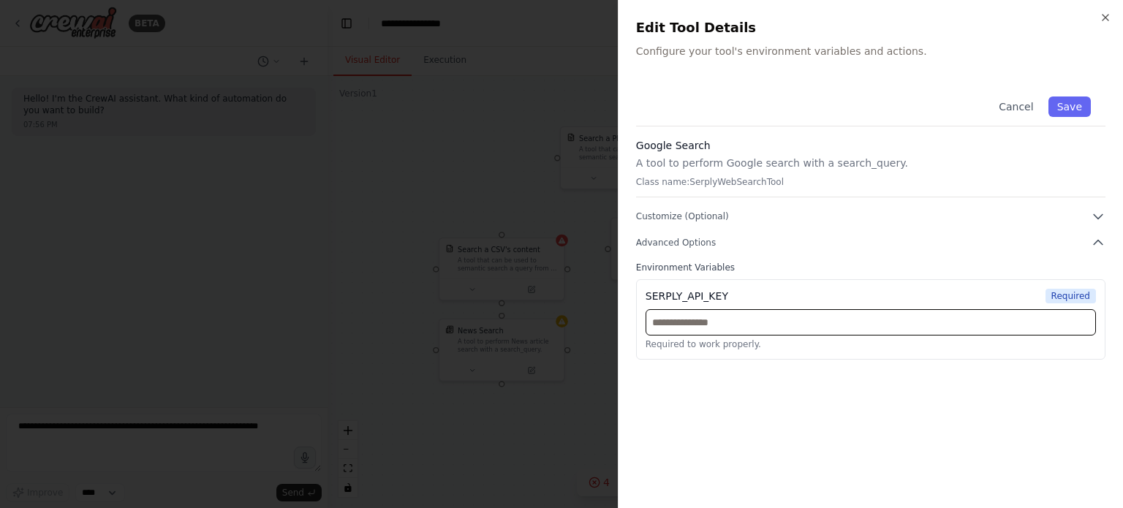
click at [691, 318] on input "text" at bounding box center [871, 322] width 450 height 26
click at [1104, 15] on icon "button" at bounding box center [1106, 18] width 12 height 12
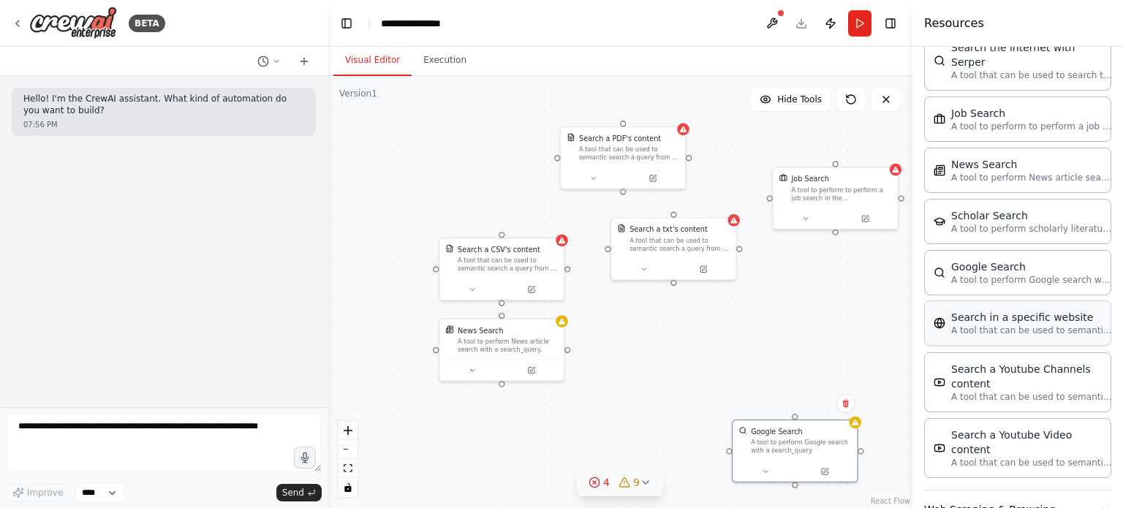
click at [1032, 309] on div "Search in a specific website A tool that can be used to semantic search a query…" at bounding box center [1017, 322] width 187 height 45
click at [861, 368] on icon at bounding box center [865, 368] width 8 height 8
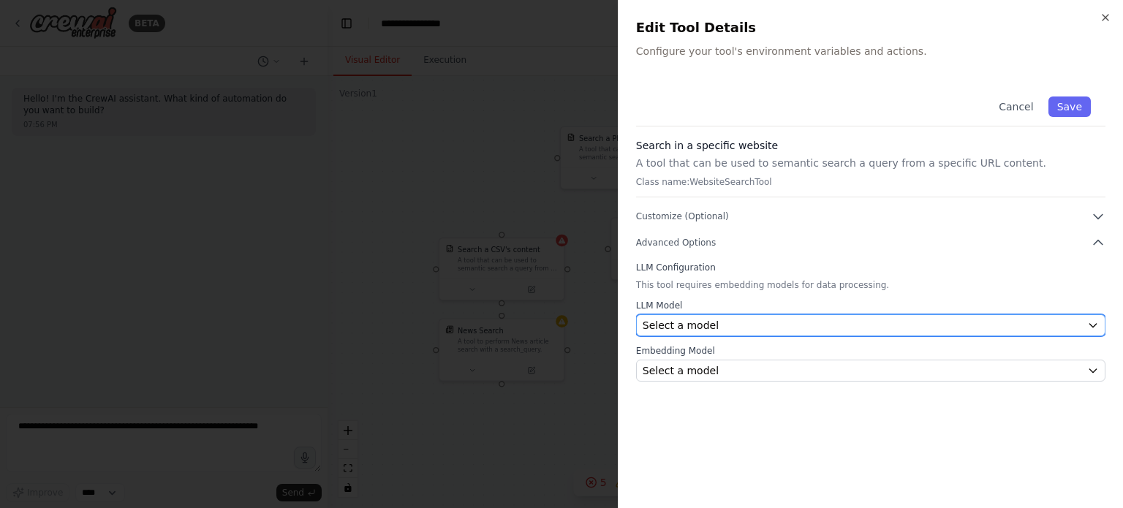
click at [828, 321] on div "Select a model" at bounding box center [862, 325] width 439 height 15
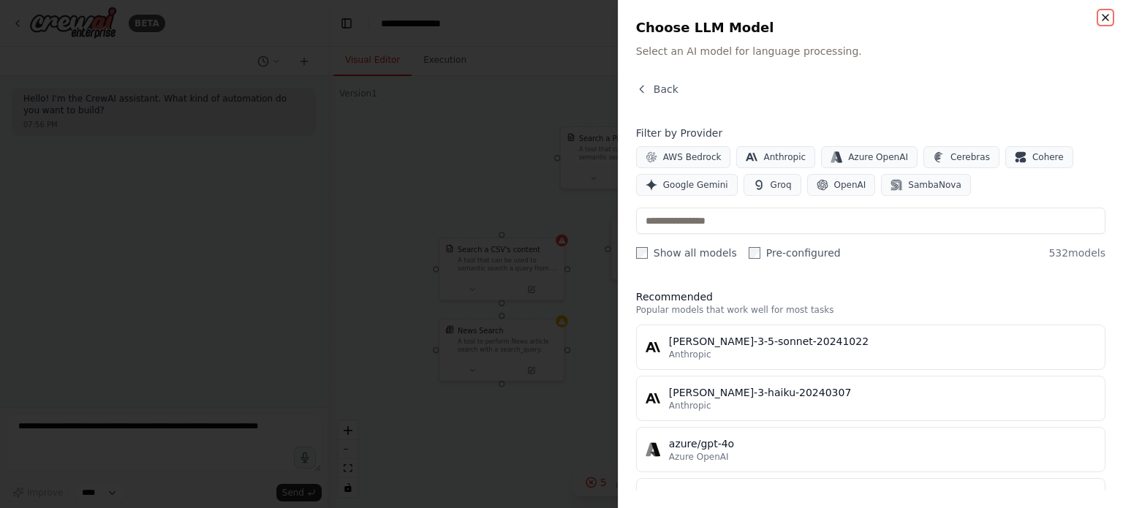
click at [1105, 18] on icon "button" at bounding box center [1106, 18] width 6 height 6
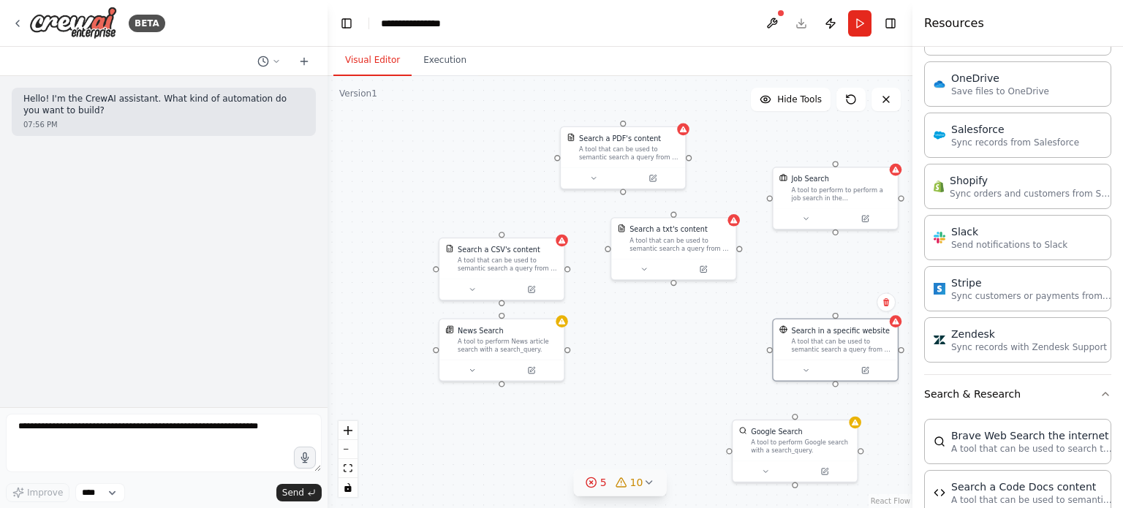
scroll to position [1665, 0]
click at [1026, 124] on div "Salesforce" at bounding box center [1015, 129] width 128 height 15
click at [777, 397] on div at bounding box center [744, 390] width 124 height 20
click at [775, 391] on icon at bounding box center [774, 390] width 6 height 6
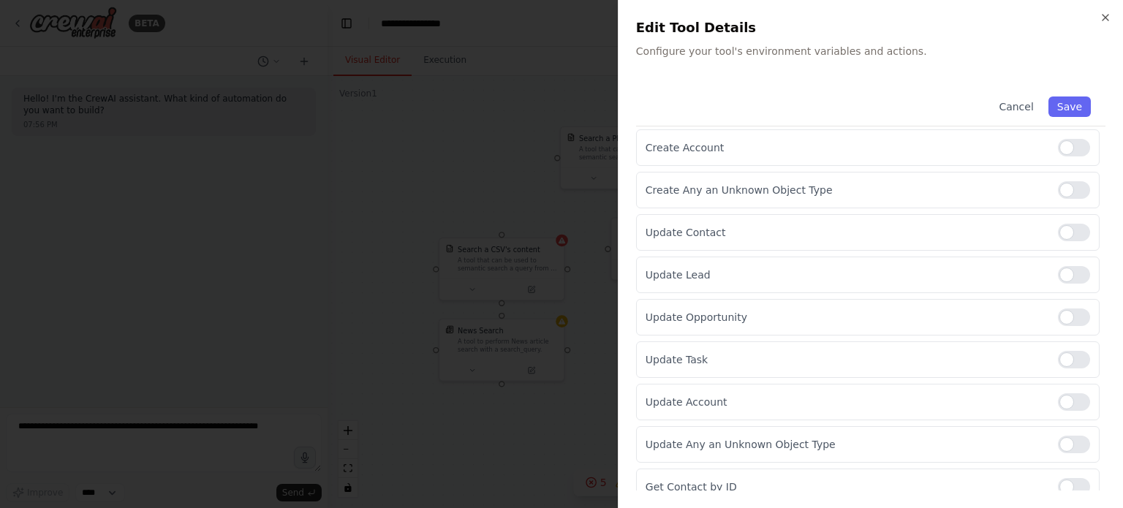
scroll to position [0, 0]
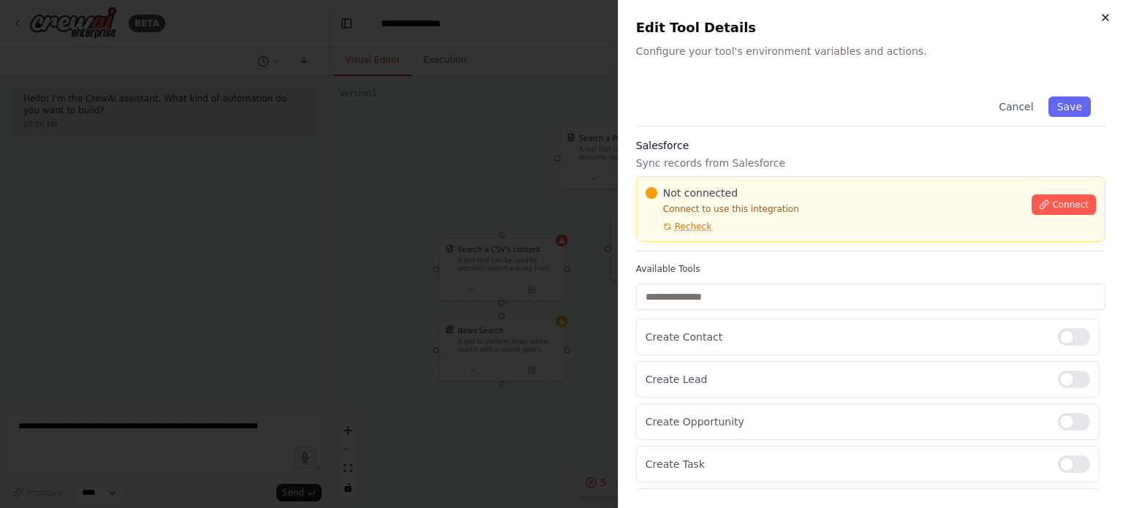
click at [1103, 15] on icon "button" at bounding box center [1106, 18] width 6 height 6
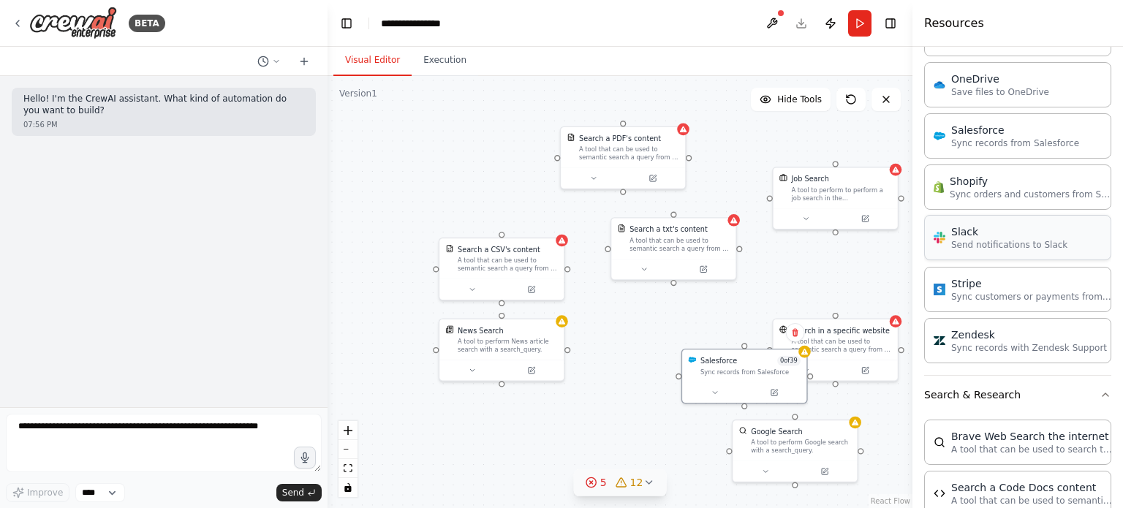
click at [975, 227] on div "Slack" at bounding box center [1009, 231] width 116 height 15
click at [847, 296] on div "Send notifications to Slack" at bounding box center [892, 299] width 100 height 8
drag, startPoint x: 861, startPoint y: 295, endPoint x: 752, endPoint y: 266, distance: 113.3
click at [752, 266] on div "Send notifications to Slack" at bounding box center [771, 269] width 100 height 8
click at [803, 287] on icon at bounding box center [804, 290] width 6 height 6
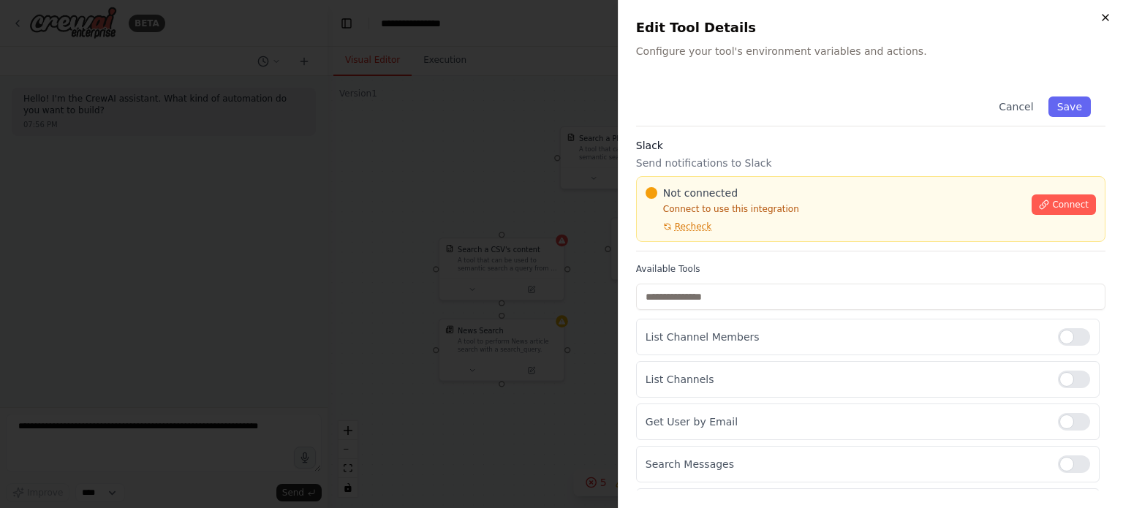
click at [1105, 17] on icon "button" at bounding box center [1106, 18] width 12 height 12
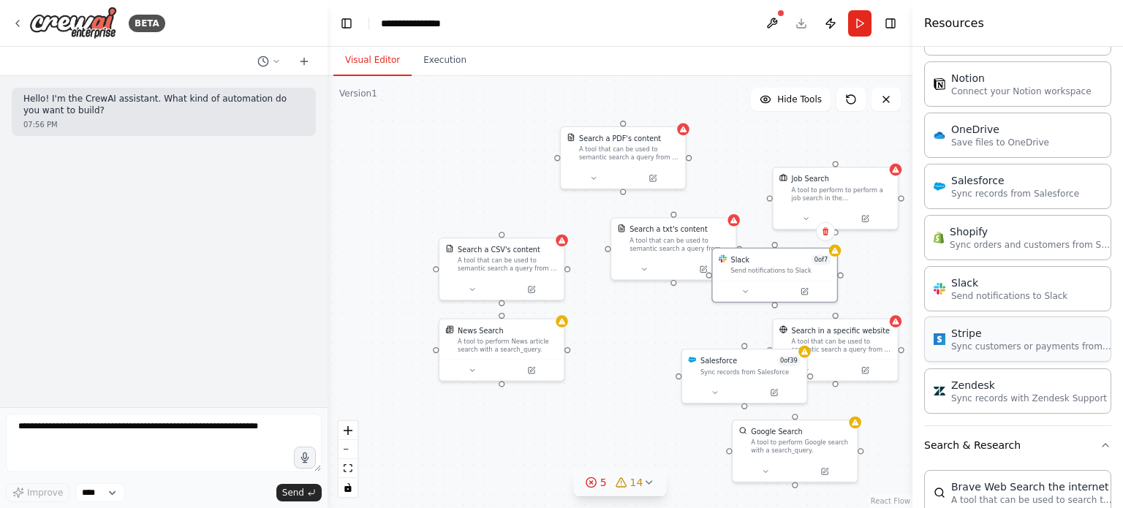
scroll to position [1613, 0]
click at [703, 446] on icon at bounding box center [704, 448] width 4 height 4
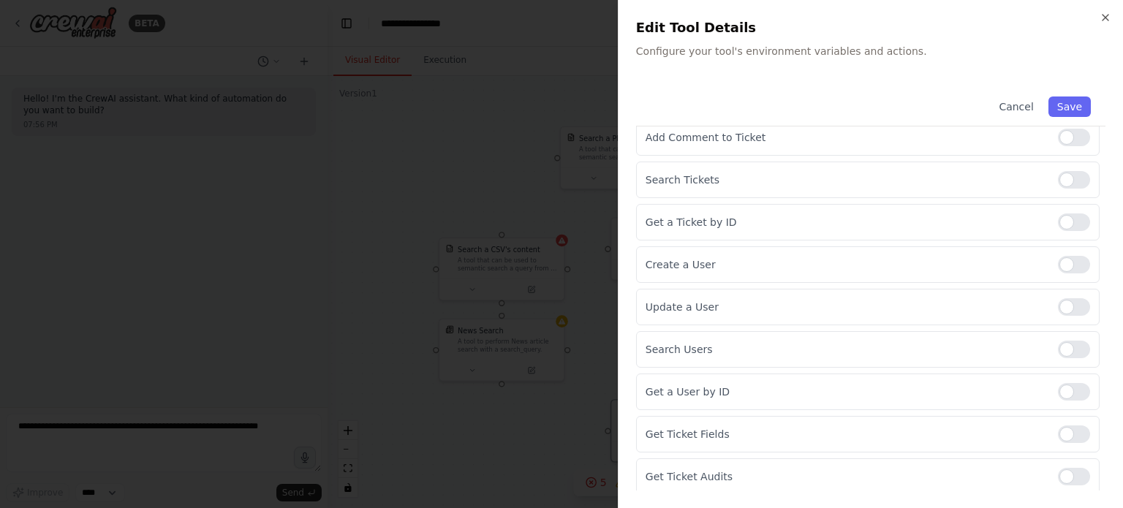
scroll to position [0, 0]
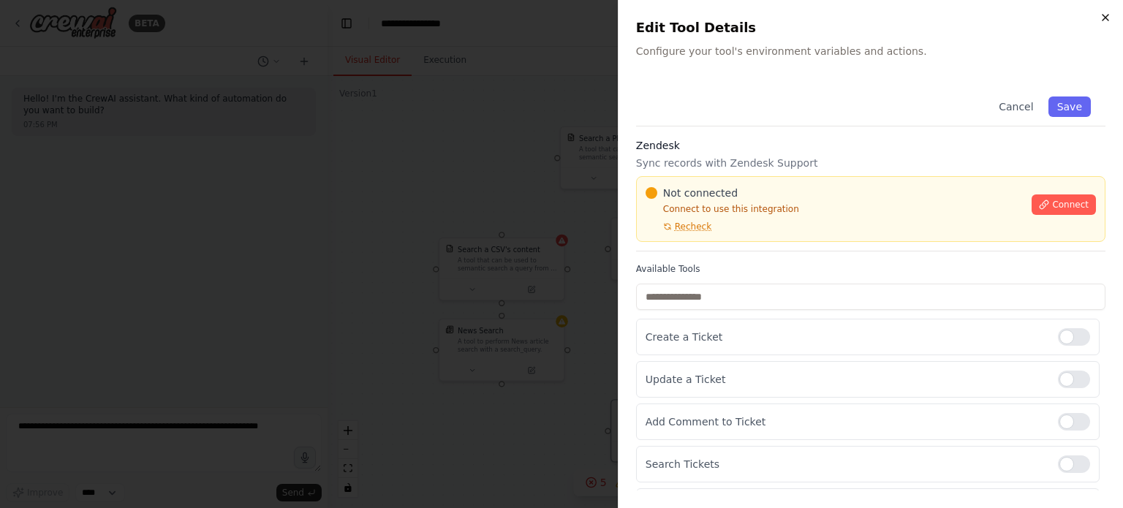
click at [1104, 20] on icon "button" at bounding box center [1106, 18] width 12 height 12
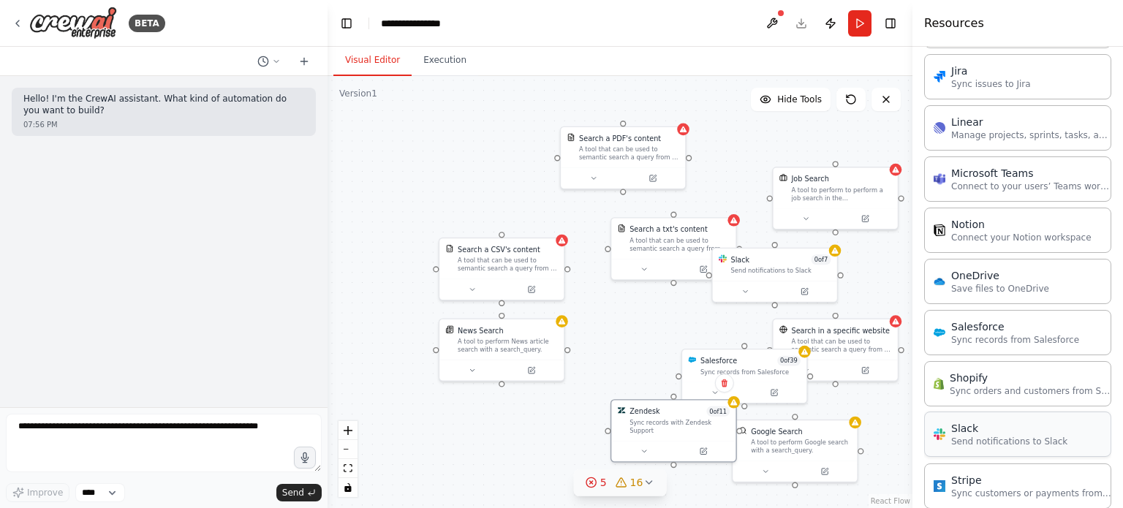
scroll to position [1426, 0]
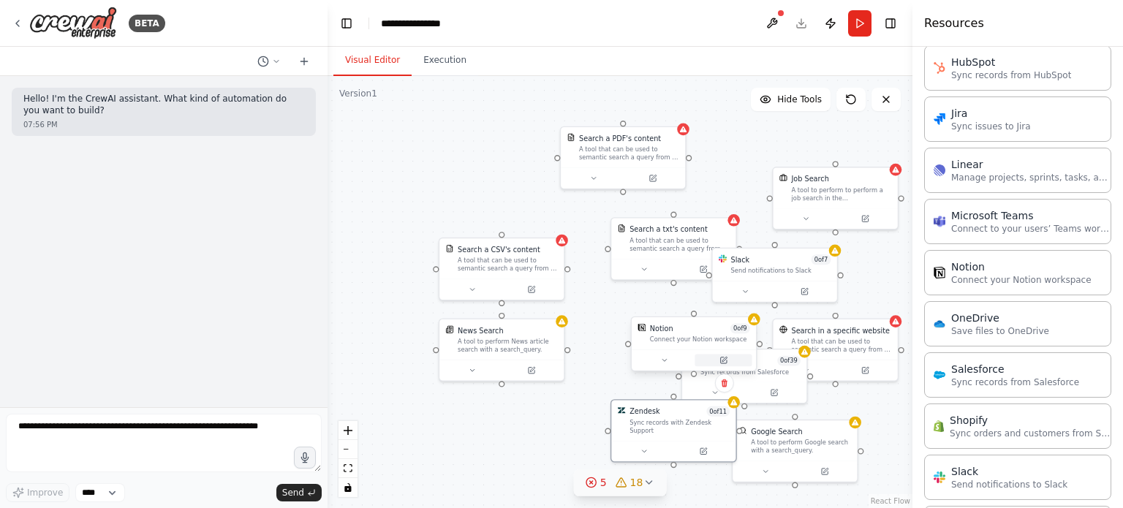
click at [722, 359] on icon at bounding box center [723, 361] width 6 height 6
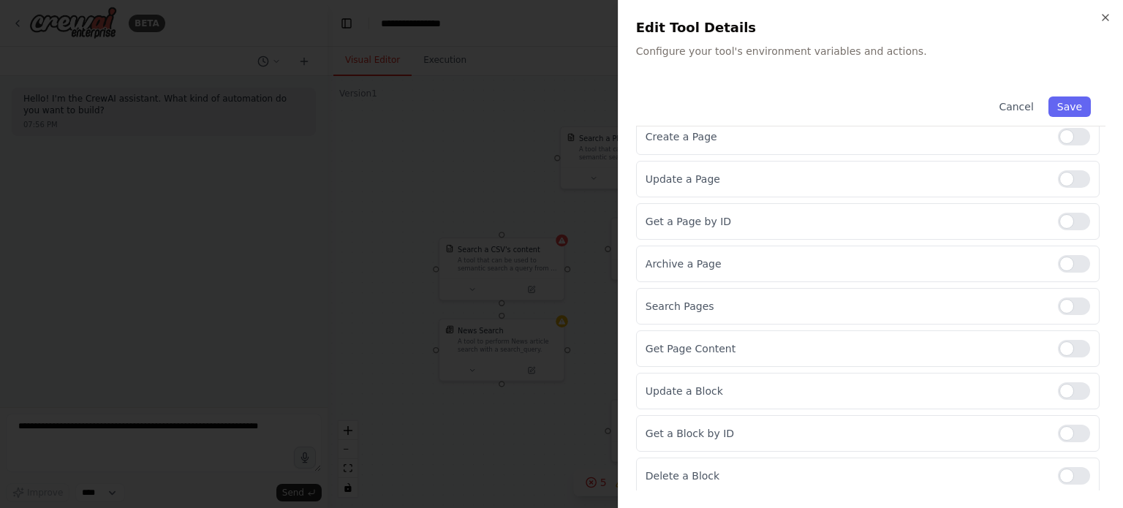
scroll to position [0, 0]
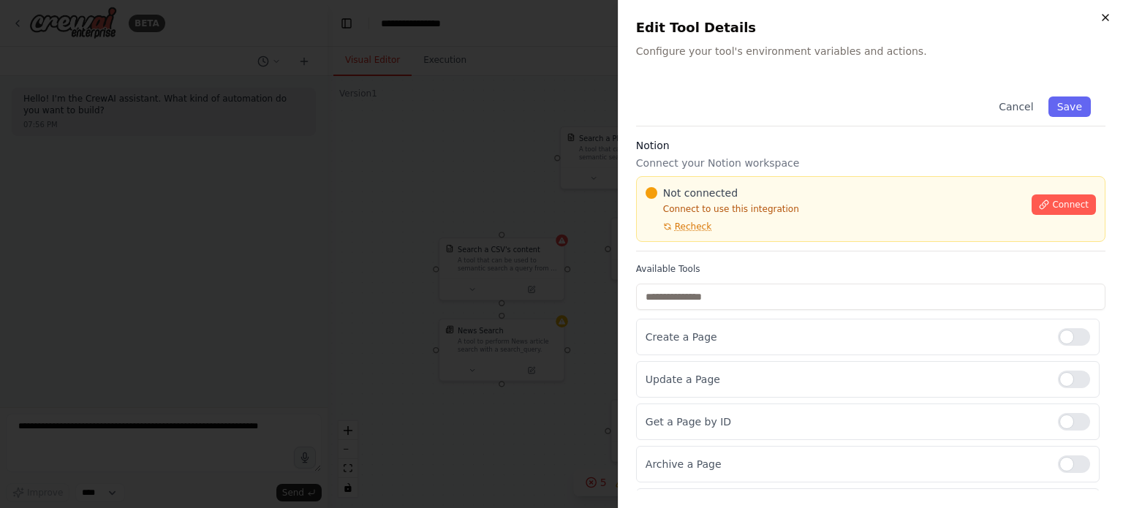
click at [1105, 15] on icon "button" at bounding box center [1106, 18] width 12 height 12
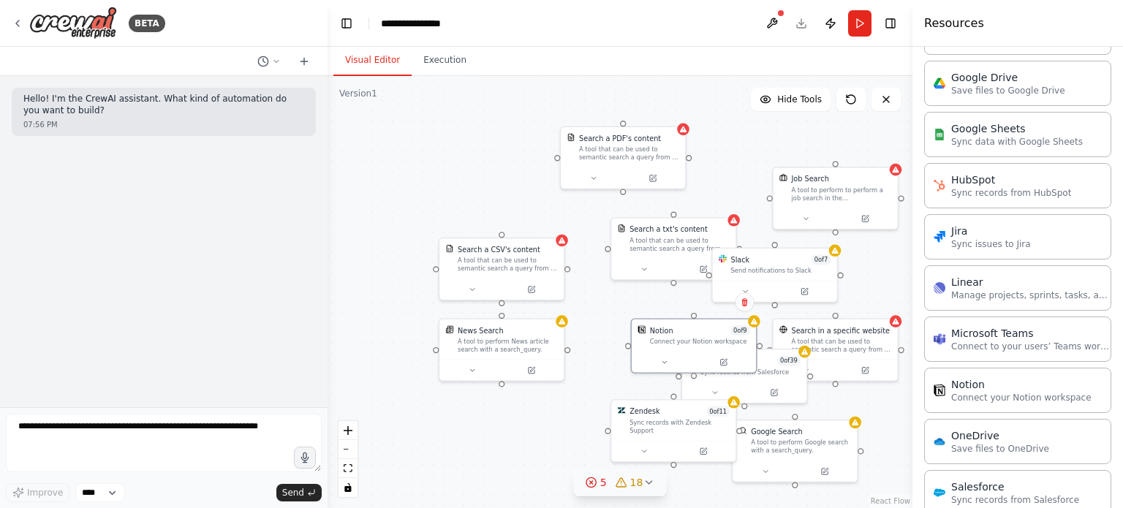
scroll to position [1307, 0]
click at [578, 227] on icon at bounding box center [582, 227] width 8 height 8
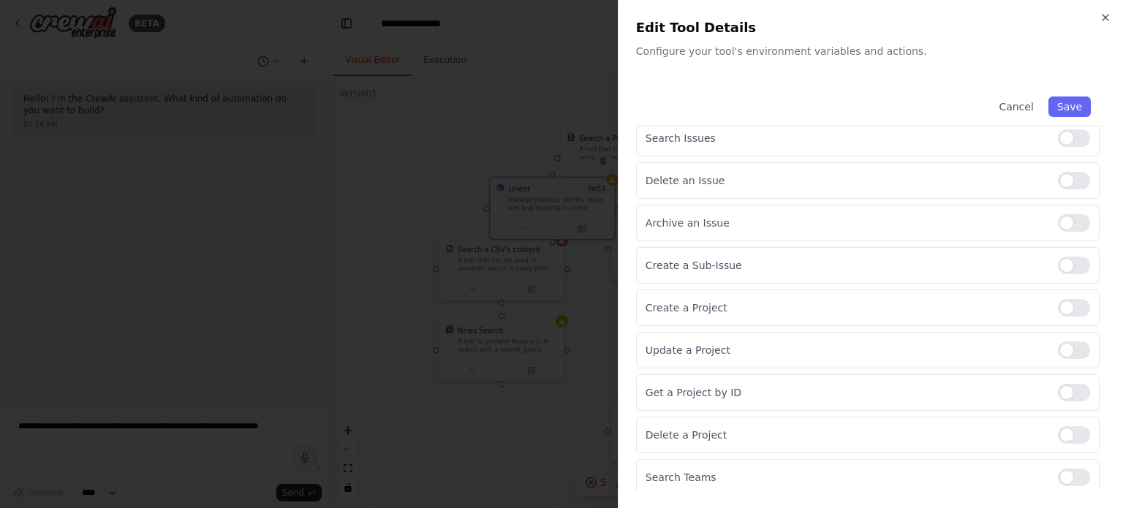
scroll to position [0, 0]
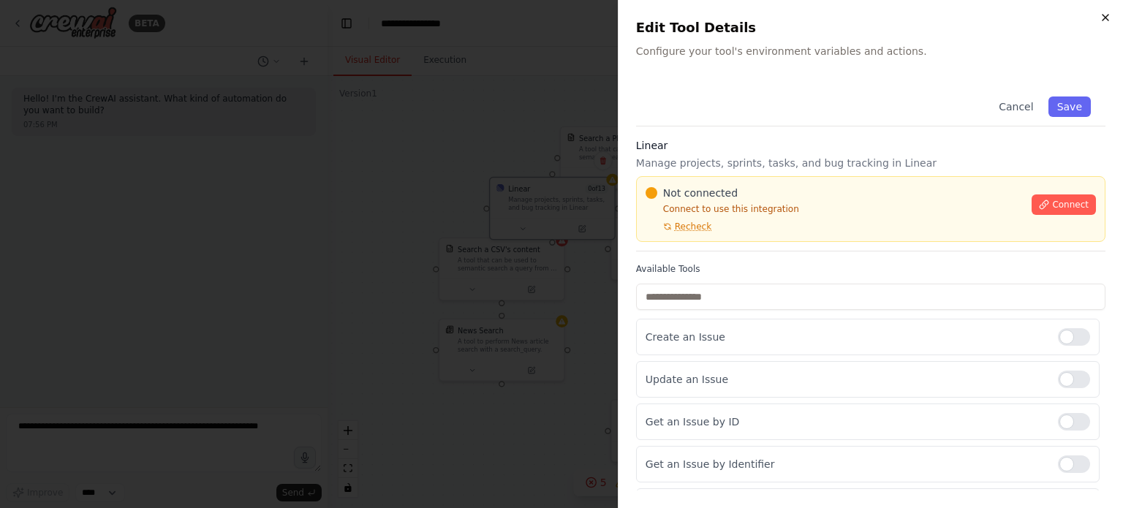
click at [1103, 21] on icon "button" at bounding box center [1106, 18] width 12 height 12
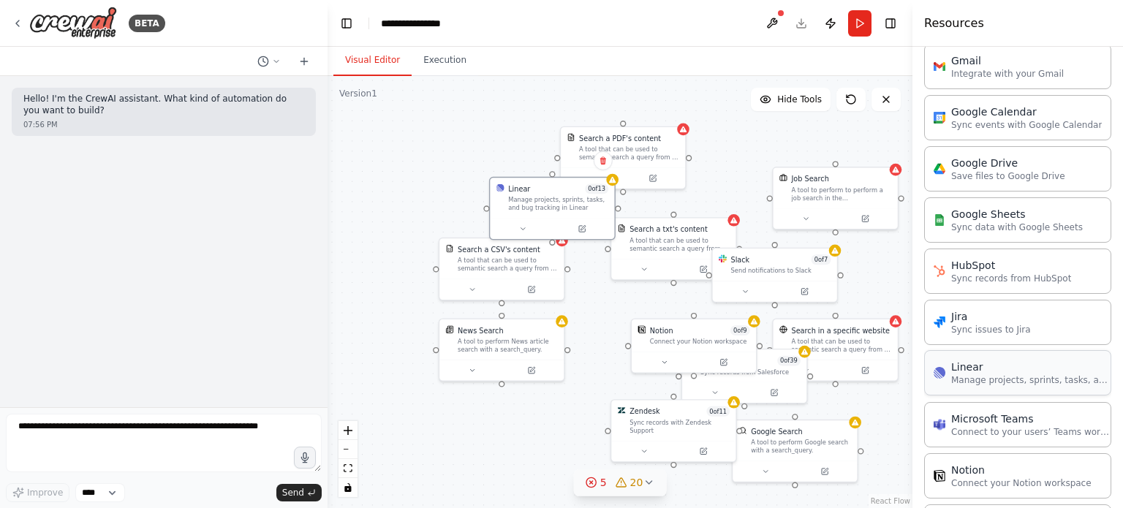
scroll to position [1221, 0]
drag, startPoint x: 544, startPoint y: 442, endPoint x: 445, endPoint y: 406, distance: 105.7
click at [445, 406] on div "Jira 0 of 12" at bounding box center [467, 409] width 100 height 10
click at [490, 442] on icon at bounding box center [491, 441] width 6 height 6
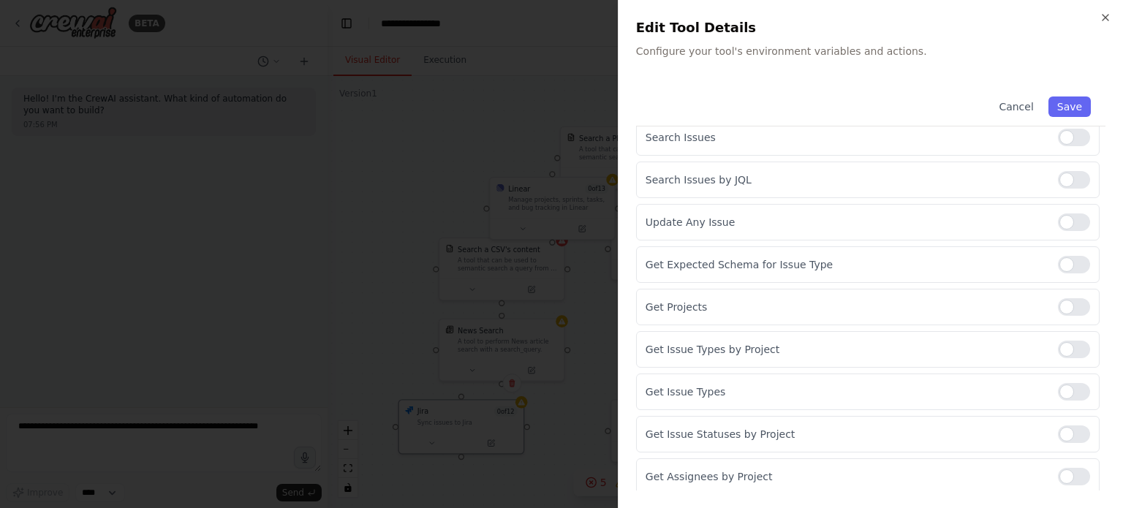
scroll to position [0, 0]
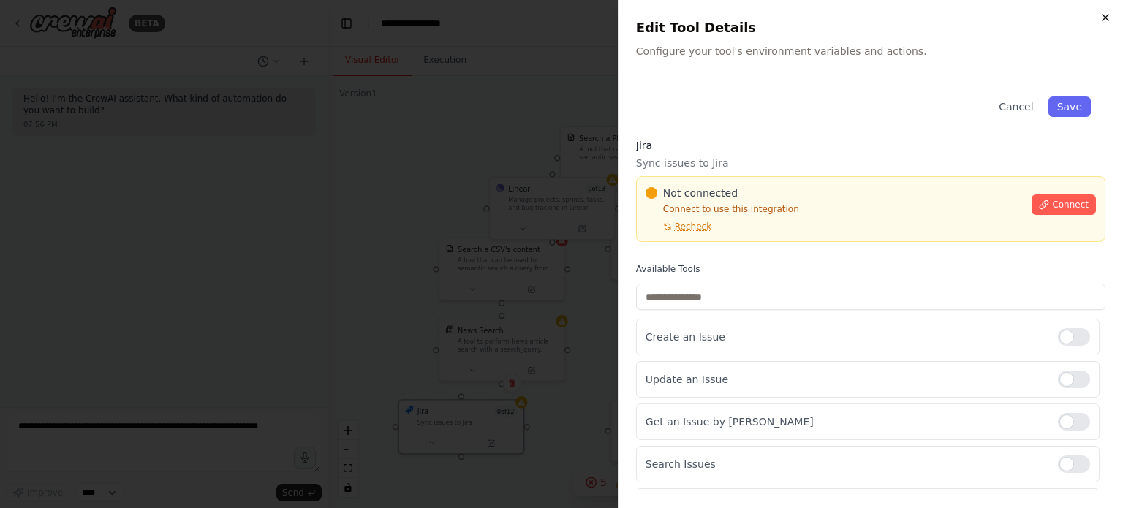
click at [1107, 23] on icon "button" at bounding box center [1106, 18] width 12 height 12
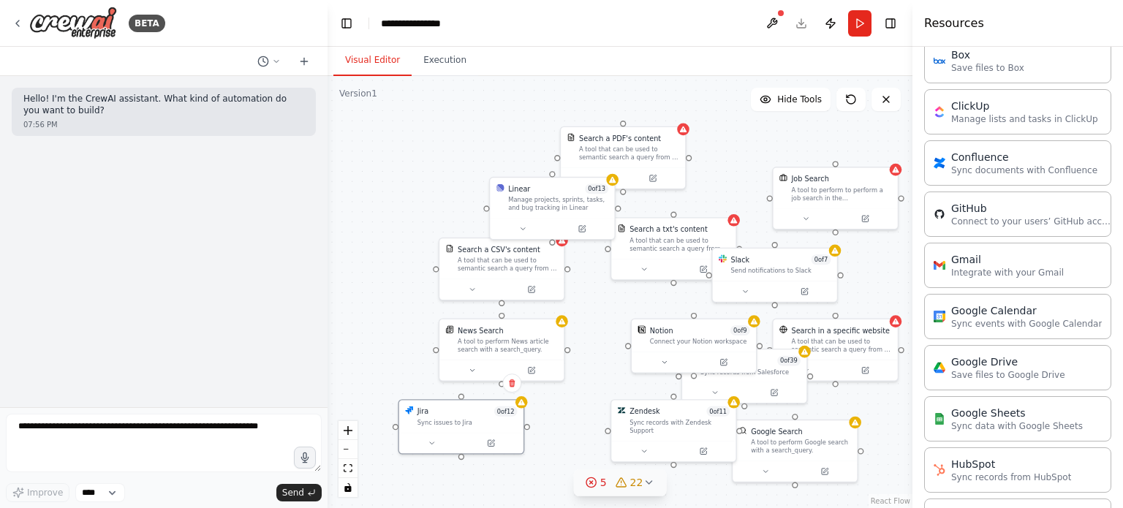
scroll to position [945, 0]
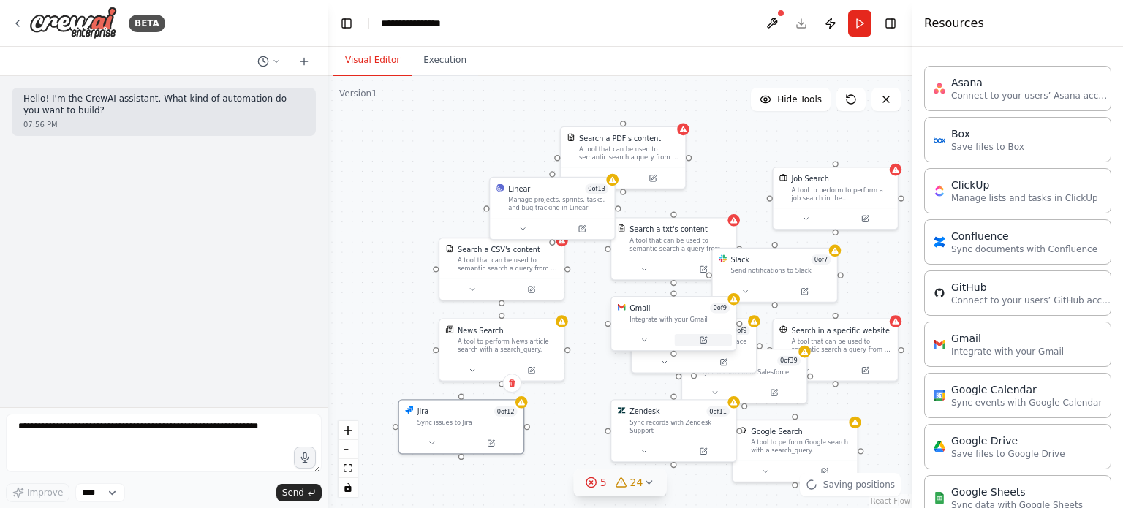
click at [703, 342] on icon at bounding box center [703, 340] width 6 height 6
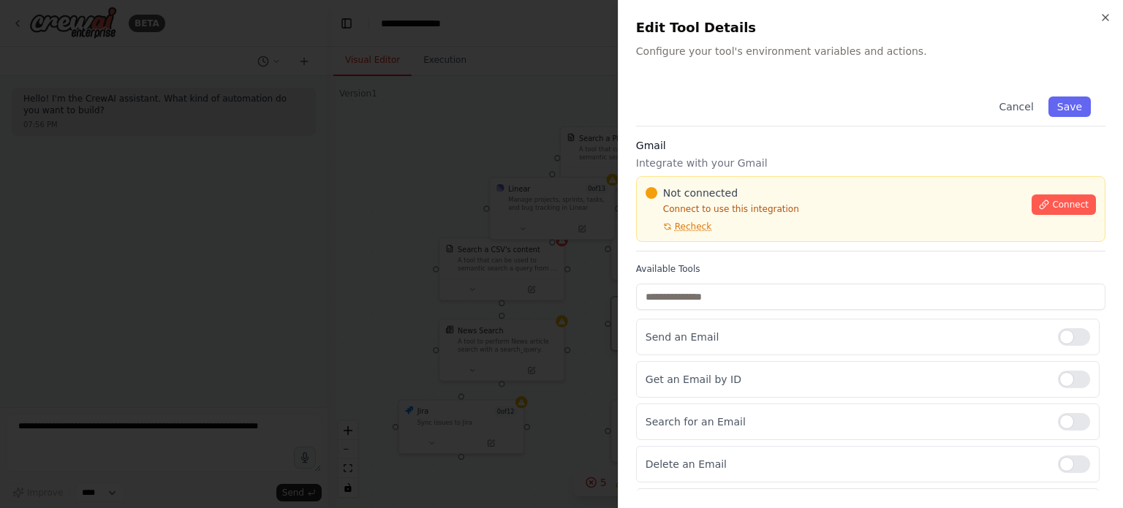
scroll to position [200, 0]
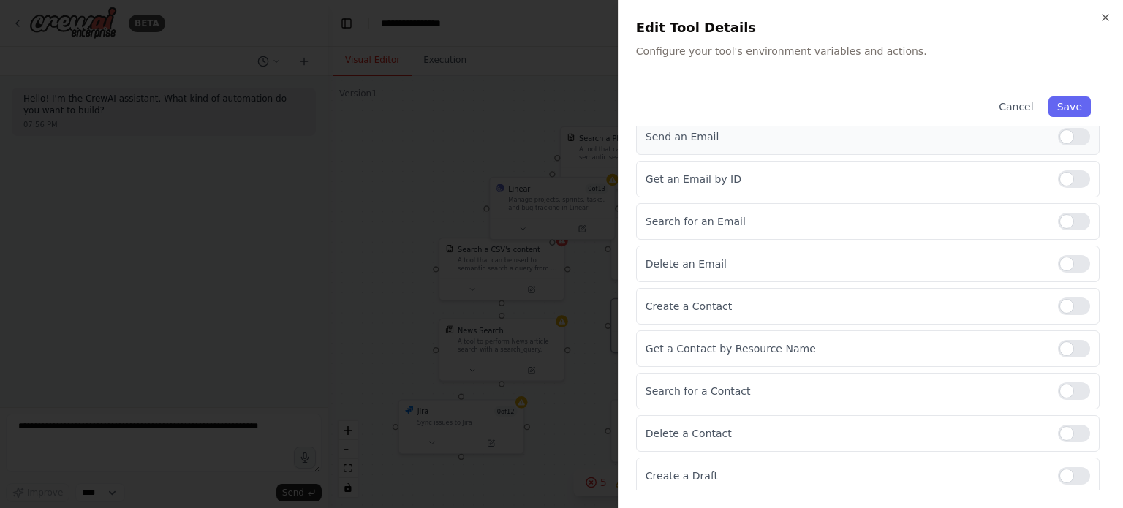
click at [1062, 136] on div at bounding box center [1074, 137] width 32 height 18
click at [1059, 173] on div at bounding box center [1074, 179] width 32 height 18
click at [1059, 213] on div at bounding box center [1074, 222] width 32 height 18
click at [1058, 269] on div at bounding box center [1074, 264] width 32 height 18
click at [1058, 298] on div at bounding box center [1074, 307] width 32 height 18
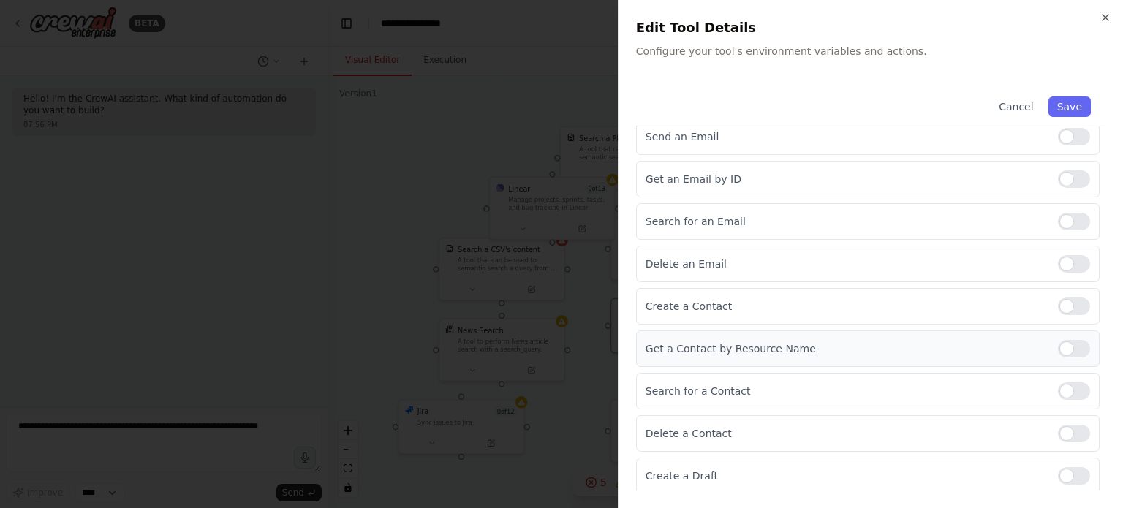
click at [1061, 347] on div at bounding box center [1074, 349] width 32 height 18
click at [1062, 385] on div at bounding box center [1074, 391] width 32 height 18
click at [1058, 425] on div at bounding box center [1074, 434] width 32 height 18
click at [1065, 473] on div at bounding box center [1074, 476] width 32 height 18
click at [1104, 15] on icon "button" at bounding box center [1106, 18] width 12 height 12
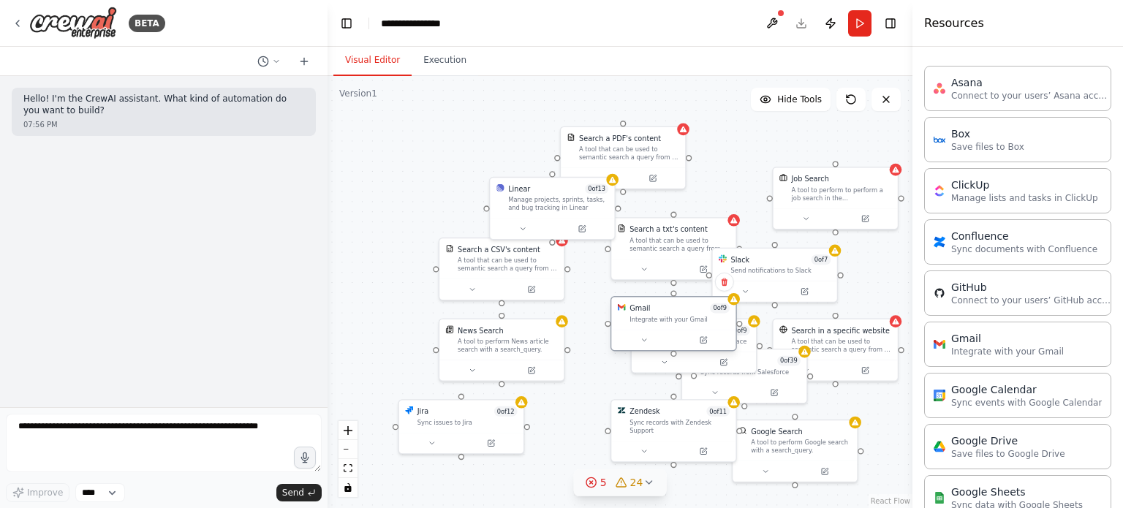
click at [643, 349] on div at bounding box center [673, 340] width 124 height 20
click at [643, 340] on icon at bounding box center [644, 340] width 4 height 2
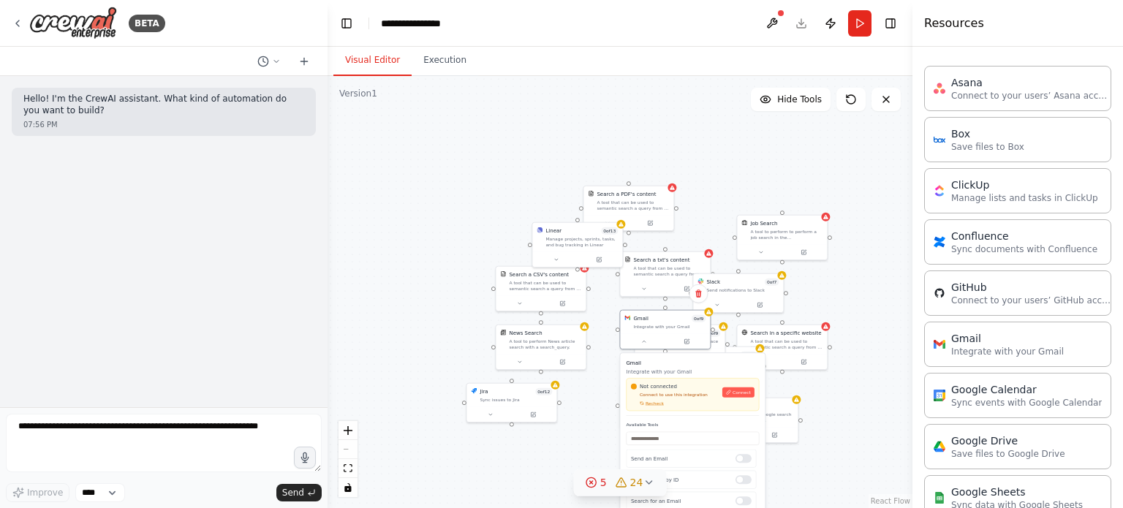
scroll to position [154, 0]
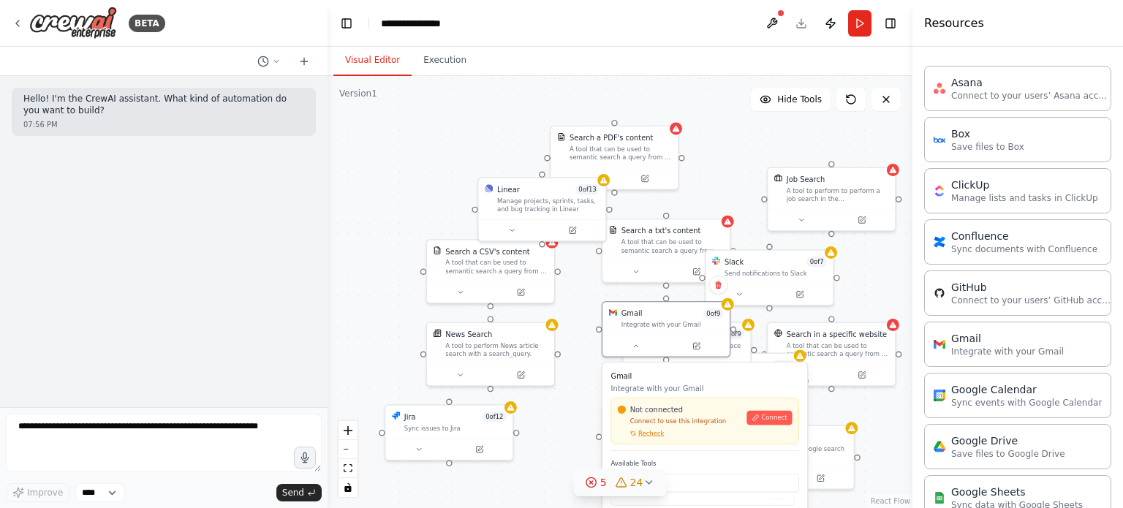
click at [774, 379] on h3 "Gmail" at bounding box center [704, 376] width 188 height 10
click at [635, 351] on div at bounding box center [665, 343] width 127 height 21
click at [638, 348] on button at bounding box center [636, 344] width 58 height 12
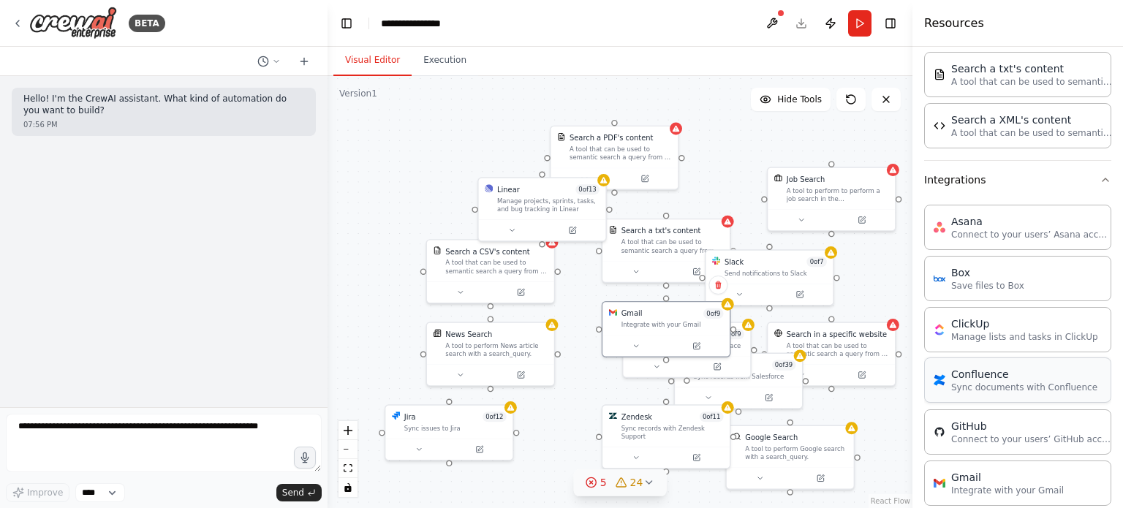
scroll to position [804, 0]
click at [983, 334] on p "Manage lists and tasks in ClickUp" at bounding box center [1024, 338] width 147 height 12
click at [770, 336] on div "Manage lists and tasks in ClickUp" at bounding box center [755, 337] width 102 height 17
click at [779, 359] on icon at bounding box center [780, 361] width 5 height 5
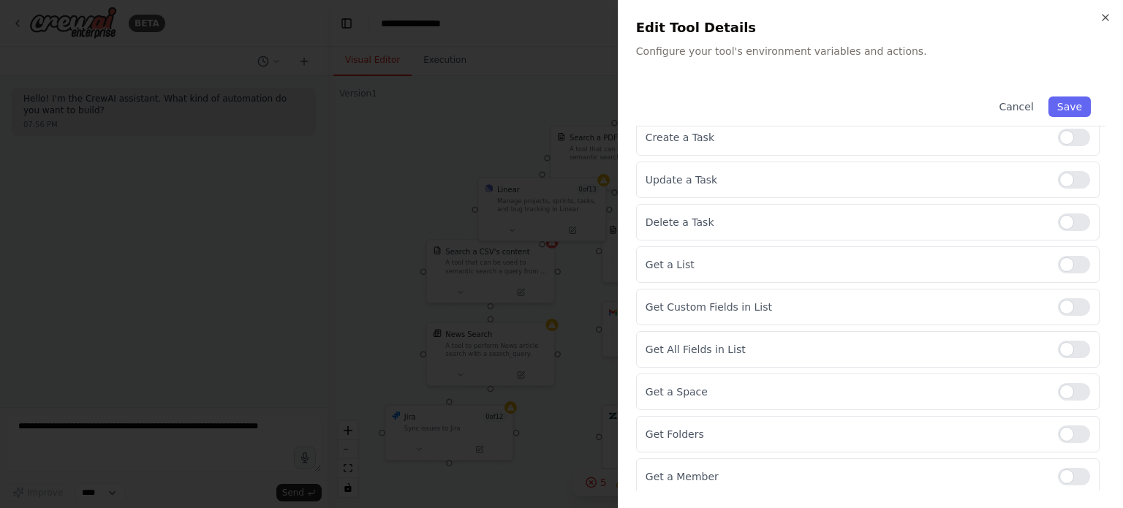
scroll to position [0, 0]
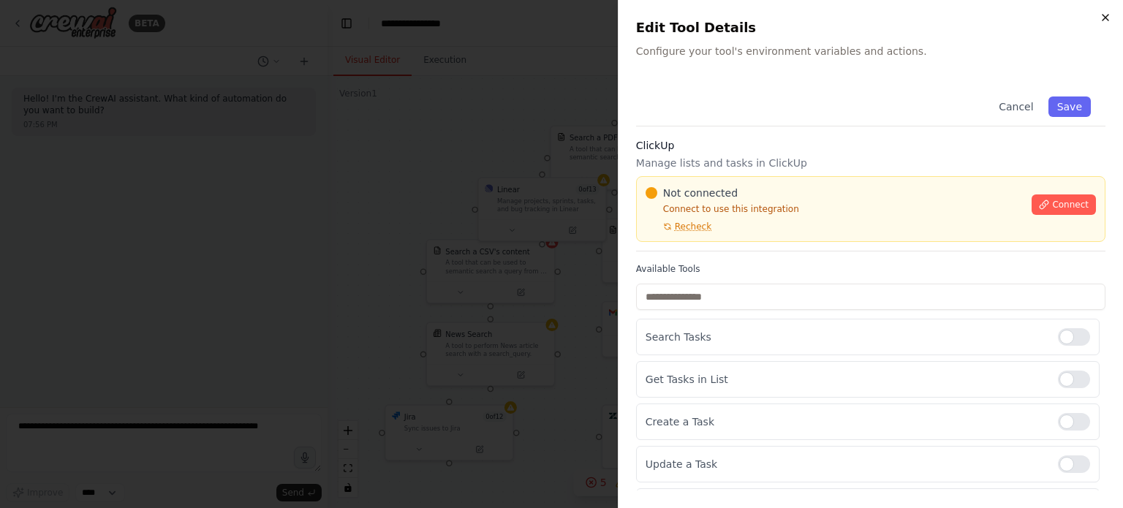
click at [1107, 13] on icon "button" at bounding box center [1106, 18] width 12 height 12
